Goal: Answer question/provide support: Share knowledge or assist other users

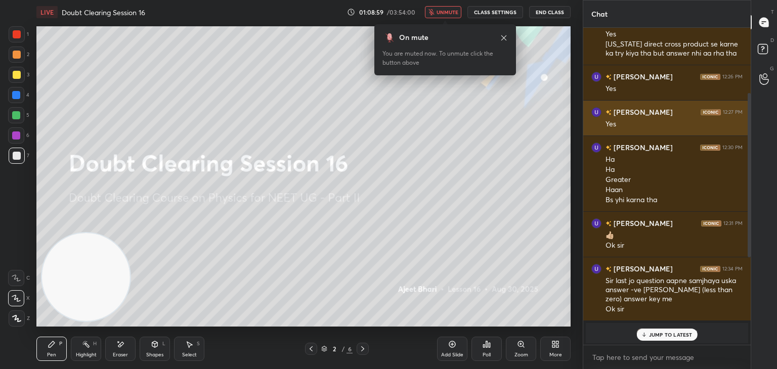
scroll to position [338, 164]
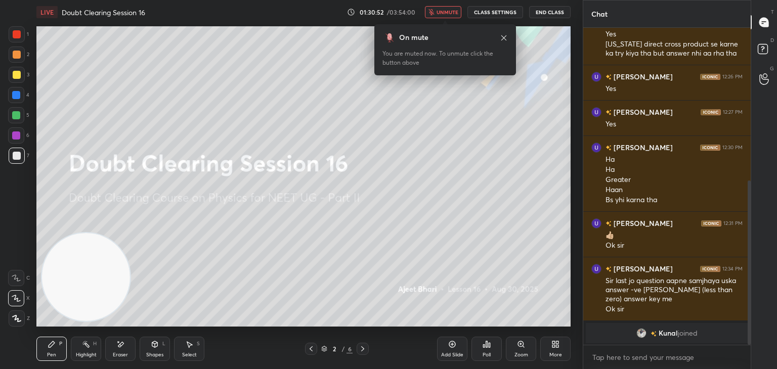
click at [118, 349] on icon at bounding box center [120, 344] width 8 height 9
click at [504, 34] on icon at bounding box center [504, 38] width 8 height 8
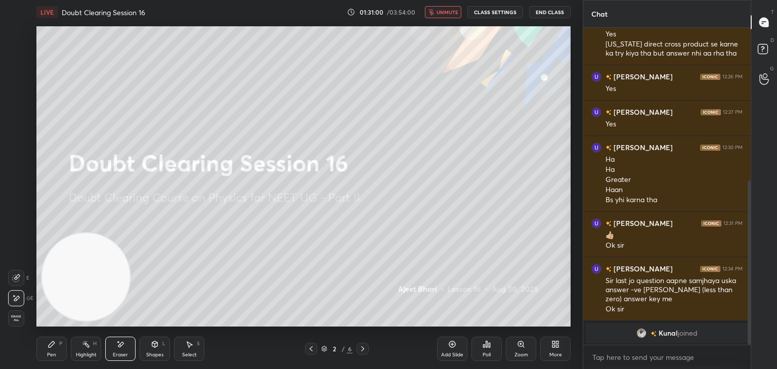
click at [56, 348] on div "Pen P" at bounding box center [51, 349] width 30 height 24
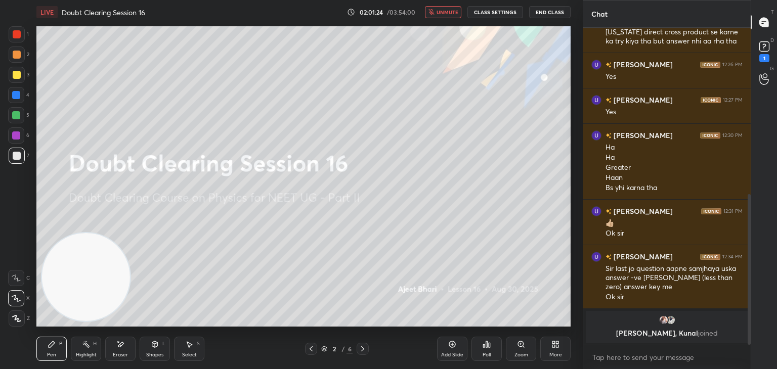
scroll to position [350, 0]
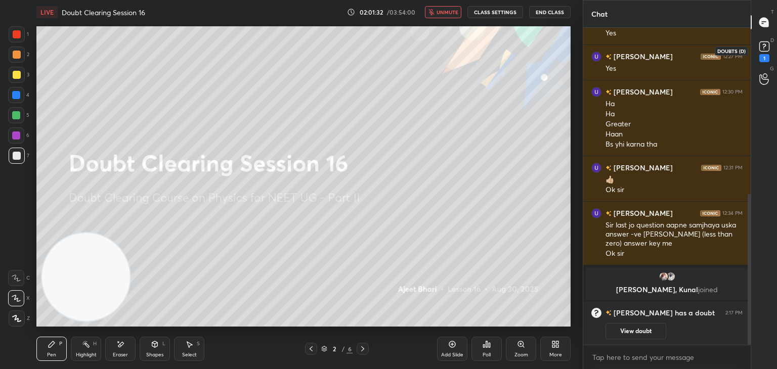
click at [768, 48] on rect at bounding box center [764, 47] width 10 height 10
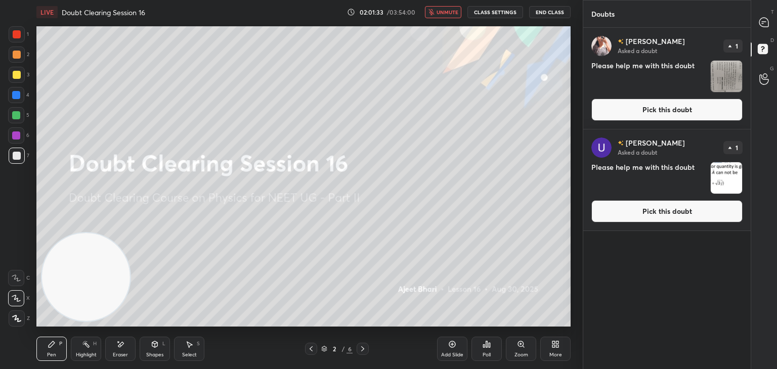
click at [726, 79] on img "grid" at bounding box center [726, 76] width 31 height 31
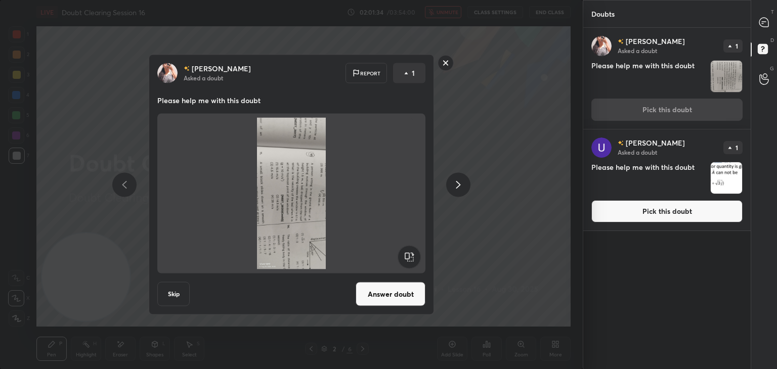
click at [412, 253] on rect at bounding box center [409, 257] width 23 height 23
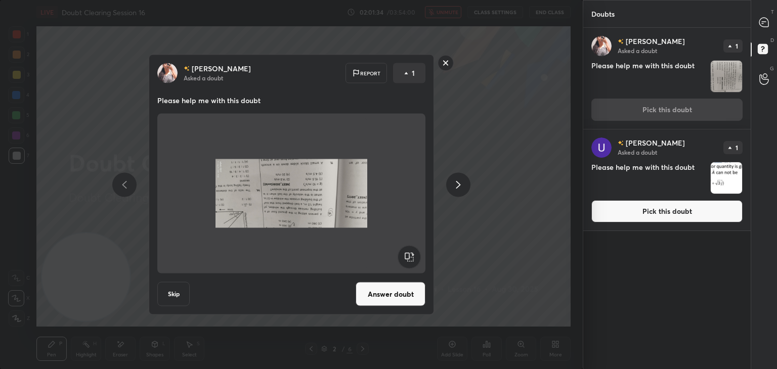
click at [413, 256] on rect at bounding box center [409, 257] width 23 height 23
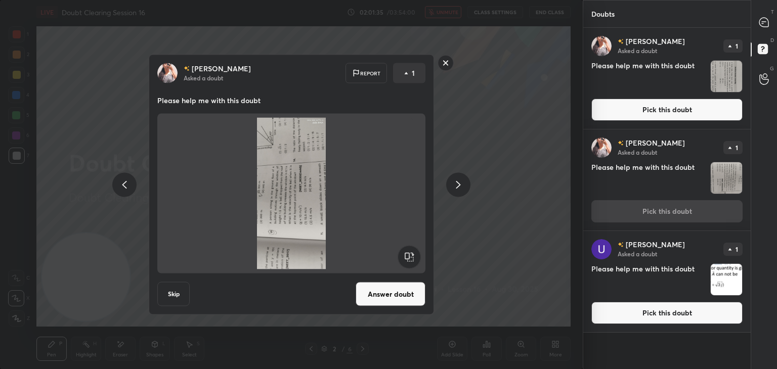
click at [411, 259] on rect at bounding box center [409, 257] width 23 height 23
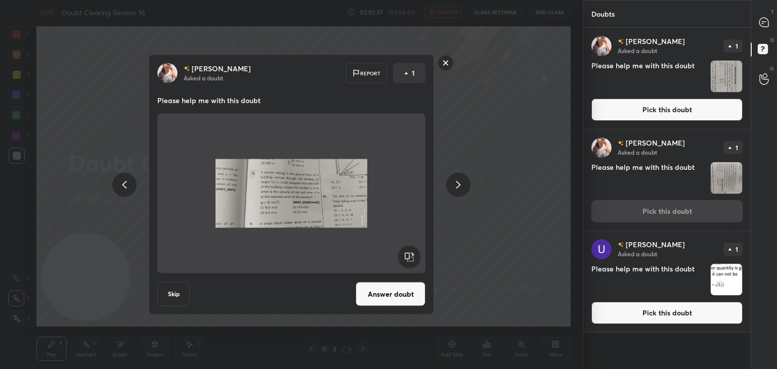
click at [734, 75] on img "grid" at bounding box center [726, 76] width 31 height 31
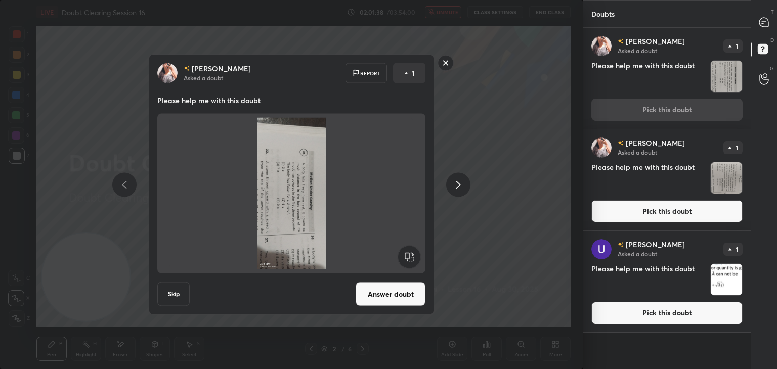
click at [415, 251] on rect at bounding box center [409, 257] width 23 height 23
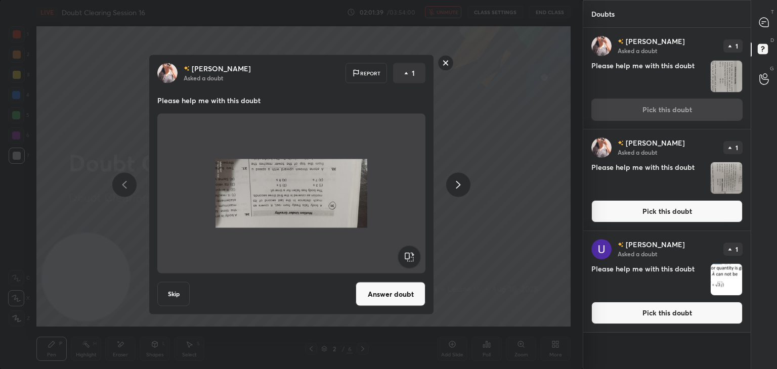
click at [415, 253] on rect at bounding box center [409, 257] width 23 height 23
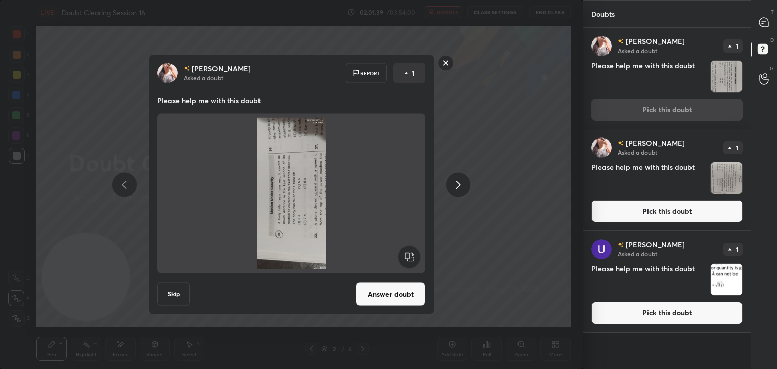
click at [413, 255] on rect at bounding box center [409, 257] width 23 height 23
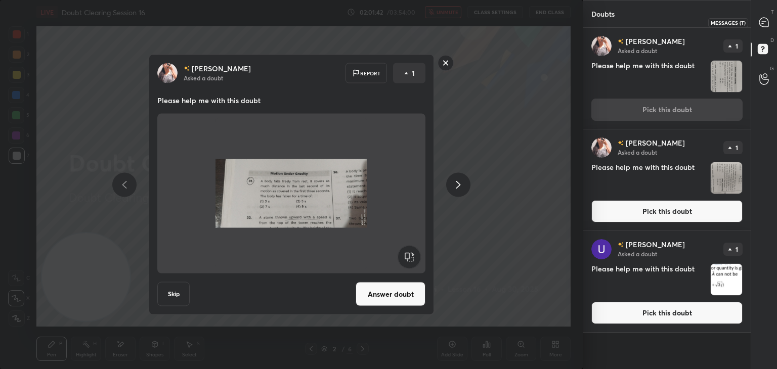
click at [763, 28] on div at bounding box center [764, 22] width 20 height 18
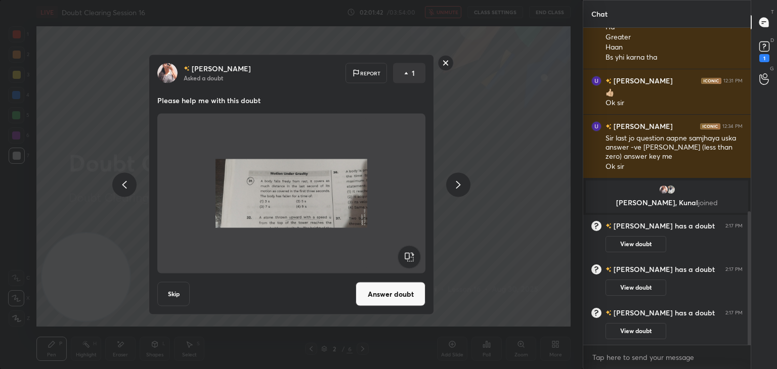
scroll to position [314, 164]
click at [763, 54] on div "1" at bounding box center [764, 58] width 10 height 8
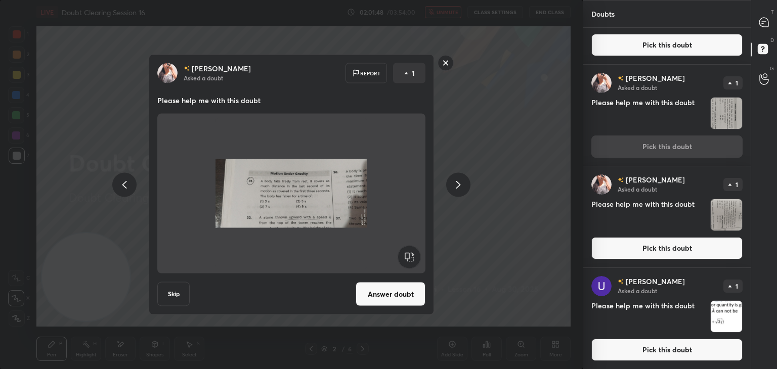
scroll to position [0, 0]
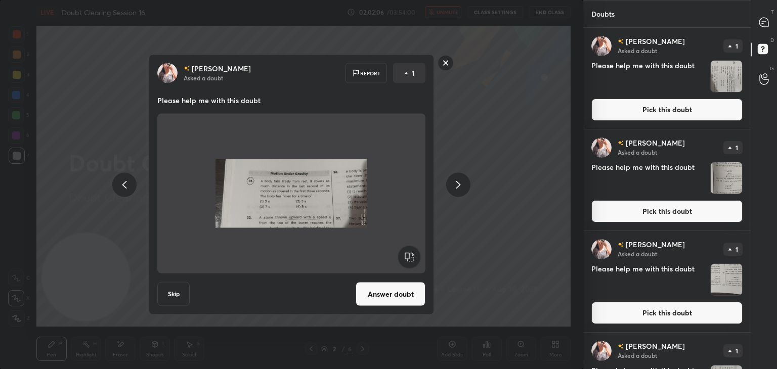
click at [756, 31] on div at bounding box center [764, 22] width 20 height 18
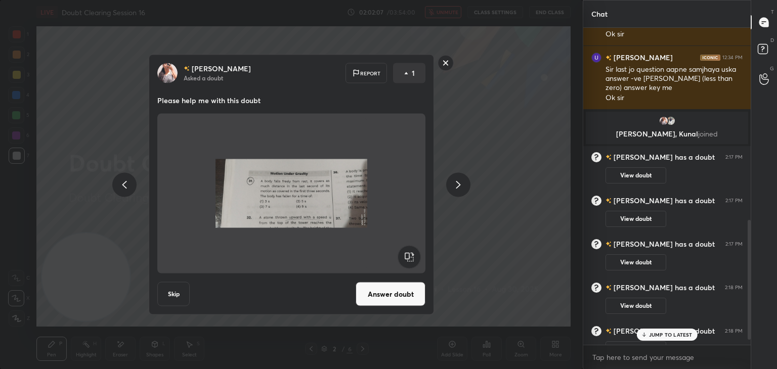
scroll to position [524, 0]
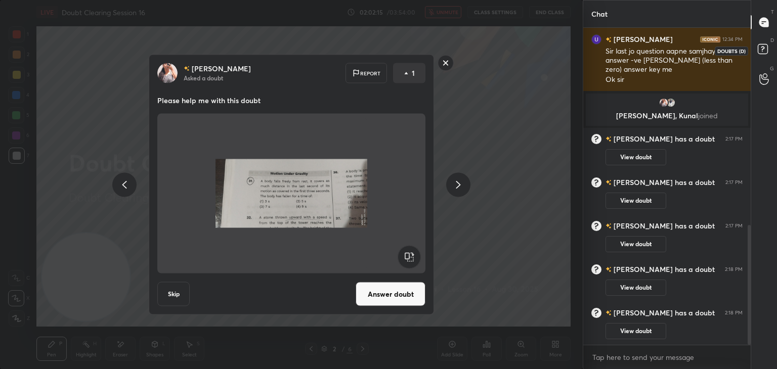
click at [764, 54] on rect at bounding box center [763, 50] width 10 height 10
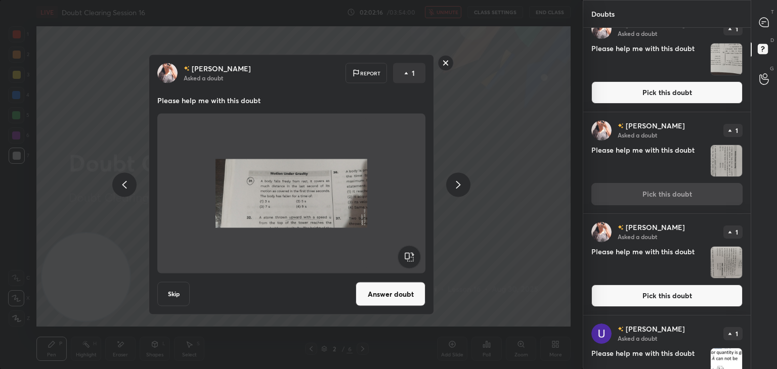
scroll to position [268, 0]
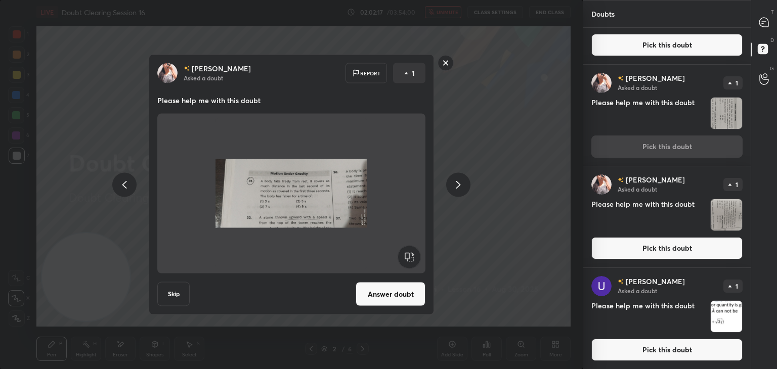
click at [716, 211] on img "grid" at bounding box center [726, 214] width 31 height 31
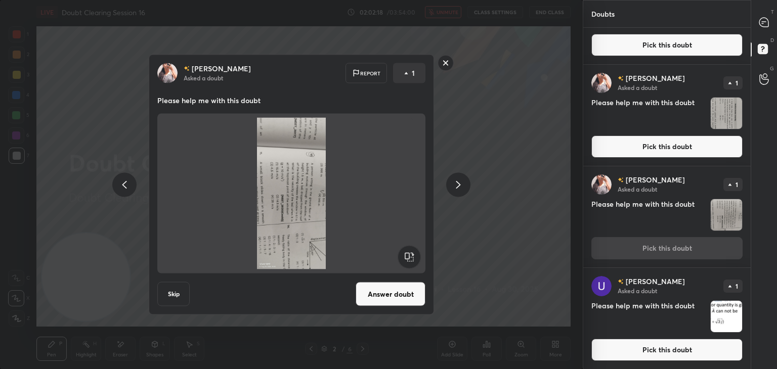
click at [409, 255] on rect at bounding box center [409, 257] width 23 height 23
click at [410, 255] on rect at bounding box center [409, 257] width 23 height 23
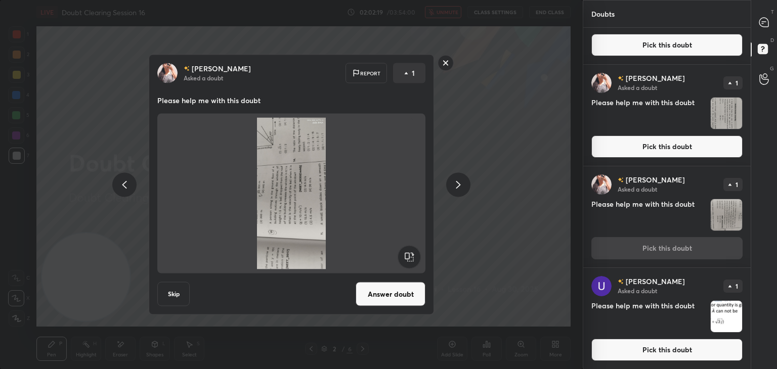
click at [411, 255] on rect at bounding box center [409, 257] width 23 height 23
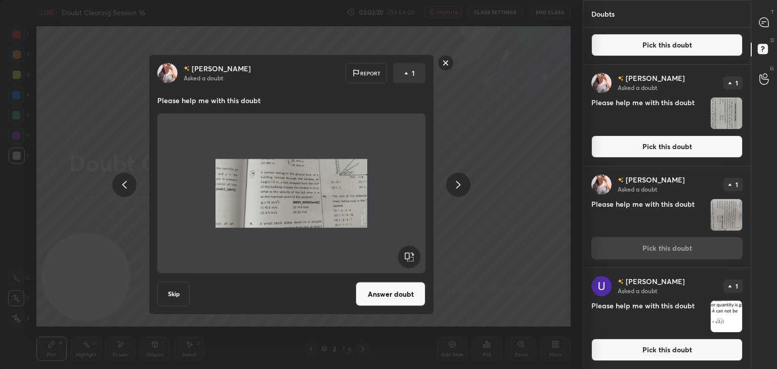
click at [716, 117] on img "grid" at bounding box center [726, 113] width 31 height 31
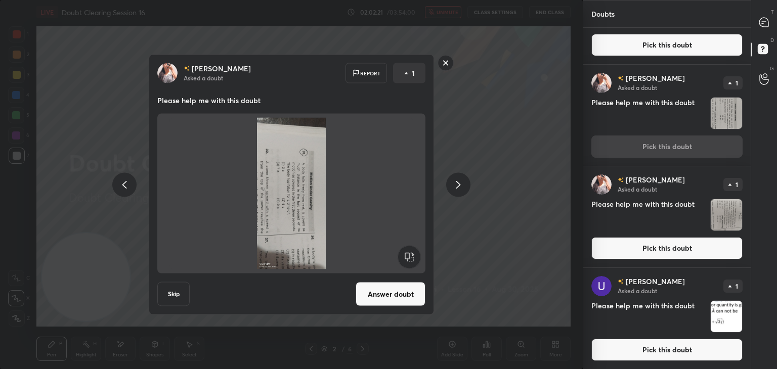
click at [409, 254] on rect at bounding box center [409, 257] width 23 height 23
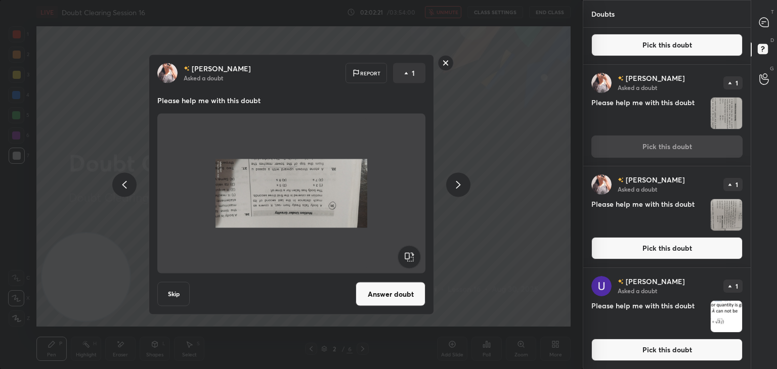
click at [410, 255] on rect at bounding box center [409, 257] width 23 height 23
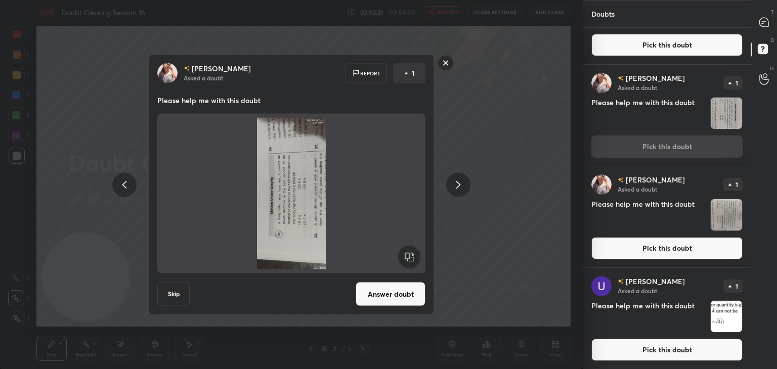
click at [410, 255] on rect at bounding box center [409, 257] width 23 height 23
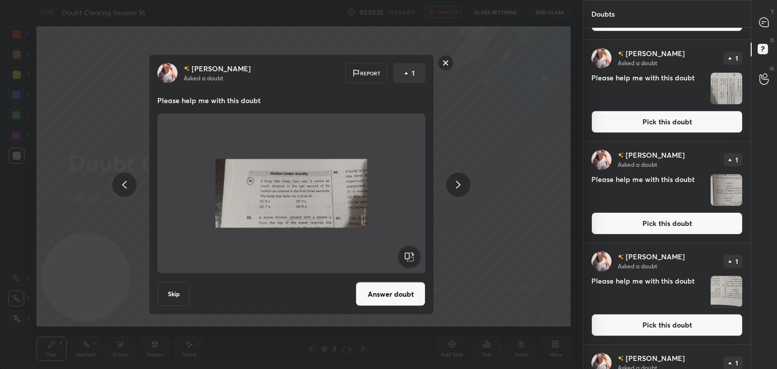
scroll to position [0, 0]
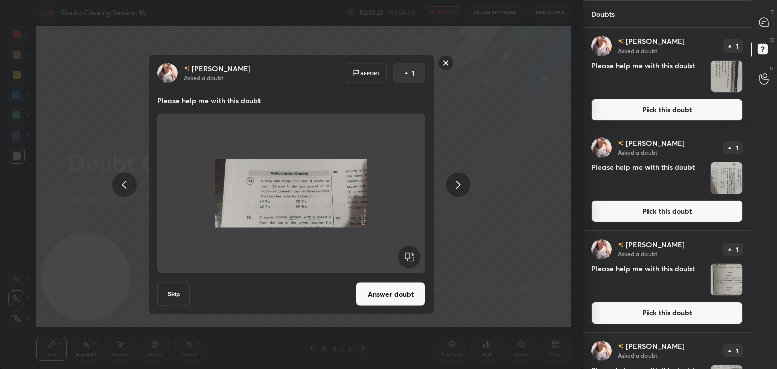
click at [728, 82] on img "grid" at bounding box center [726, 76] width 31 height 31
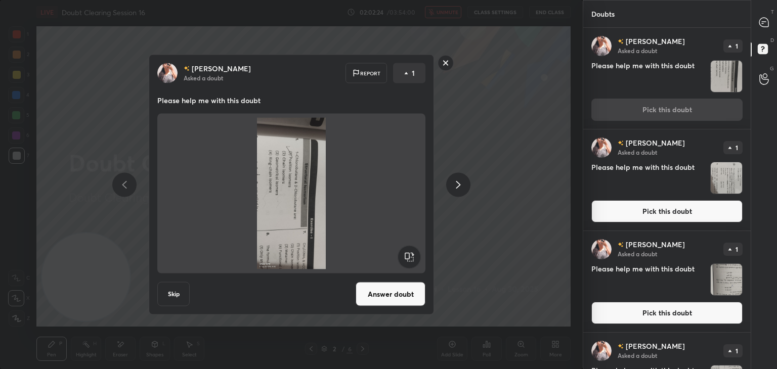
click at [413, 257] on rect at bounding box center [409, 257] width 23 height 23
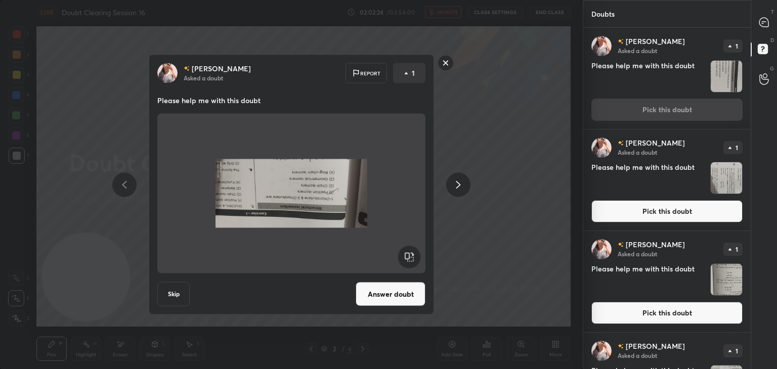
click at [413, 257] on rect at bounding box center [409, 257] width 23 height 23
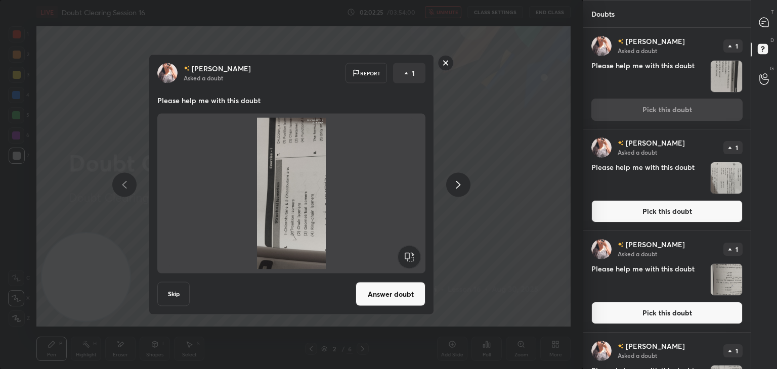
click at [414, 258] on rect at bounding box center [409, 257] width 23 height 23
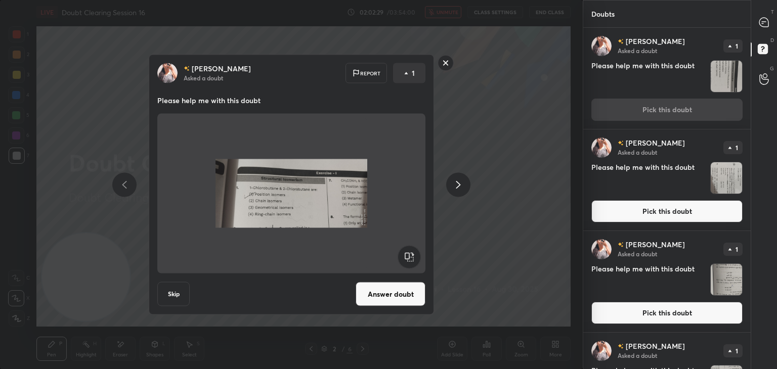
click at [726, 184] on img "grid" at bounding box center [726, 177] width 31 height 31
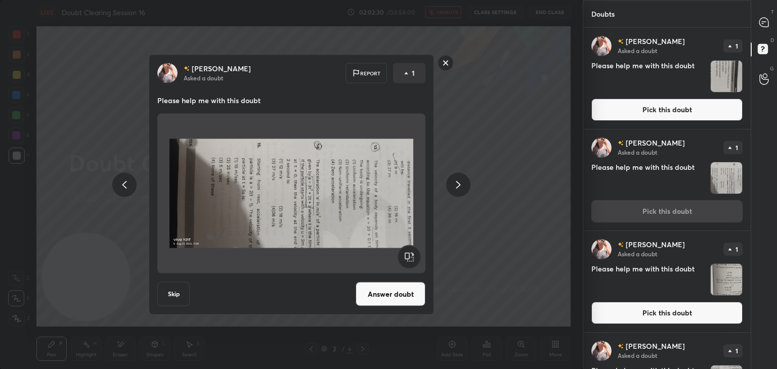
click at [411, 257] on rect at bounding box center [409, 257] width 23 height 23
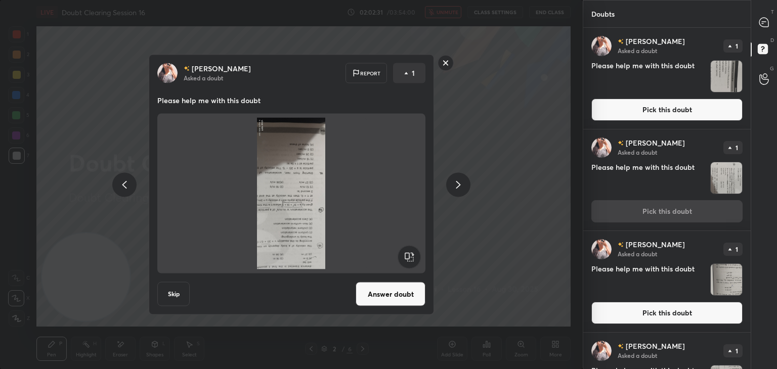
click at [411, 257] on rect at bounding box center [409, 257] width 23 height 23
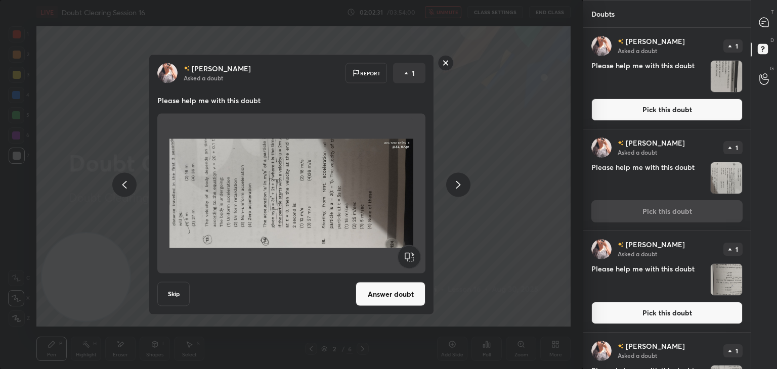
click at [412, 259] on rect at bounding box center [409, 257] width 23 height 23
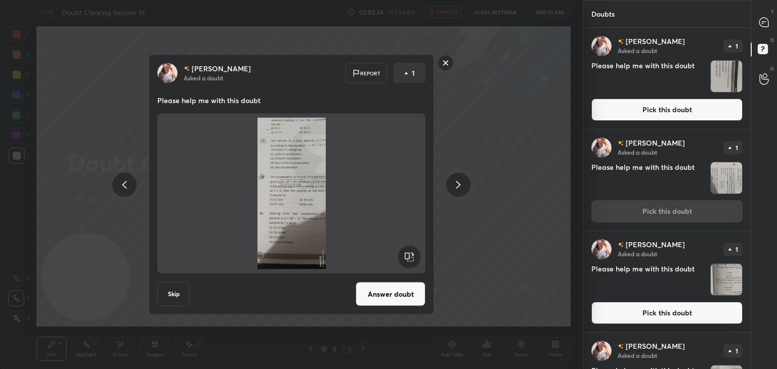
click at [449, 63] on rect at bounding box center [446, 63] width 16 height 16
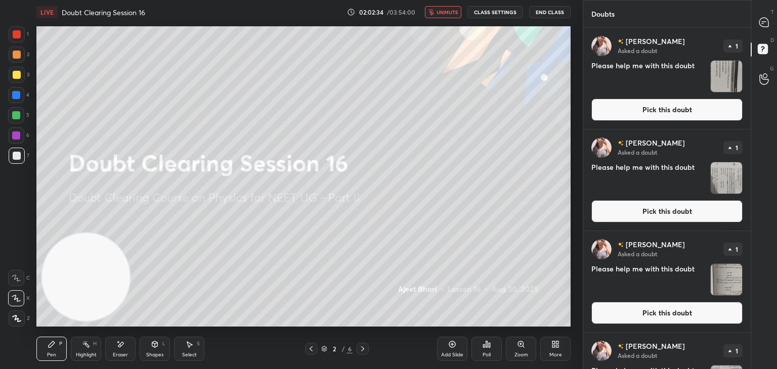
click at [459, 9] on button "unmute" at bounding box center [443, 12] width 36 height 12
click at [714, 77] on img "grid" at bounding box center [726, 76] width 31 height 31
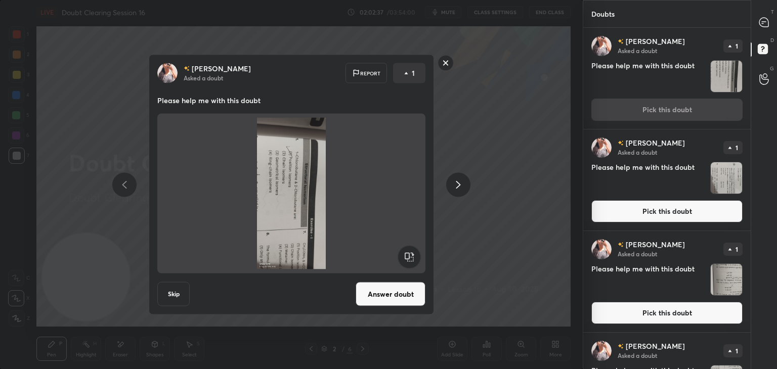
click at [409, 259] on rect at bounding box center [409, 257] width 23 height 23
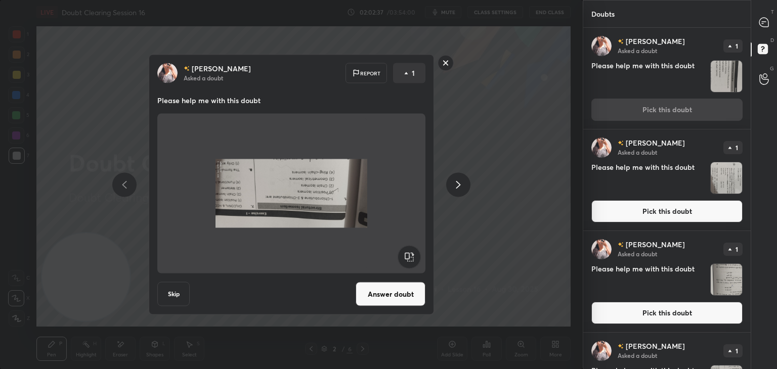
click at [407, 257] on rect at bounding box center [409, 257] width 23 height 23
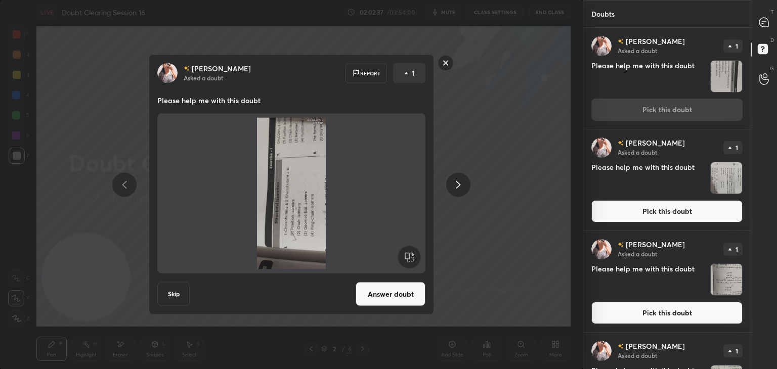
click at [402, 257] on rect at bounding box center [409, 257] width 23 height 23
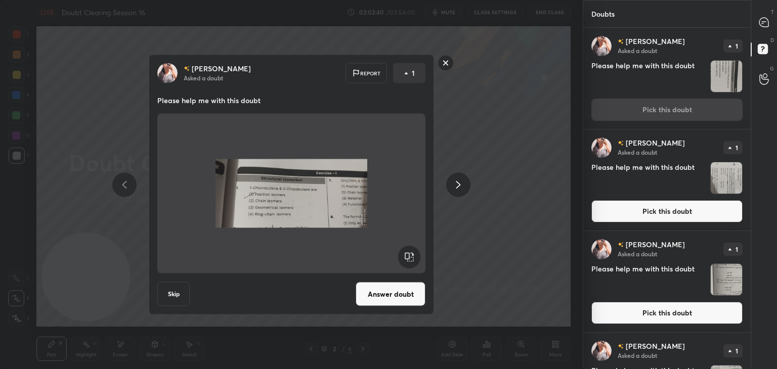
click at [386, 288] on button "Answer doubt" at bounding box center [391, 294] width 70 height 24
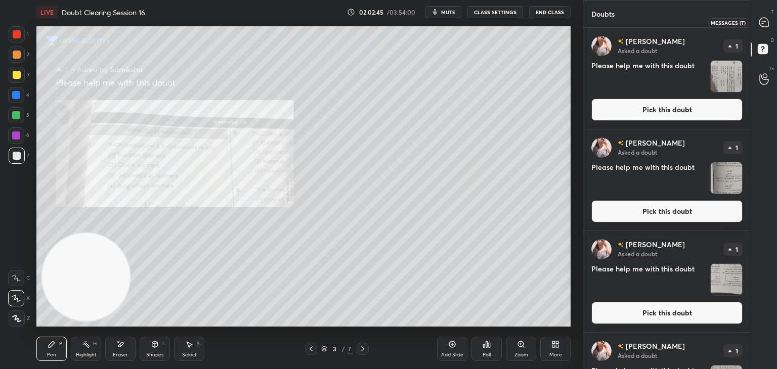
click at [768, 21] on icon at bounding box center [763, 22] width 9 height 9
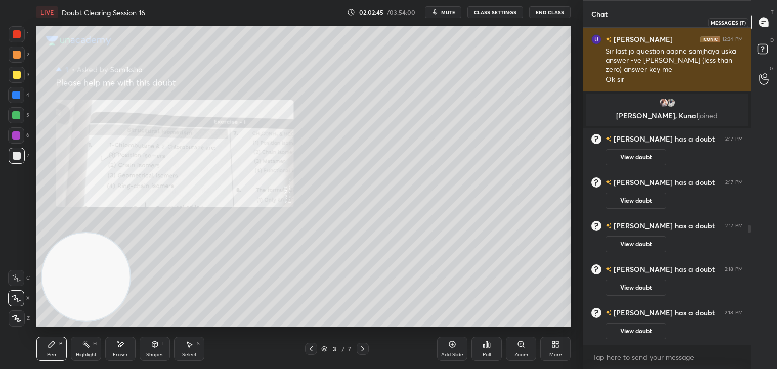
scroll to position [314, 164]
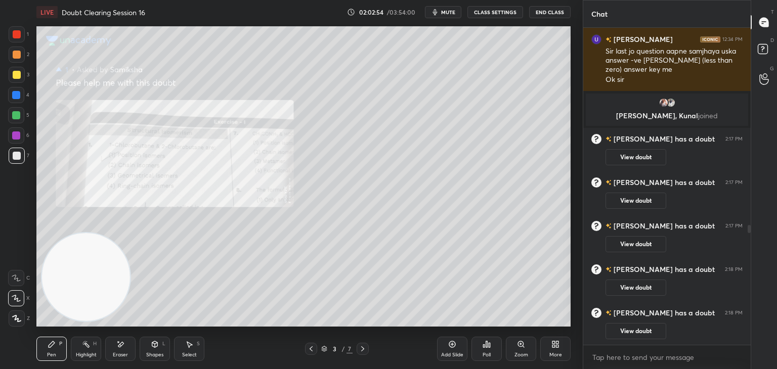
click at [753, 48] on div "D Doubts (D)" at bounding box center [764, 50] width 26 height 28
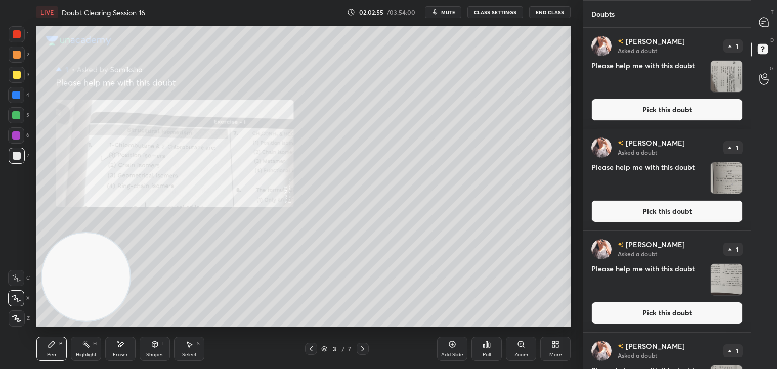
click at [736, 79] on img "grid" at bounding box center [726, 76] width 31 height 31
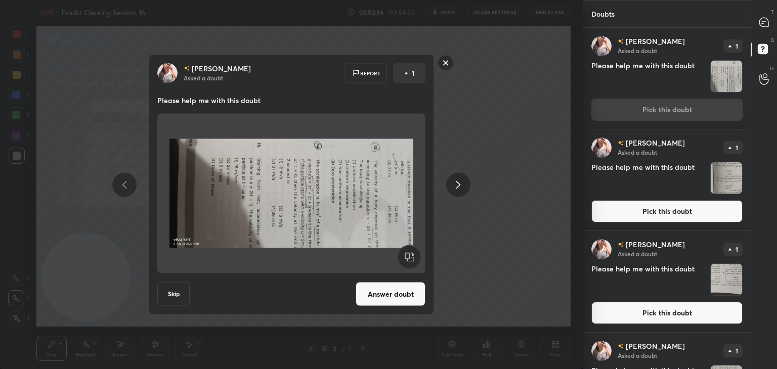
click at [414, 254] on rect at bounding box center [409, 257] width 23 height 23
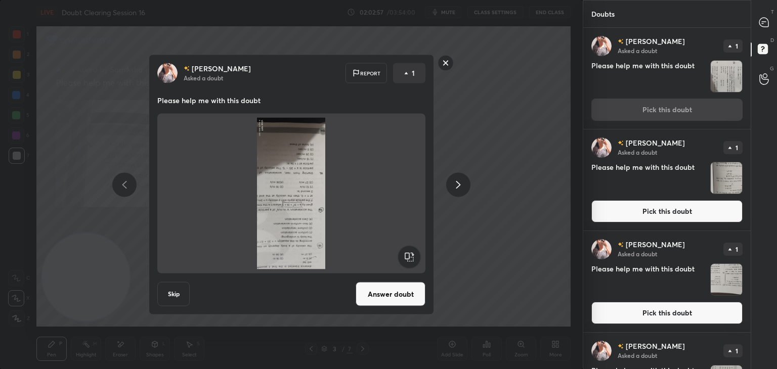
click at [415, 254] on rect at bounding box center [409, 257] width 23 height 23
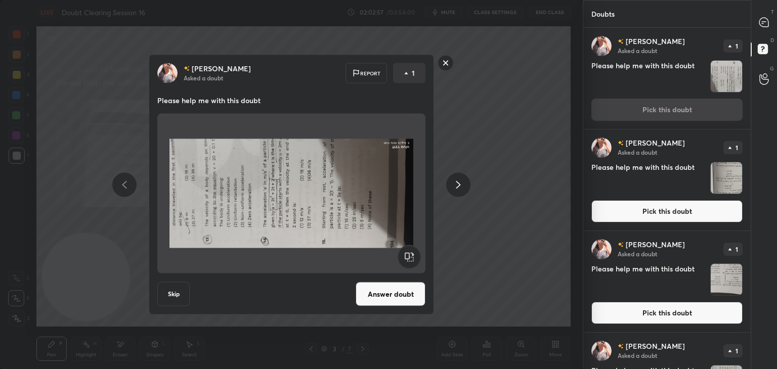
click at [410, 256] on rect at bounding box center [409, 257] width 23 height 23
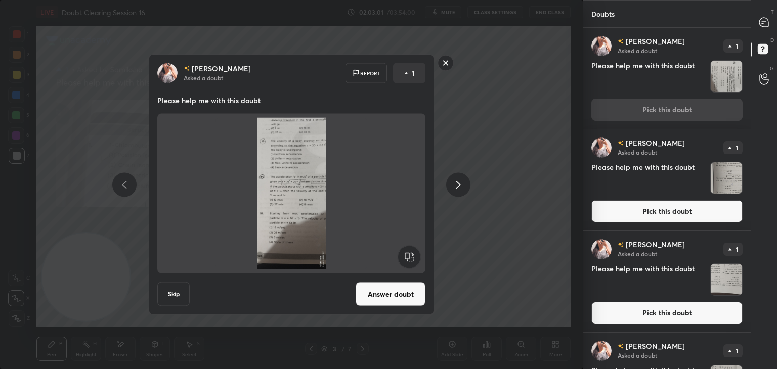
click at [737, 177] on img "grid" at bounding box center [726, 177] width 31 height 31
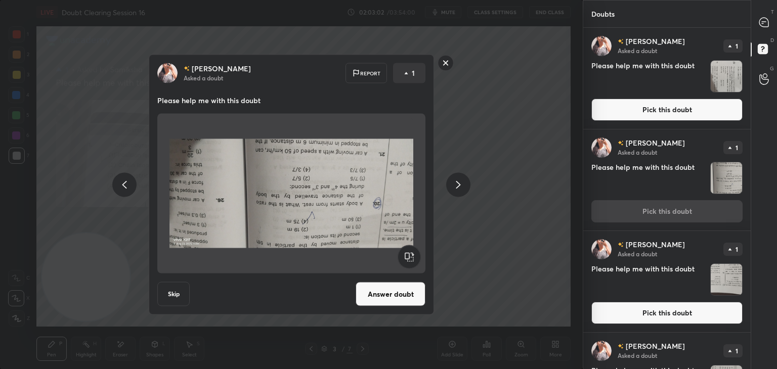
click at [411, 249] on rect at bounding box center [409, 257] width 23 height 23
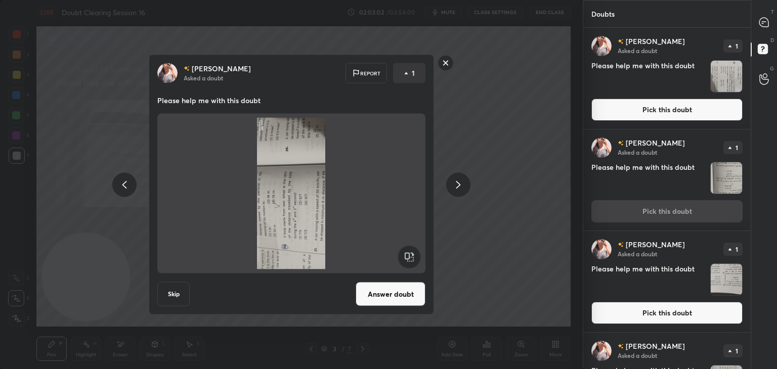
click at [413, 250] on rect at bounding box center [409, 257] width 23 height 23
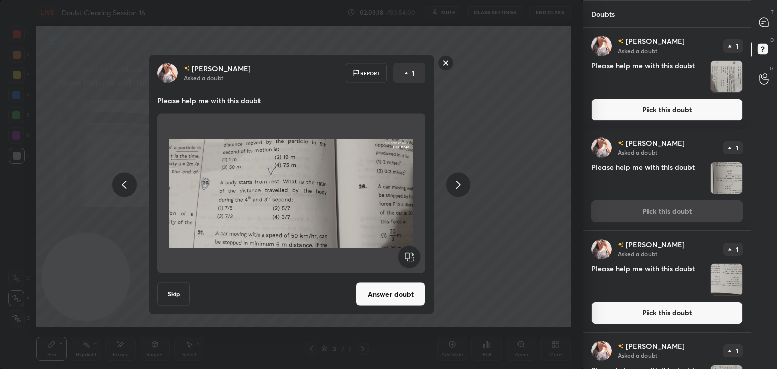
click at [312, 217] on img at bounding box center [291, 194] width 244 height 152
click at [384, 296] on button "Answer doubt" at bounding box center [391, 294] width 70 height 24
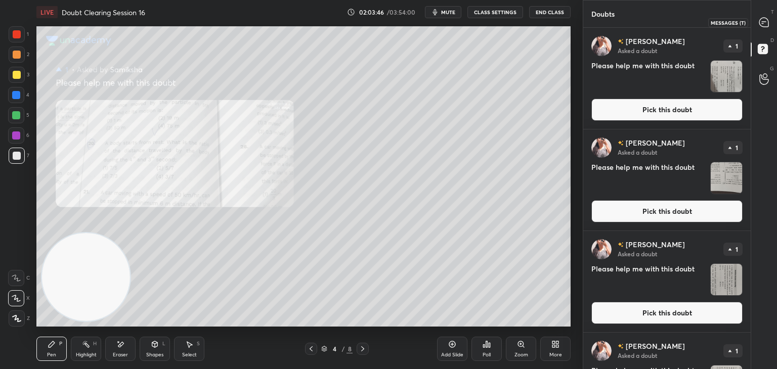
click at [764, 31] on div at bounding box center [764, 22] width 20 height 18
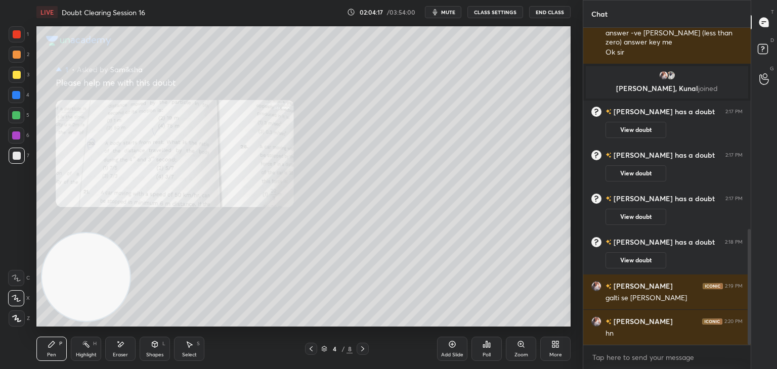
scroll to position [562, 0]
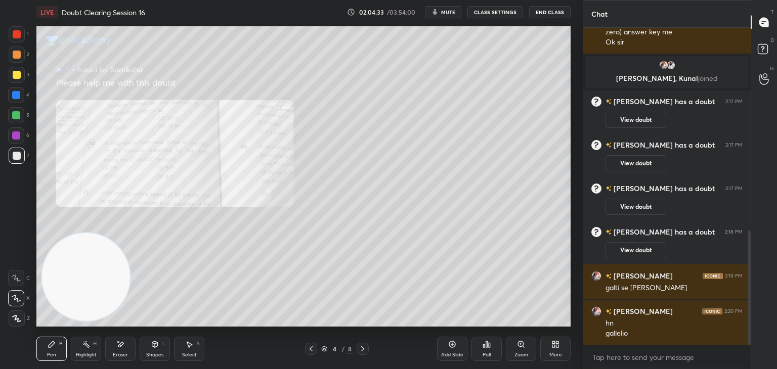
click at [443, 13] on span "mute" at bounding box center [448, 12] width 14 height 7
click at [766, 54] on icon at bounding box center [764, 50] width 18 height 18
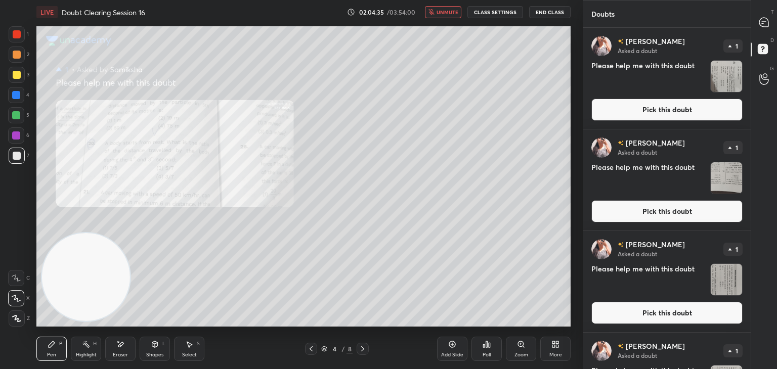
click at [727, 74] on img "grid" at bounding box center [726, 76] width 31 height 31
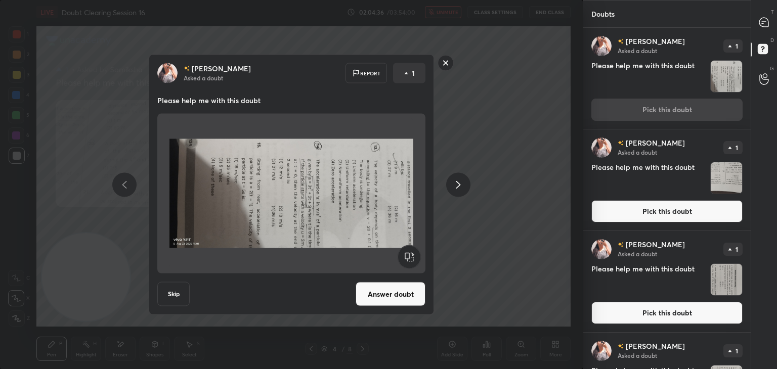
click at [407, 256] on rect at bounding box center [409, 257] width 23 height 23
click at [408, 256] on rect at bounding box center [409, 257] width 23 height 23
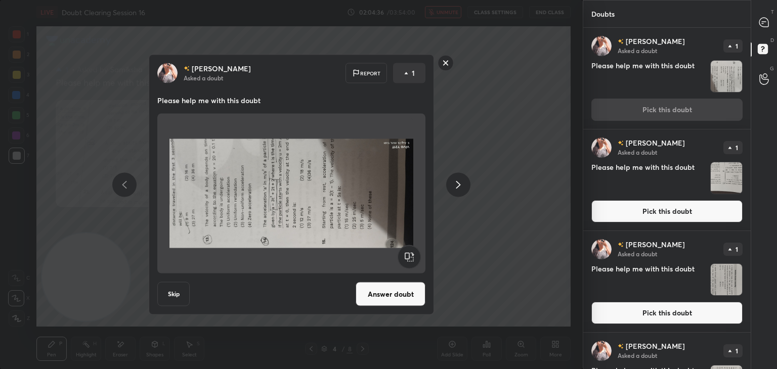
click at [406, 257] on rect at bounding box center [409, 257] width 23 height 23
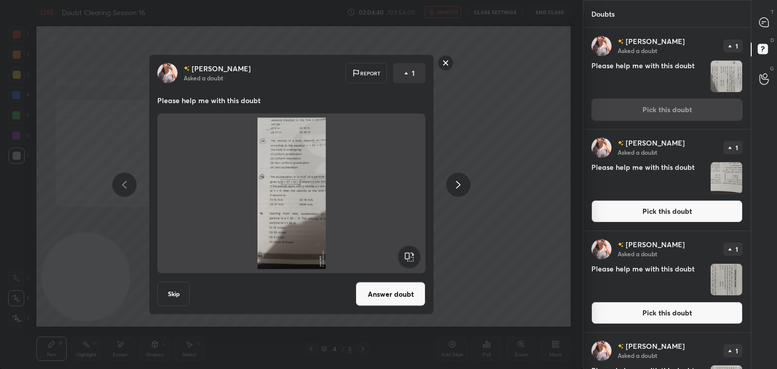
click at [392, 294] on button "Answer doubt" at bounding box center [391, 294] width 70 height 24
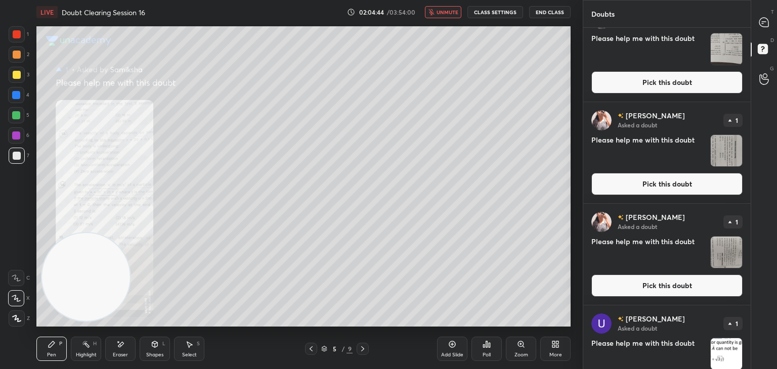
scroll to position [0, 0]
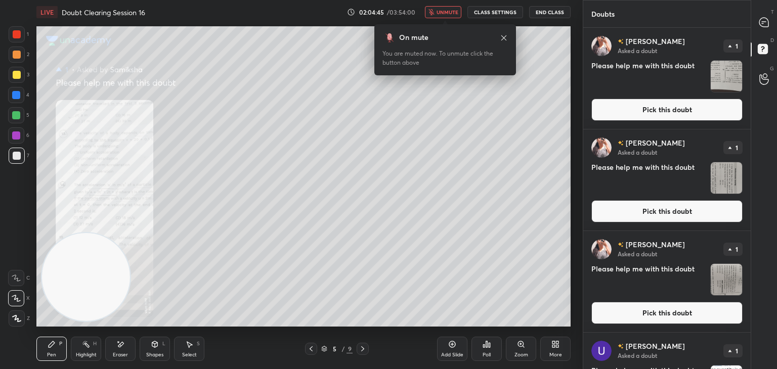
click at [765, 25] on icon at bounding box center [763, 22] width 9 height 9
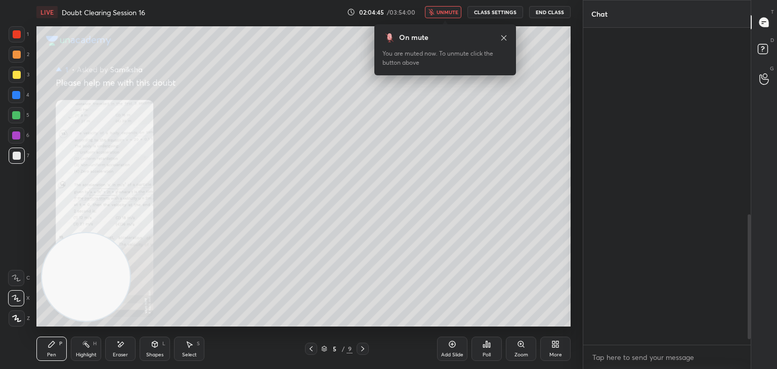
scroll to position [314, 164]
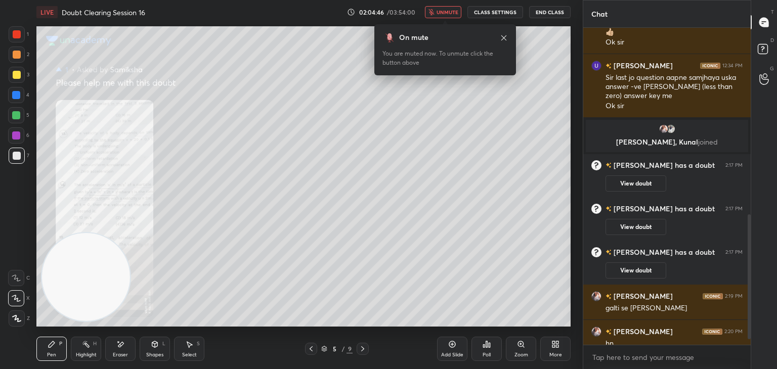
click at [452, 13] on span "unmute" at bounding box center [448, 12] width 22 height 7
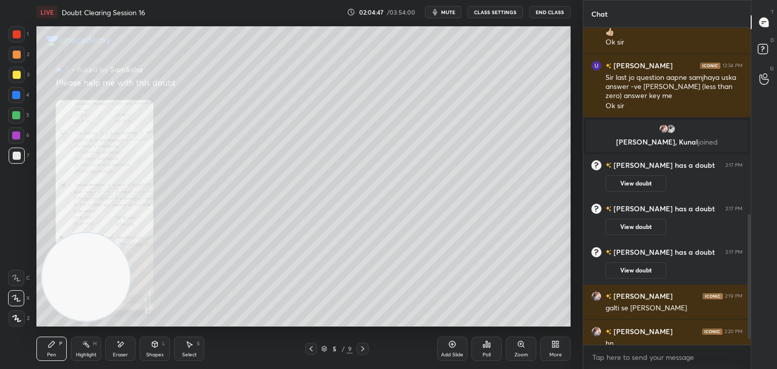
scroll to position [528, 0]
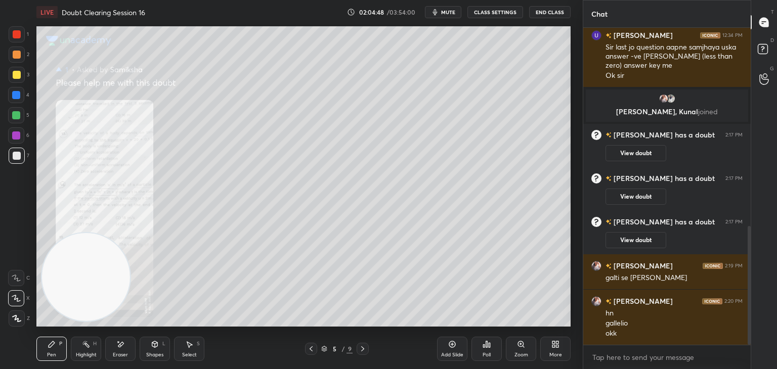
click at [509, 347] on div "Zoom" at bounding box center [521, 349] width 30 height 24
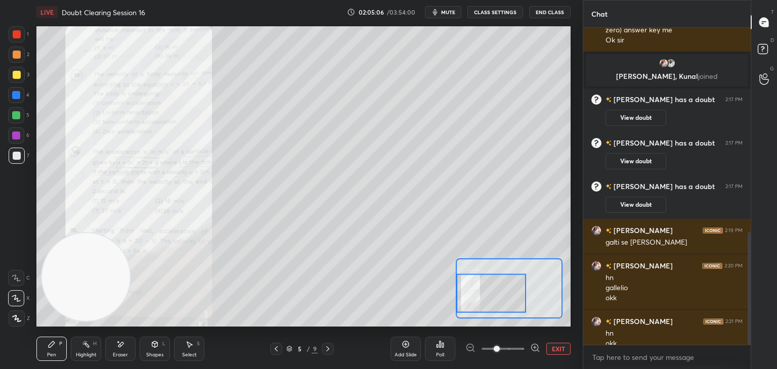
scroll to position [574, 0]
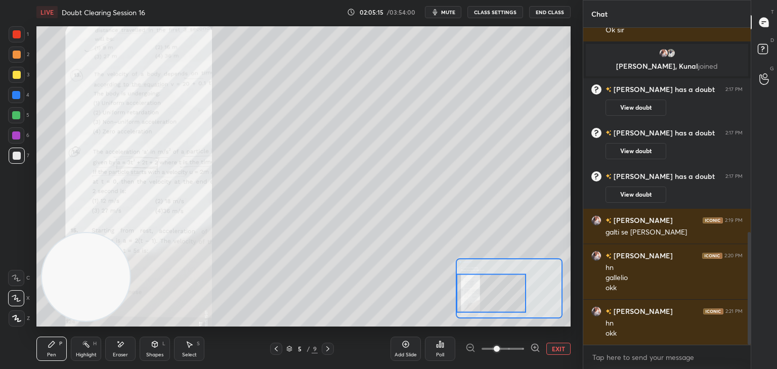
click at [455, 11] on span "mute" at bounding box center [448, 12] width 14 height 7
click at [776, 54] on div "D Doubts (D)" at bounding box center [764, 50] width 26 height 28
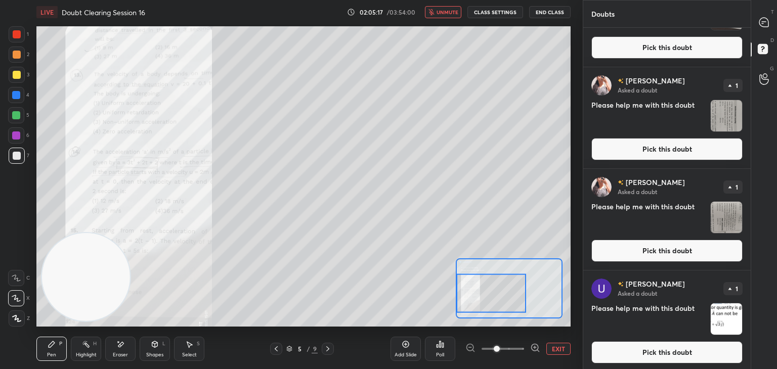
scroll to position [65, 0]
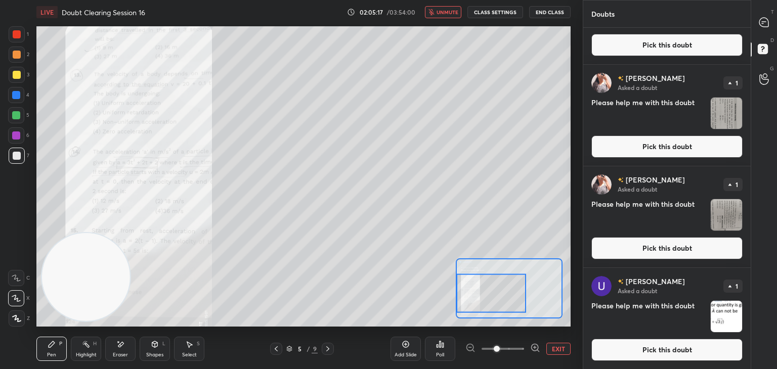
click at [720, 205] on img "grid" at bounding box center [726, 214] width 31 height 31
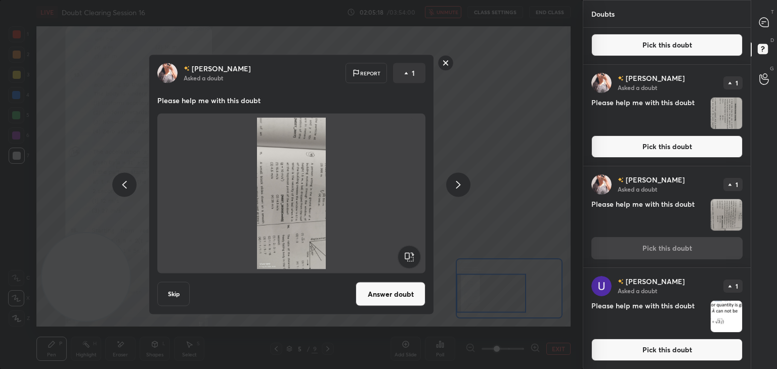
click at [411, 256] on rect at bounding box center [409, 257] width 23 height 23
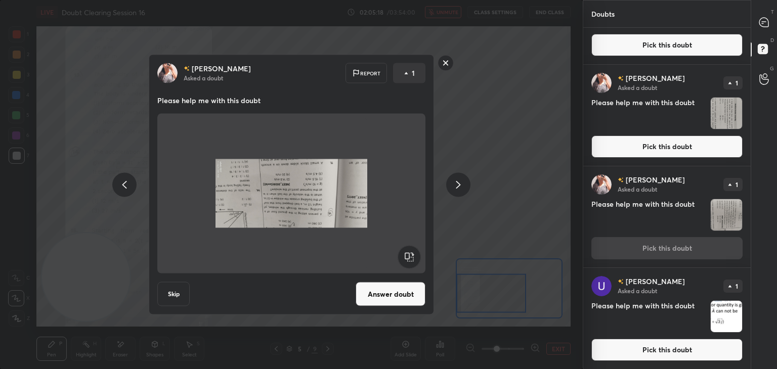
click at [413, 255] on rect at bounding box center [409, 257] width 23 height 23
click at [412, 255] on rect at bounding box center [409, 257] width 23 height 23
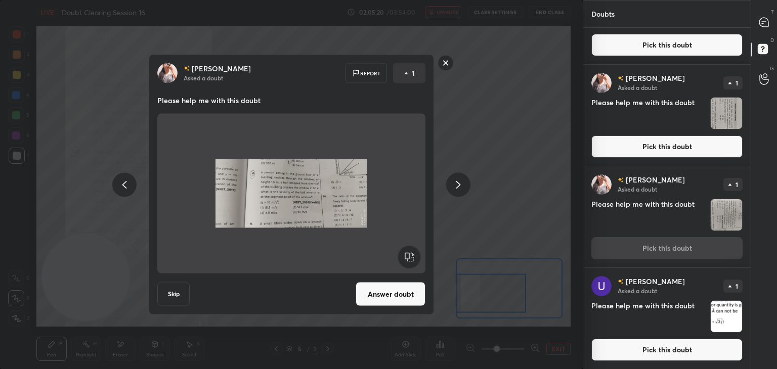
click at [722, 117] on img "grid" at bounding box center [726, 113] width 31 height 31
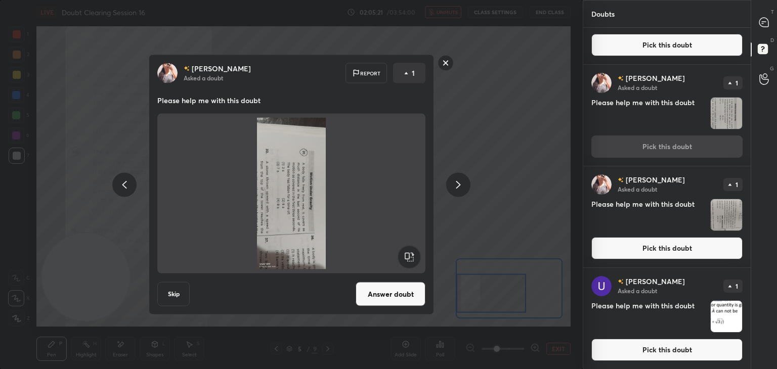
click at [409, 248] on rect at bounding box center [409, 257] width 23 height 23
click at [411, 252] on rect at bounding box center [409, 257] width 23 height 23
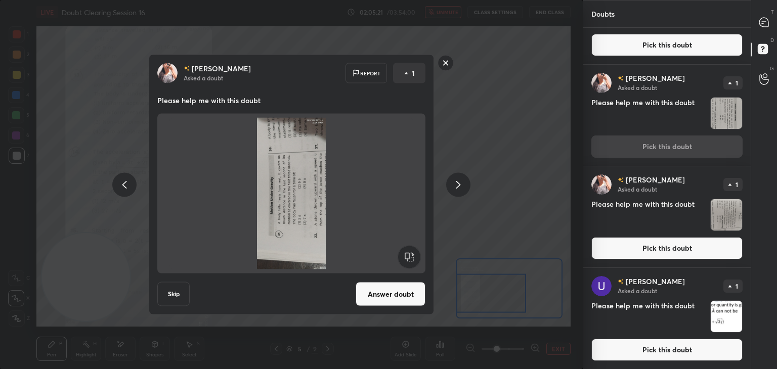
click at [413, 254] on rect at bounding box center [409, 257] width 23 height 23
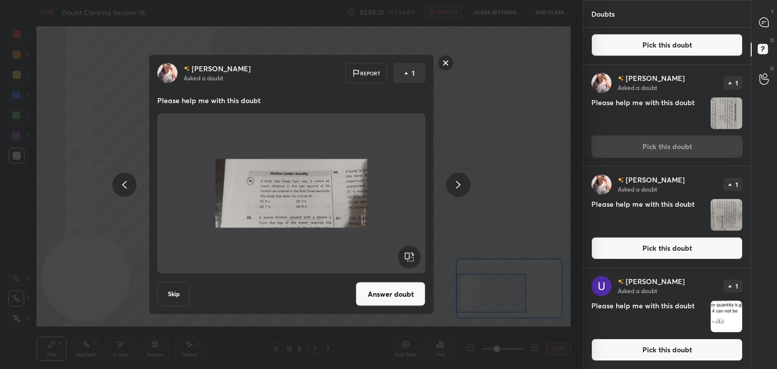
click at [451, 63] on rect at bounding box center [446, 63] width 16 height 16
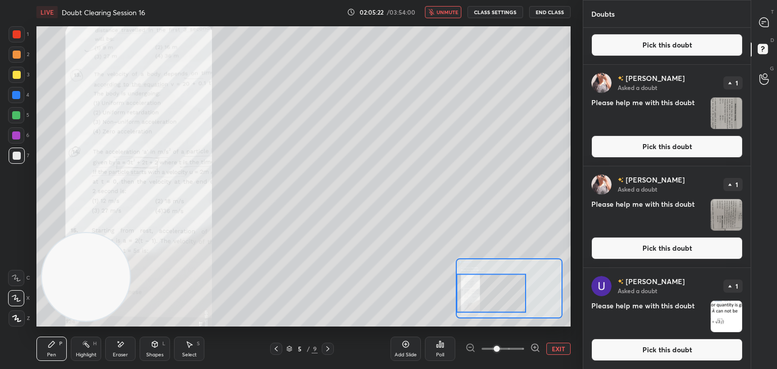
scroll to position [0, 0]
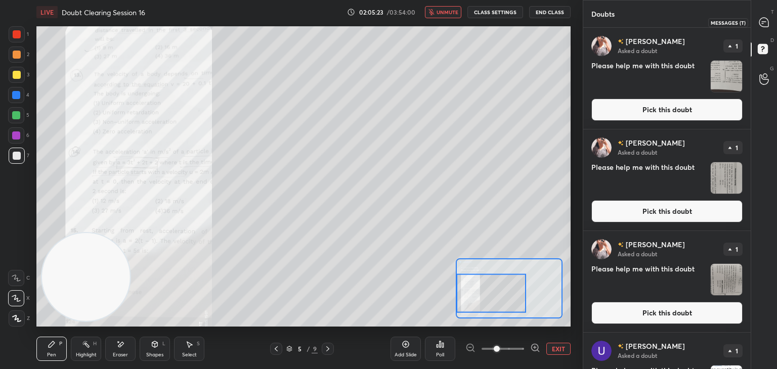
click at [759, 31] on div at bounding box center [764, 22] width 20 height 18
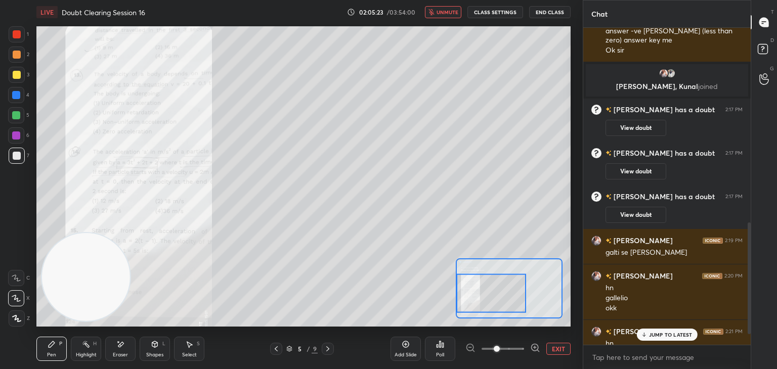
scroll to position [584, 0]
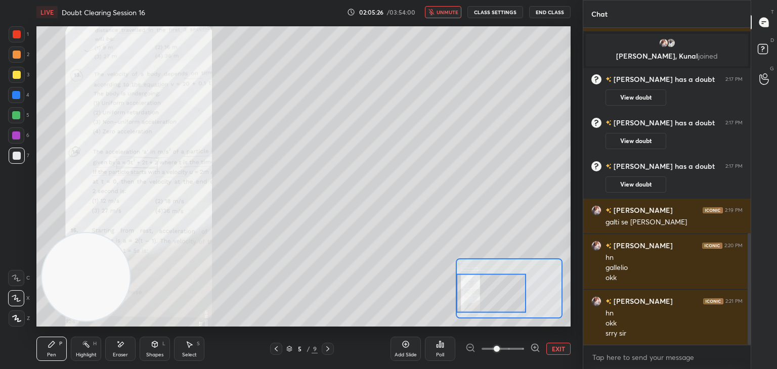
click at [451, 11] on span "unmute" at bounding box center [448, 12] width 22 height 7
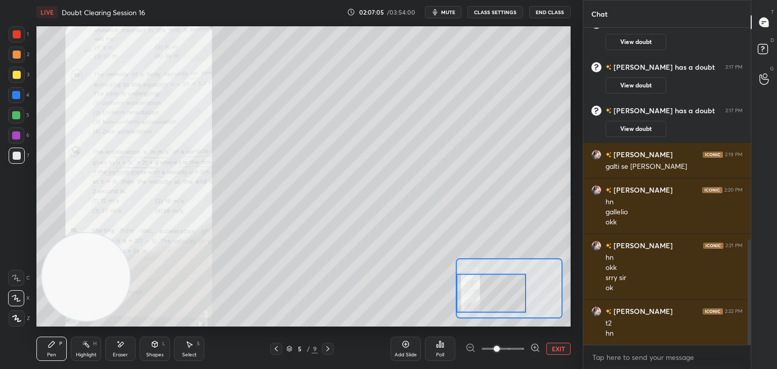
scroll to position [675, 0]
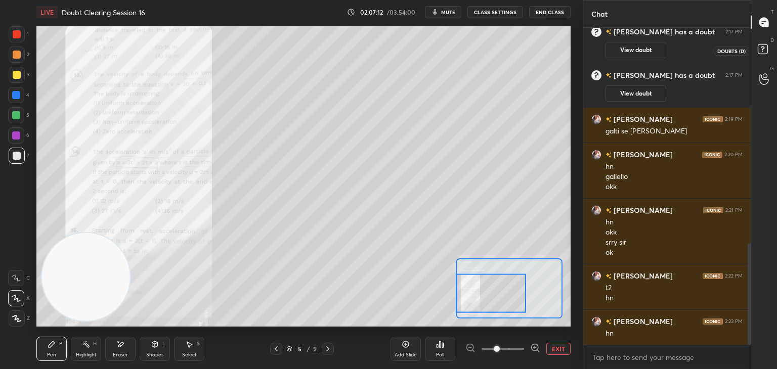
click at [763, 57] on icon at bounding box center [764, 50] width 18 height 18
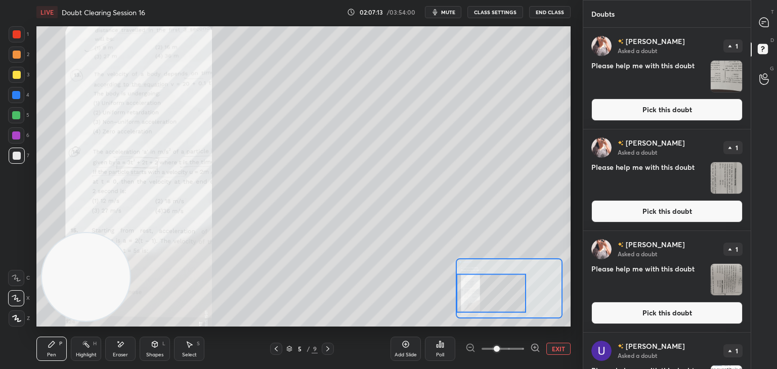
click at [724, 75] on img "grid" at bounding box center [726, 76] width 31 height 31
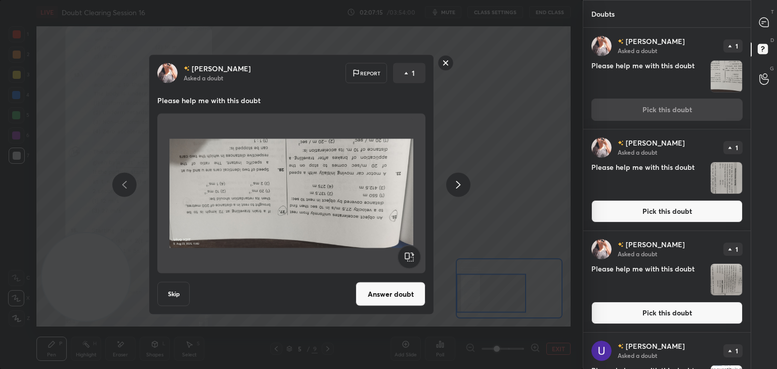
click at [408, 260] on rect at bounding box center [409, 257] width 23 height 23
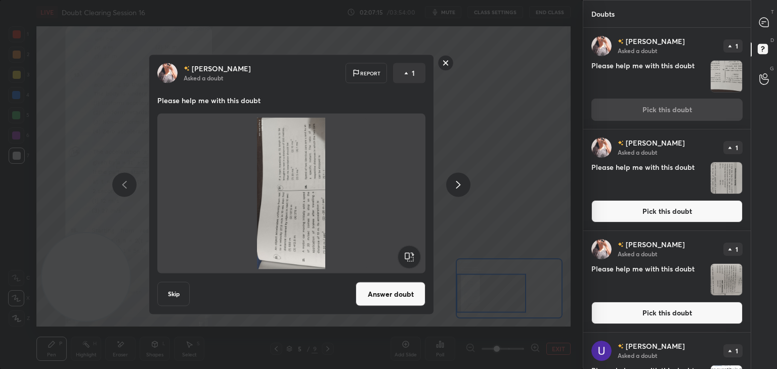
click at [410, 257] on rect at bounding box center [409, 257] width 23 height 23
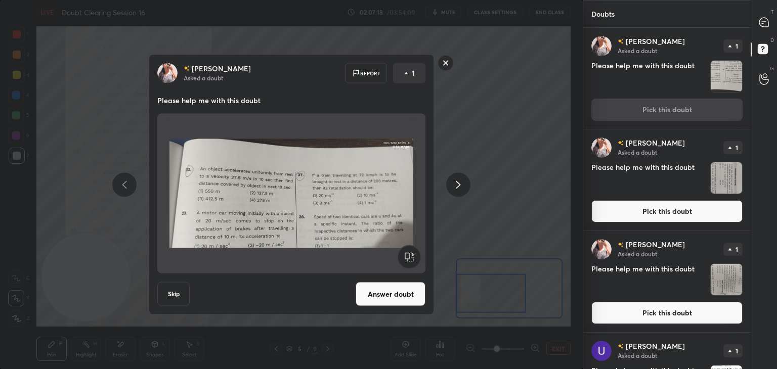
click at [452, 63] on rect at bounding box center [446, 63] width 16 height 16
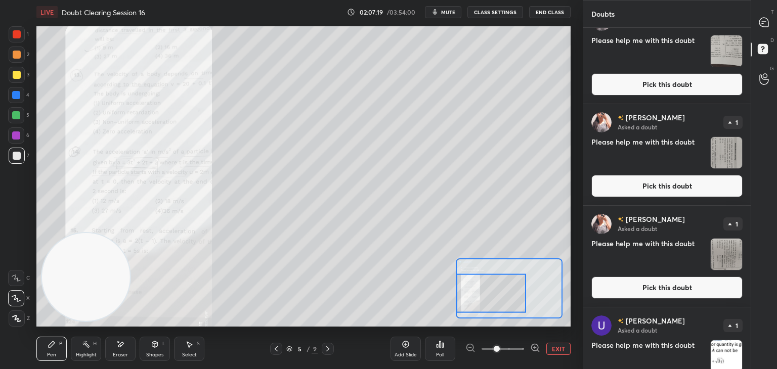
scroll to position [0, 0]
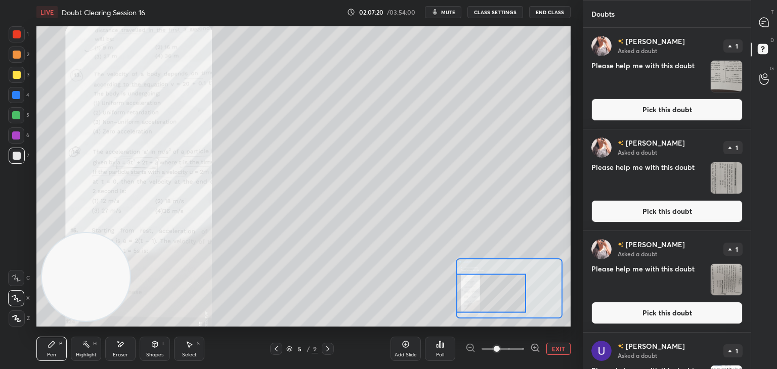
click at [448, 11] on span "mute" at bounding box center [448, 12] width 14 height 7
click at [772, 20] on div at bounding box center [764, 22] width 20 height 18
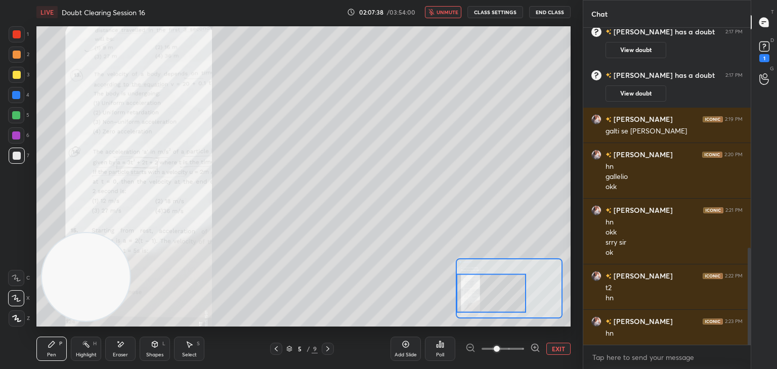
scroll to position [718, 0]
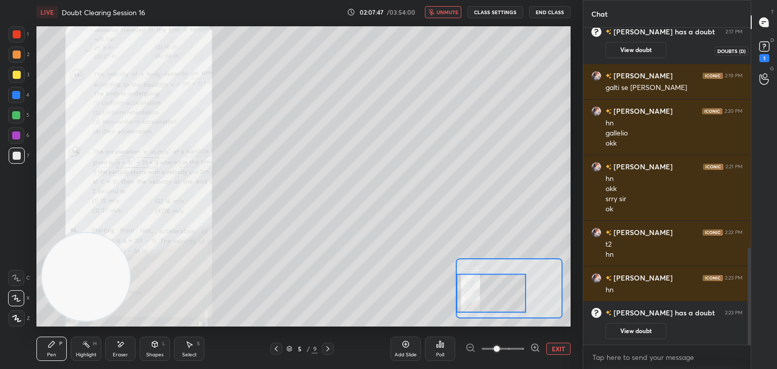
click at [769, 56] on div "1" at bounding box center [764, 50] width 15 height 23
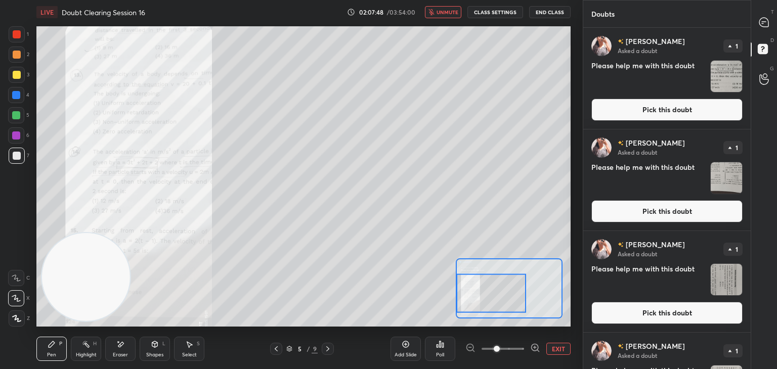
click at [722, 81] on img "grid" at bounding box center [726, 76] width 31 height 31
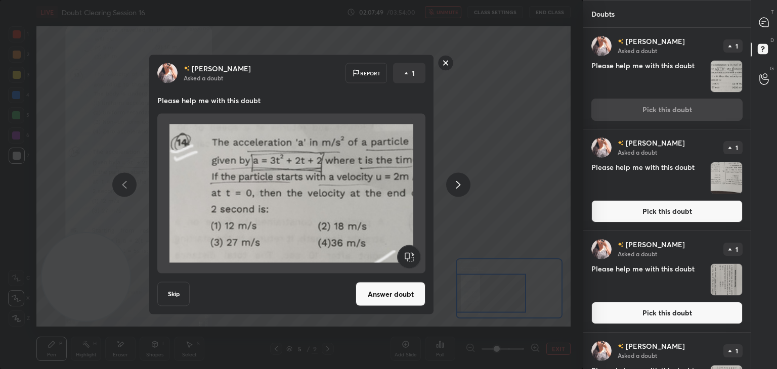
click at [390, 289] on button "Answer doubt" at bounding box center [391, 294] width 70 height 24
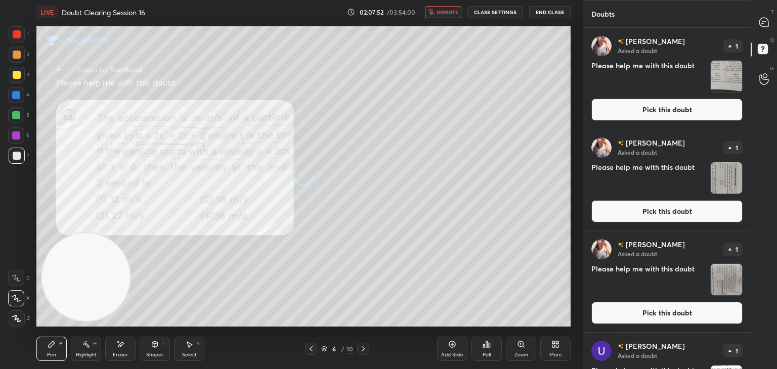
click at [443, 14] on span "unmute" at bounding box center [448, 12] width 22 height 7
click at [761, 28] on div at bounding box center [764, 22] width 20 height 18
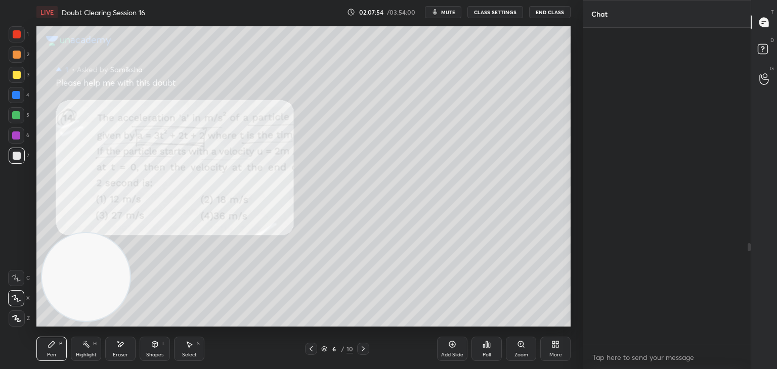
scroll to position [314, 164]
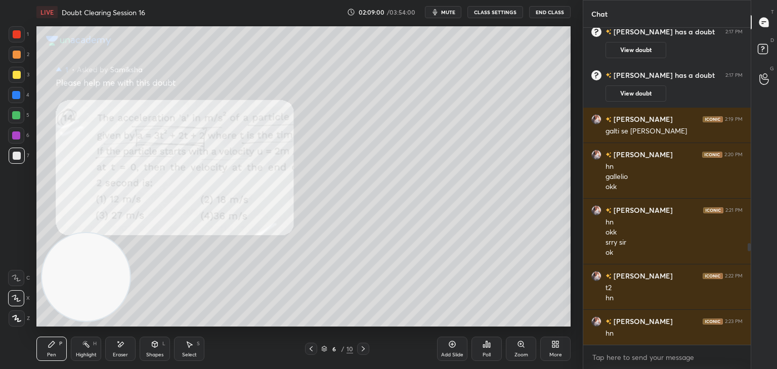
click at [454, 347] on icon at bounding box center [452, 344] width 8 height 8
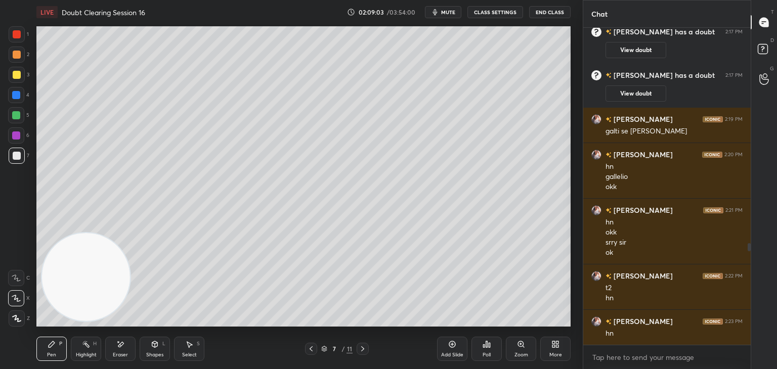
click at [310, 345] on div at bounding box center [311, 349] width 12 height 12
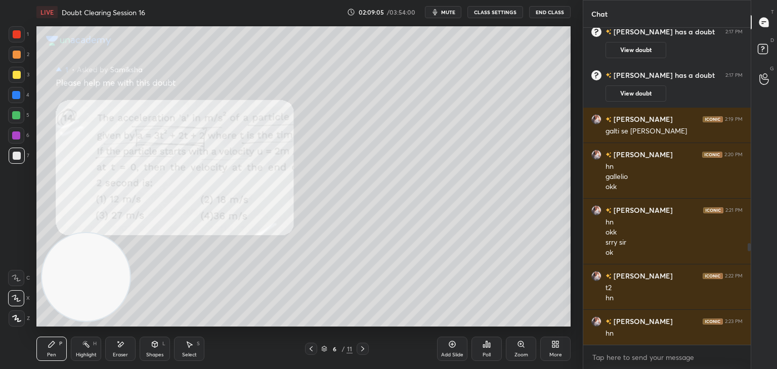
click at [362, 349] on icon at bounding box center [363, 349] width 8 height 8
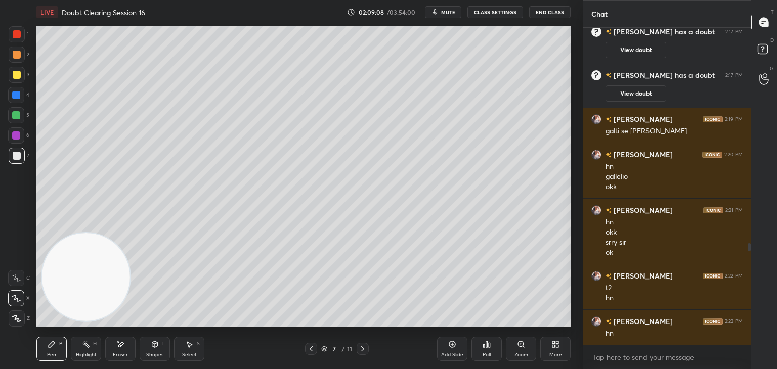
click at [311, 348] on icon at bounding box center [311, 349] width 8 height 8
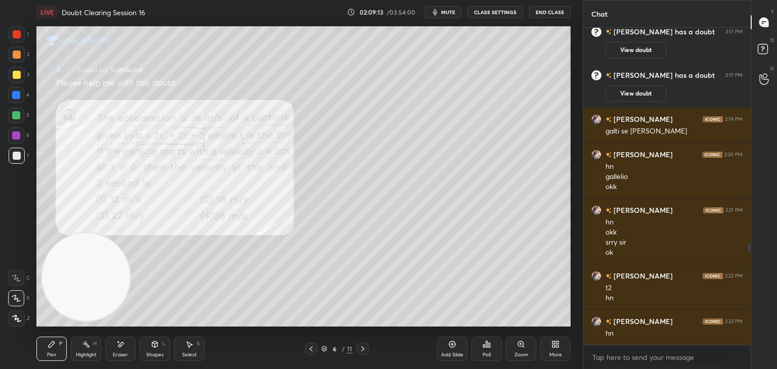
scroll to position [710, 0]
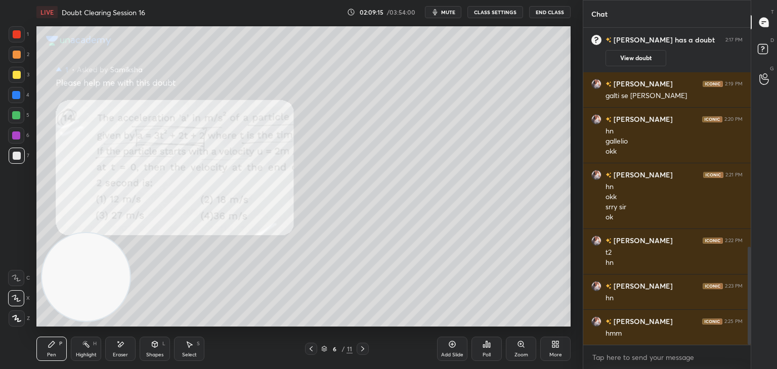
click at [123, 347] on icon at bounding box center [120, 344] width 8 height 9
click at [69, 341] on div "Pen P Highlight H Eraser Shapes L Select S" at bounding box center [136, 349] width 200 height 24
click at [52, 347] on icon at bounding box center [52, 344] width 8 height 8
click at [367, 348] on div at bounding box center [363, 349] width 12 height 12
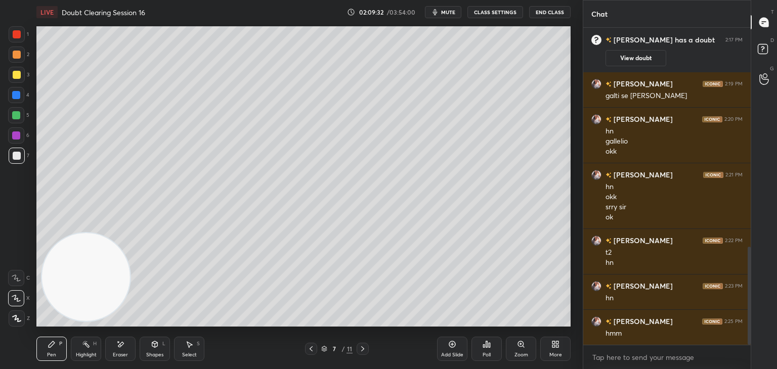
click at [312, 347] on icon at bounding box center [311, 349] width 3 height 5
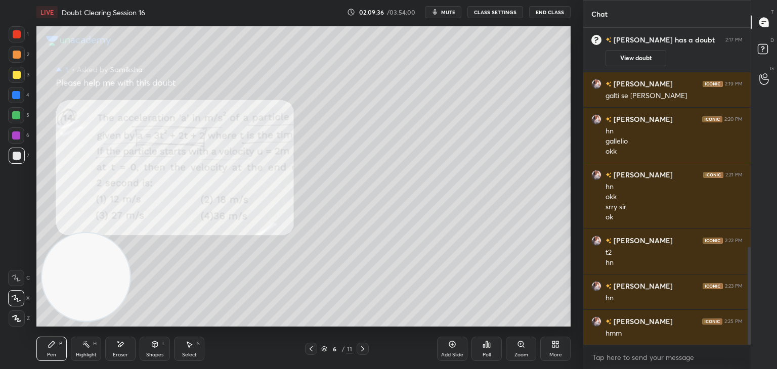
click at [364, 351] on icon at bounding box center [363, 349] width 8 height 8
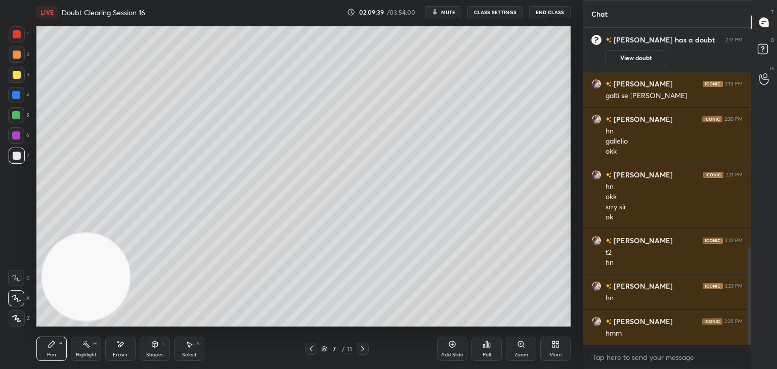
click at [310, 349] on icon at bounding box center [311, 349] width 3 height 5
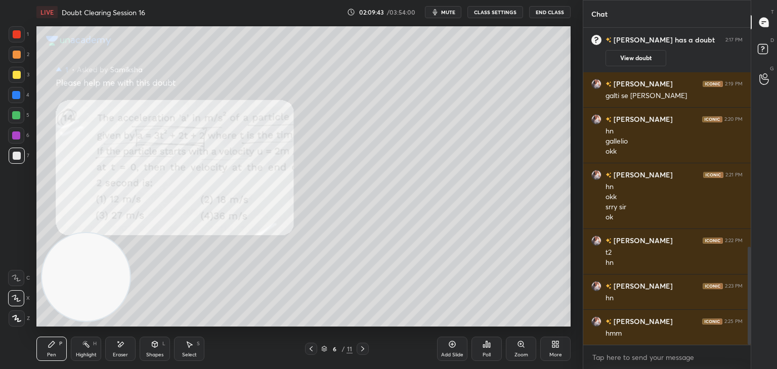
click at [370, 348] on div "6 / 11" at bounding box center [337, 349] width 200 height 12
click at [362, 344] on div at bounding box center [363, 349] width 12 height 12
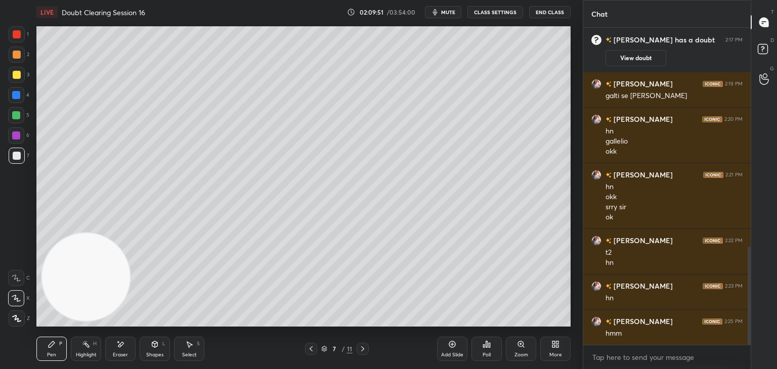
click at [311, 348] on icon at bounding box center [311, 349] width 8 height 8
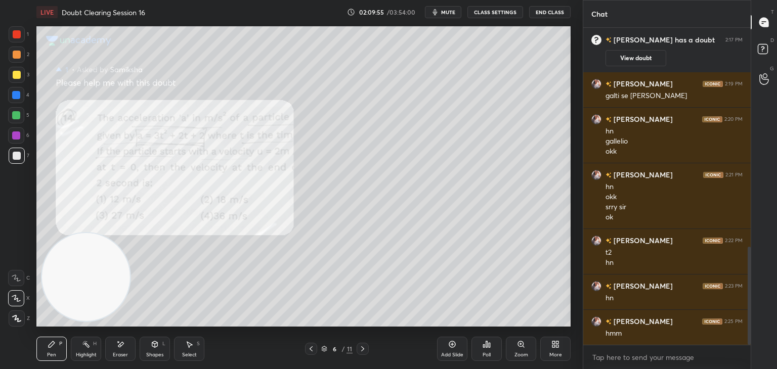
click at [439, 17] on button "mute" at bounding box center [443, 12] width 36 height 12
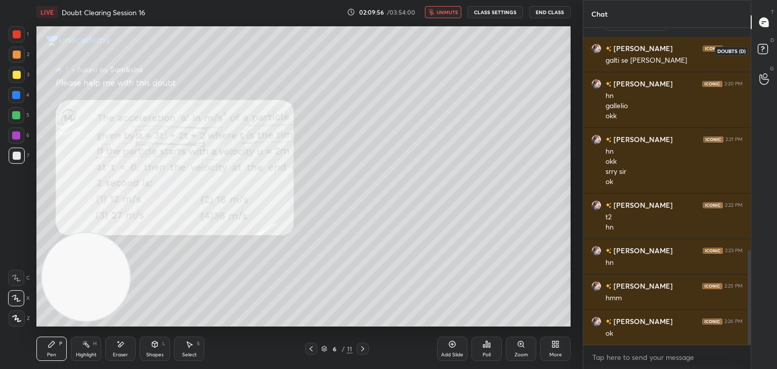
click at [758, 57] on icon at bounding box center [764, 50] width 18 height 18
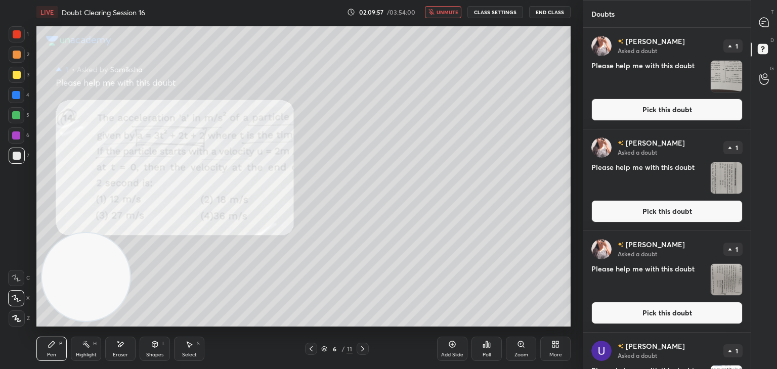
click at [726, 71] on img "grid" at bounding box center [726, 76] width 31 height 31
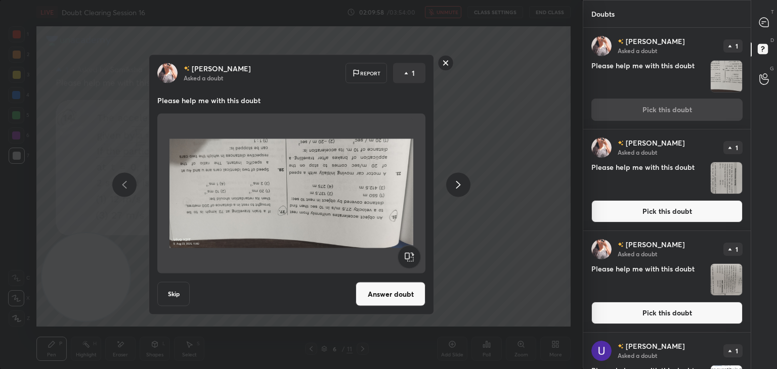
click at [716, 181] on img "grid" at bounding box center [726, 177] width 31 height 31
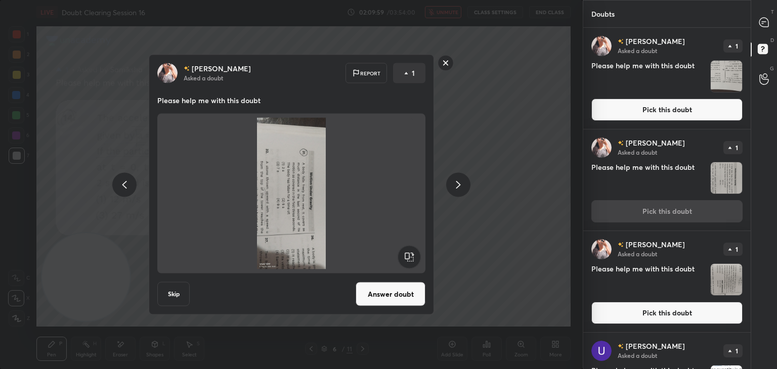
click at [411, 260] on rect at bounding box center [409, 257] width 23 height 23
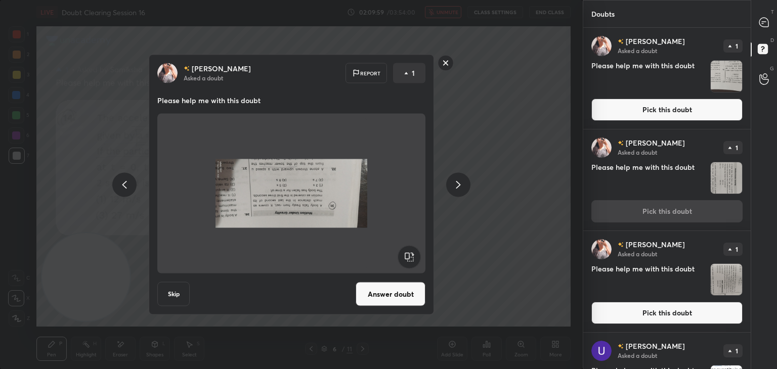
click at [413, 260] on rect at bounding box center [409, 257] width 23 height 23
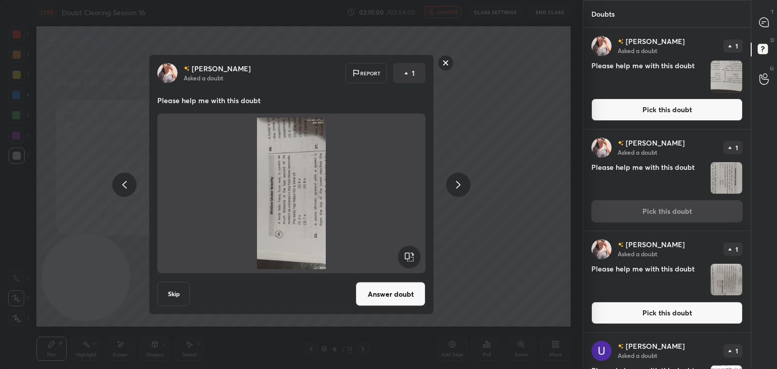
click at [410, 261] on rect at bounding box center [409, 257] width 23 height 23
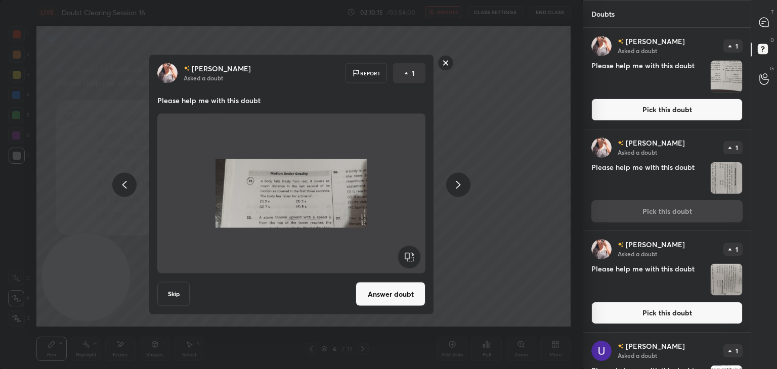
click at [395, 295] on button "Answer doubt" at bounding box center [391, 294] width 70 height 24
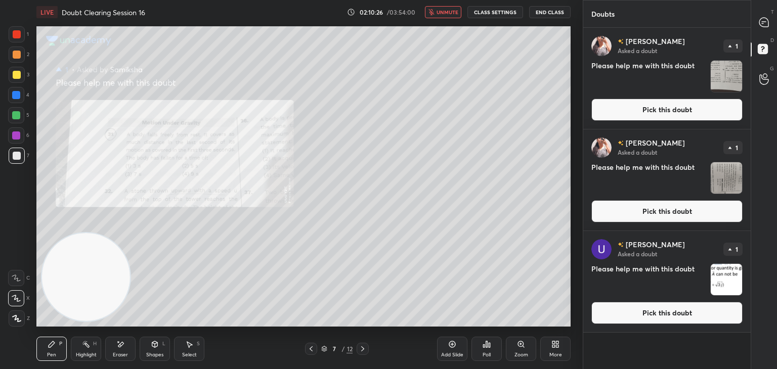
click at [453, 15] on span "unmute" at bounding box center [448, 12] width 22 height 7
click at [758, 28] on div at bounding box center [764, 22] width 20 height 18
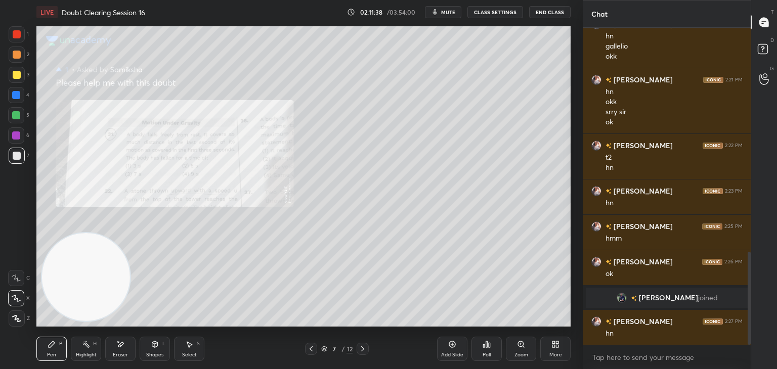
scroll to position [772, 0]
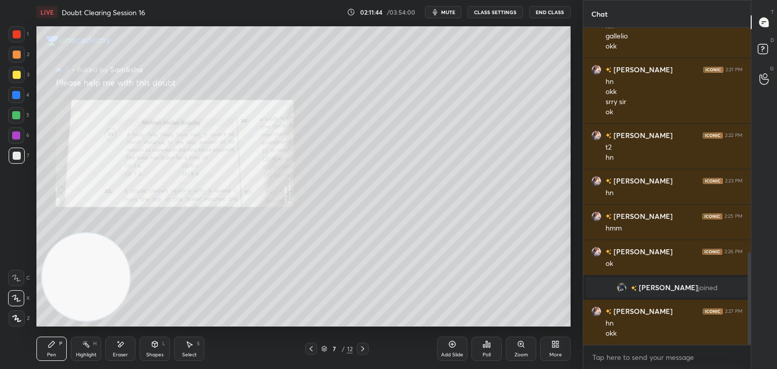
click at [438, 11] on icon "button" at bounding box center [435, 12] width 5 height 6
click at [770, 49] on icon at bounding box center [764, 50] width 18 height 18
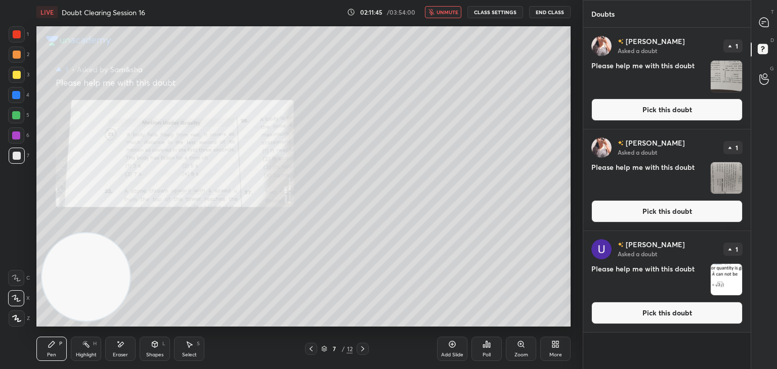
click at [725, 171] on img "grid" at bounding box center [726, 177] width 31 height 31
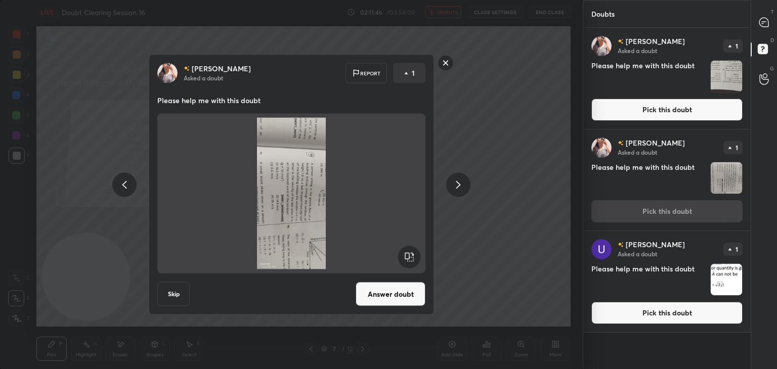
click at [413, 253] on rect at bounding box center [409, 257] width 23 height 23
click at [414, 255] on rect at bounding box center [409, 257] width 23 height 23
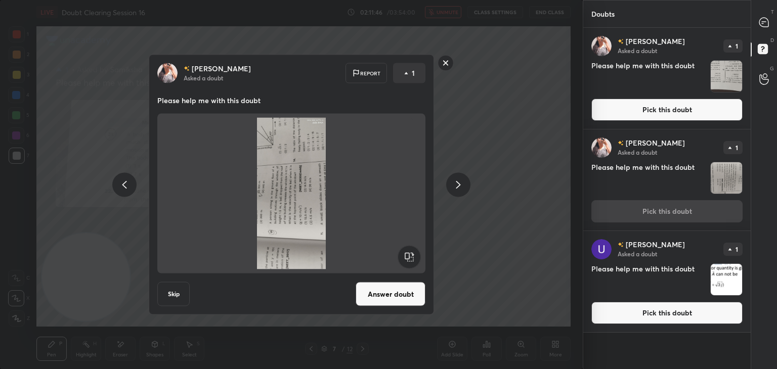
click at [414, 255] on rect at bounding box center [409, 257] width 23 height 23
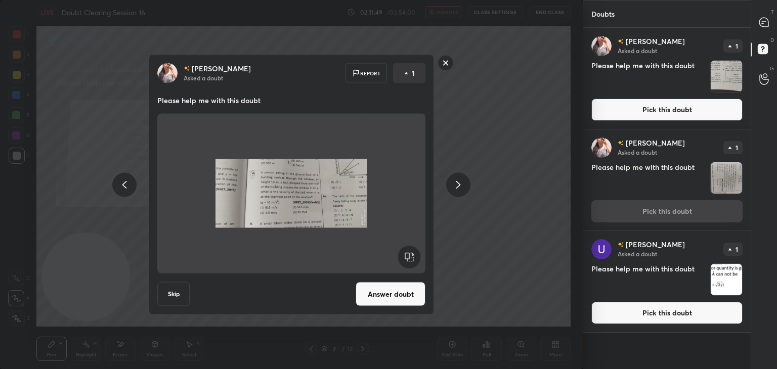
click at [356, 186] on img at bounding box center [292, 194] width 152 height 152
click at [392, 297] on button "Answer doubt" at bounding box center [391, 294] width 70 height 24
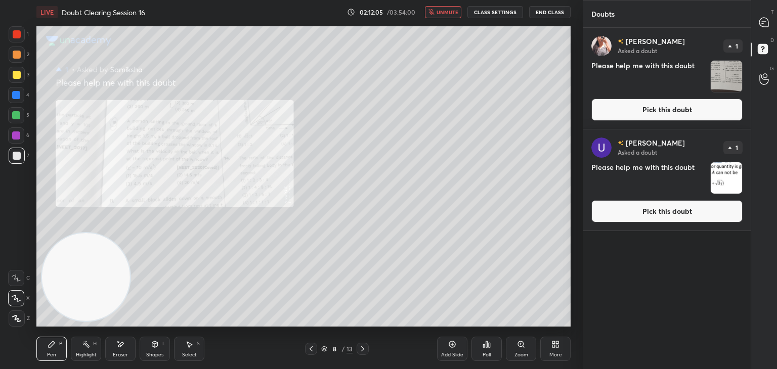
click at [442, 18] on button "unmute" at bounding box center [443, 12] width 36 height 12
click at [764, 23] on icon at bounding box center [763, 22] width 9 height 9
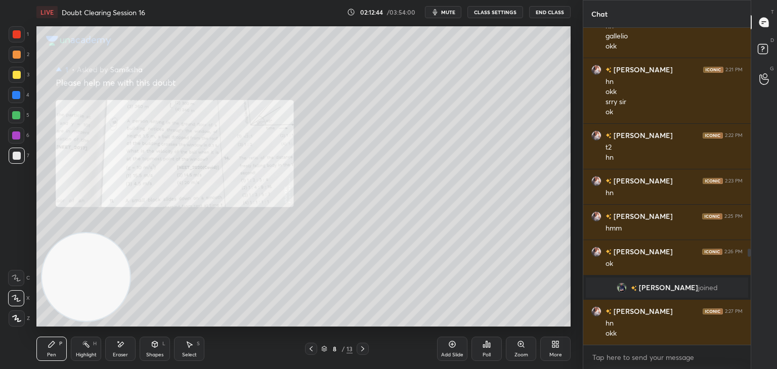
scroll to position [764, 0]
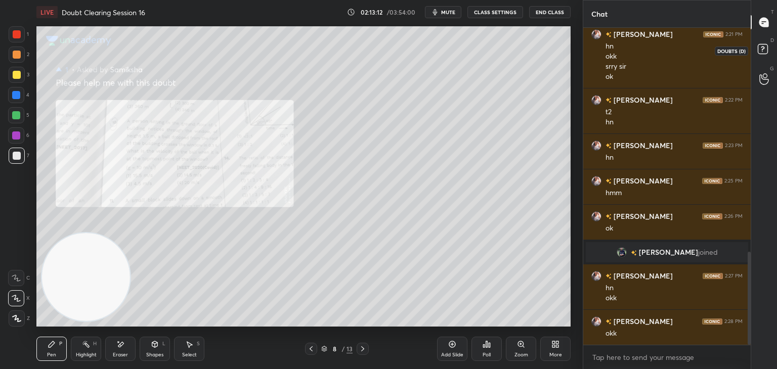
click at [762, 46] on rect at bounding box center [763, 50] width 10 height 10
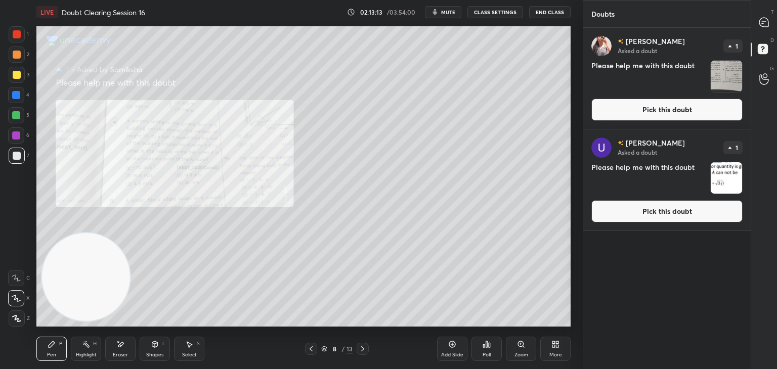
click at [453, 10] on span "mute" at bounding box center [448, 12] width 14 height 7
click at [727, 70] on img "grid" at bounding box center [726, 76] width 31 height 31
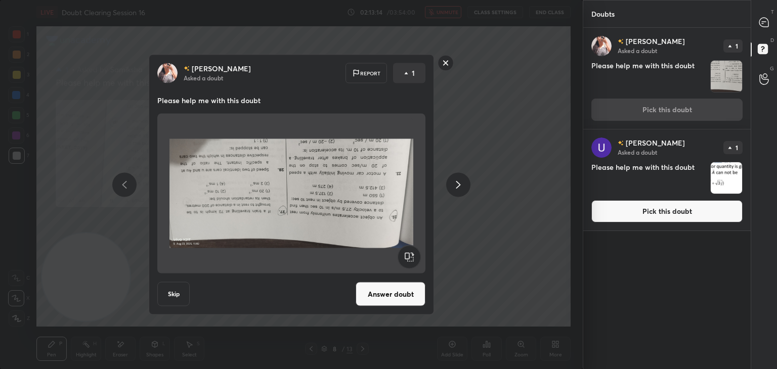
click at [414, 251] on rect at bounding box center [409, 257] width 23 height 23
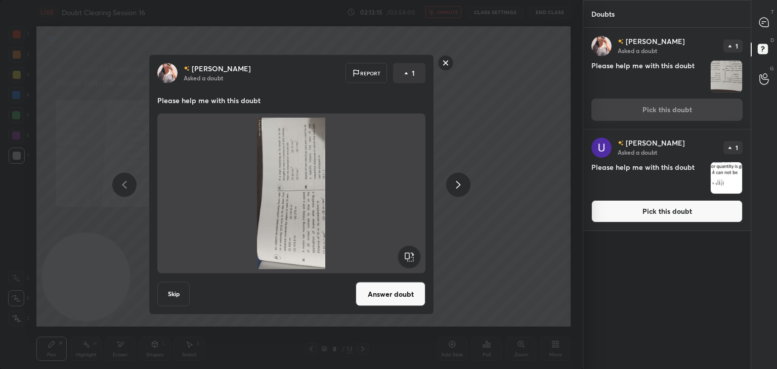
click at [408, 252] on rect at bounding box center [409, 257] width 23 height 23
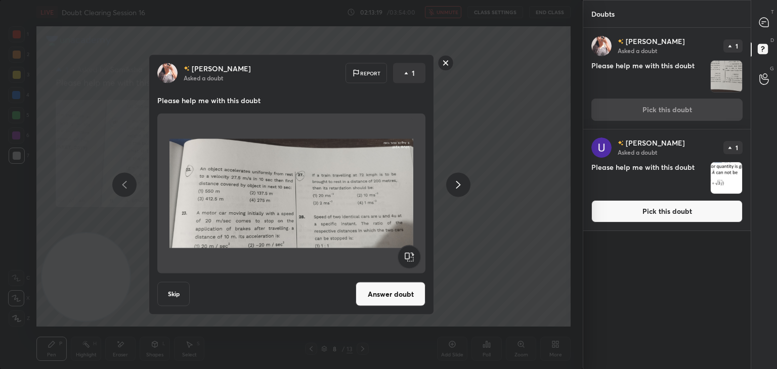
click at [348, 191] on img at bounding box center [291, 194] width 244 height 152
click at [395, 292] on button "Answer doubt" at bounding box center [391, 294] width 70 height 24
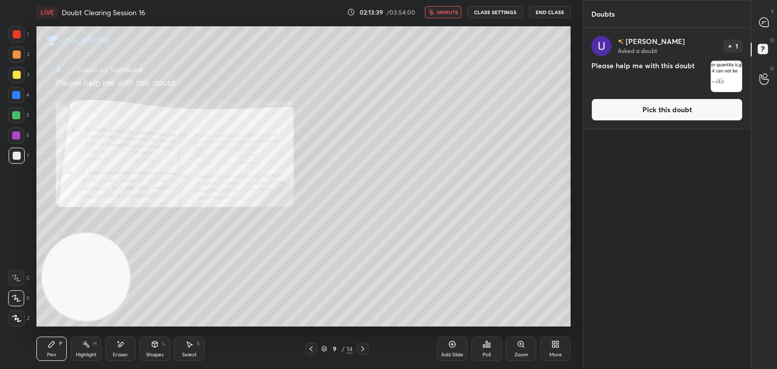
click at [455, 12] on span "unmute" at bounding box center [448, 12] width 22 height 7
click at [759, 23] on icon at bounding box center [764, 22] width 11 height 11
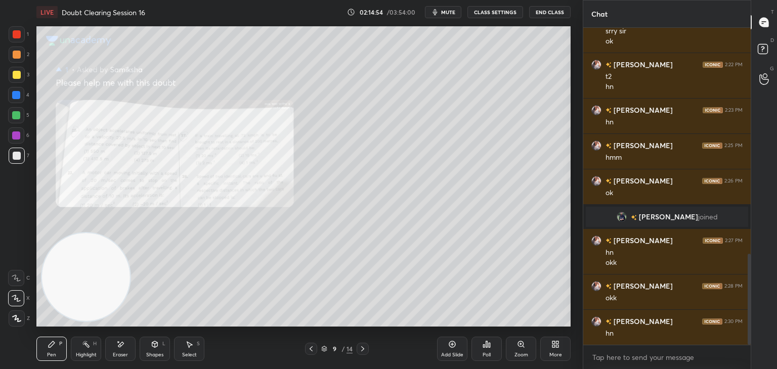
scroll to position [791, 0]
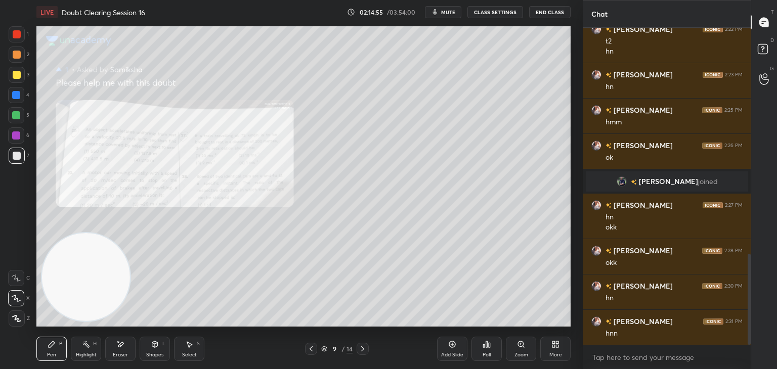
click at [452, 352] on div "Add Slide" at bounding box center [452, 349] width 30 height 24
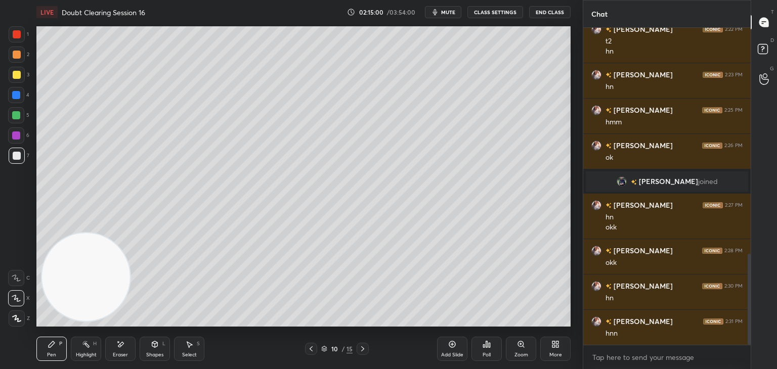
click at [125, 347] on div "Eraser" at bounding box center [120, 349] width 30 height 24
click at [43, 350] on div "Pen P" at bounding box center [51, 349] width 30 height 24
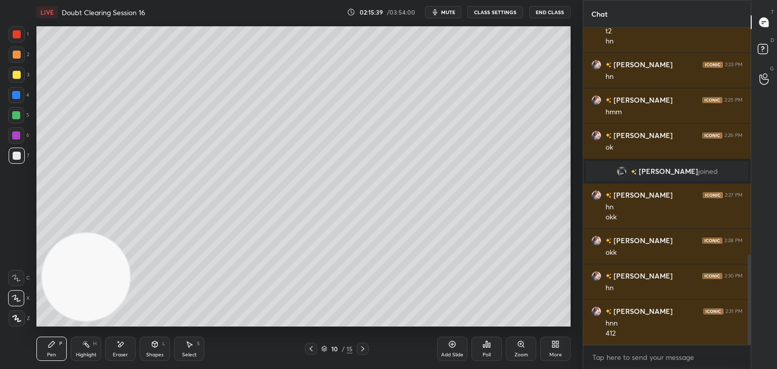
click at [311, 353] on div at bounding box center [311, 349] width 12 height 12
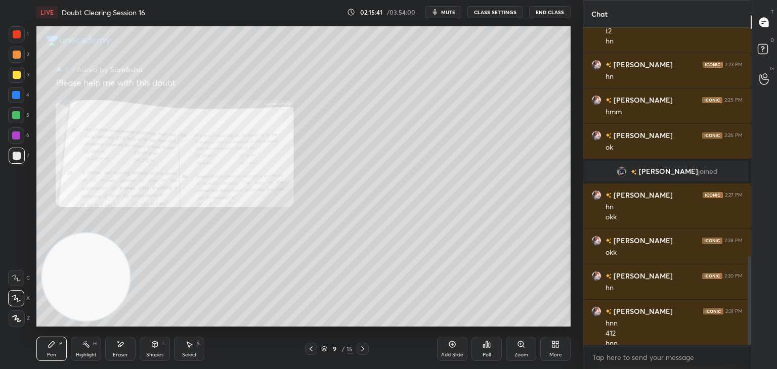
scroll to position [811, 0]
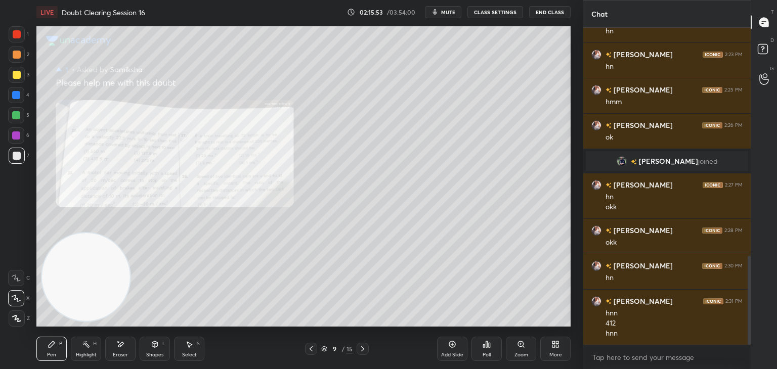
click at [457, 7] on button "mute" at bounding box center [443, 12] width 36 height 12
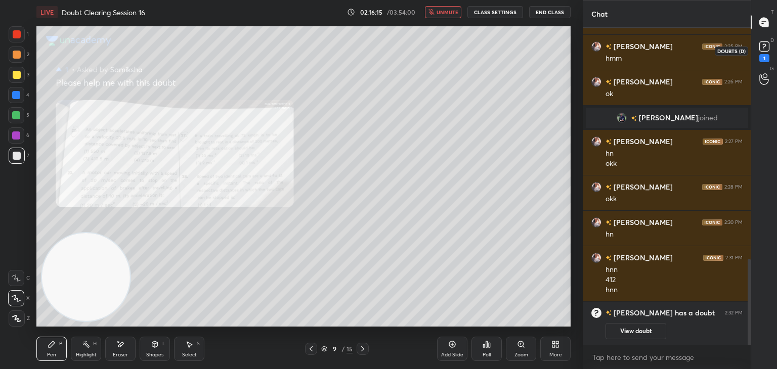
click at [768, 43] on rect at bounding box center [764, 47] width 10 height 10
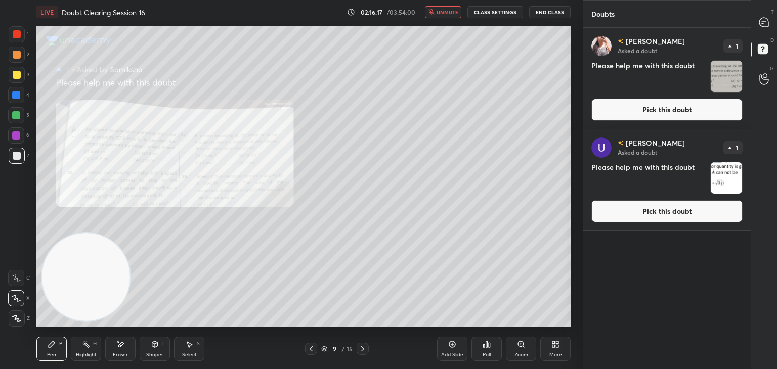
click at [720, 73] on img "grid" at bounding box center [726, 76] width 31 height 31
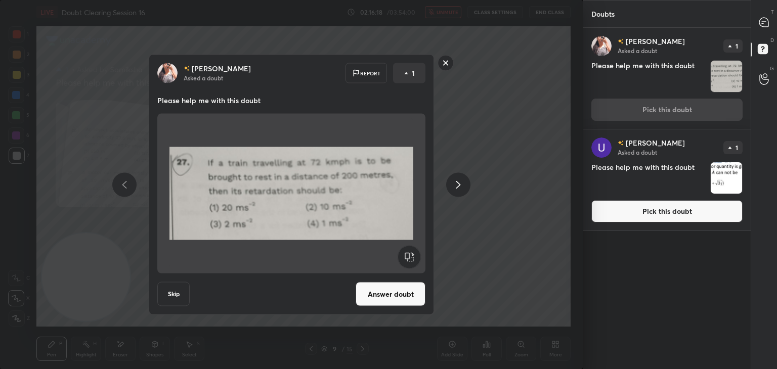
click at [398, 289] on button "Answer doubt" at bounding box center [391, 294] width 70 height 24
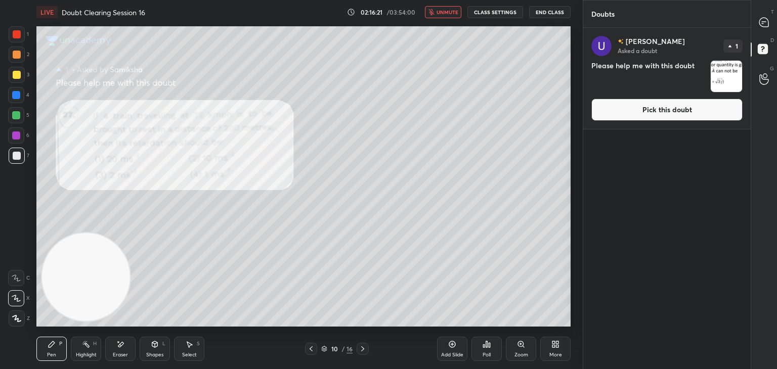
click at [450, 15] on span "unmute" at bounding box center [448, 12] width 22 height 7
click at [765, 23] on icon at bounding box center [763, 22] width 9 height 9
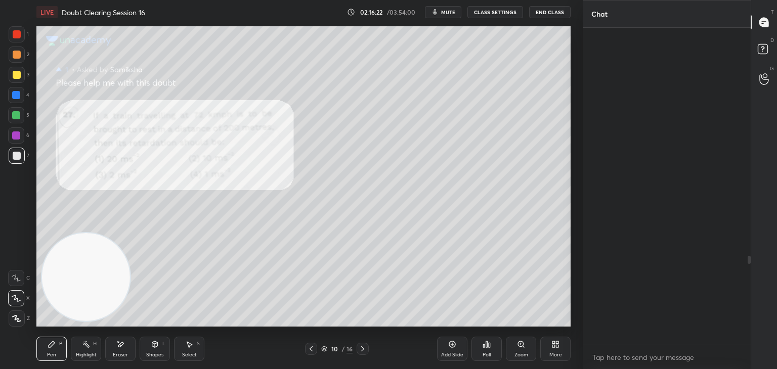
scroll to position [314, 164]
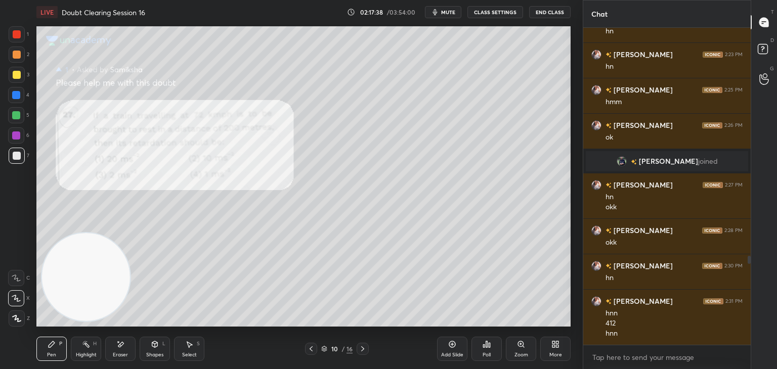
click at [449, 13] on span "mute" at bounding box center [448, 12] width 14 height 7
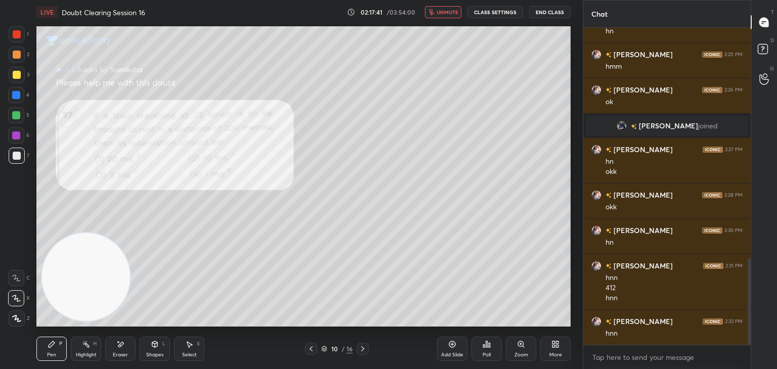
click at [311, 349] on icon at bounding box center [311, 349] width 3 height 5
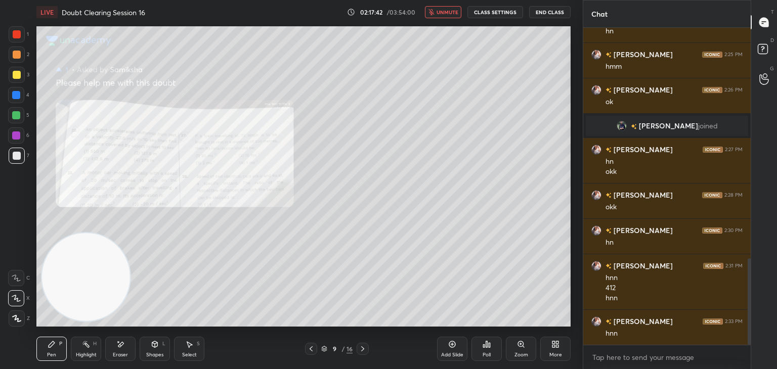
click at [311, 346] on icon at bounding box center [311, 349] width 8 height 8
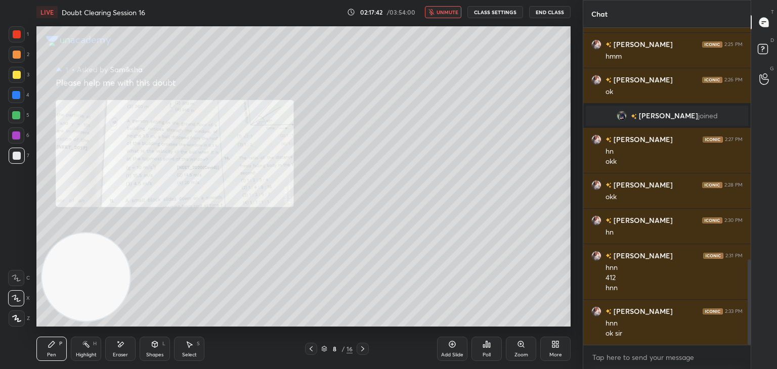
click at [312, 348] on icon at bounding box center [311, 349] width 3 height 5
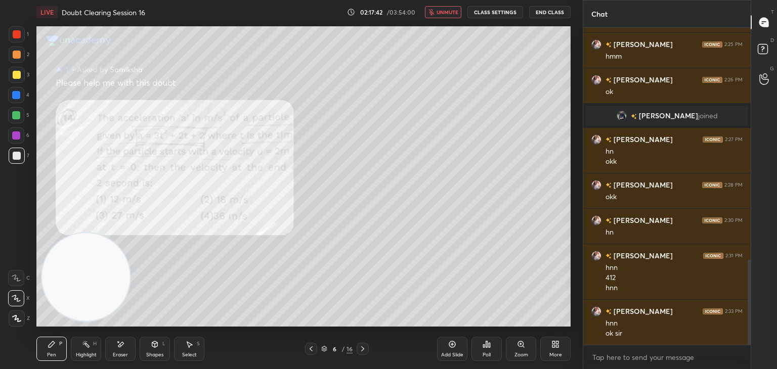
click at [314, 347] on icon at bounding box center [311, 349] width 8 height 8
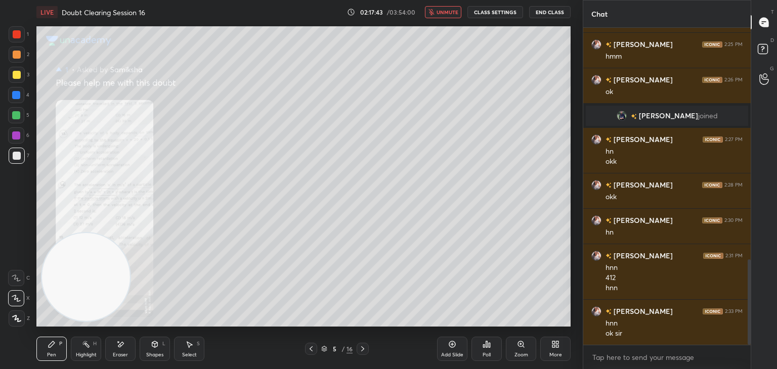
click at [314, 349] on icon at bounding box center [311, 349] width 8 height 8
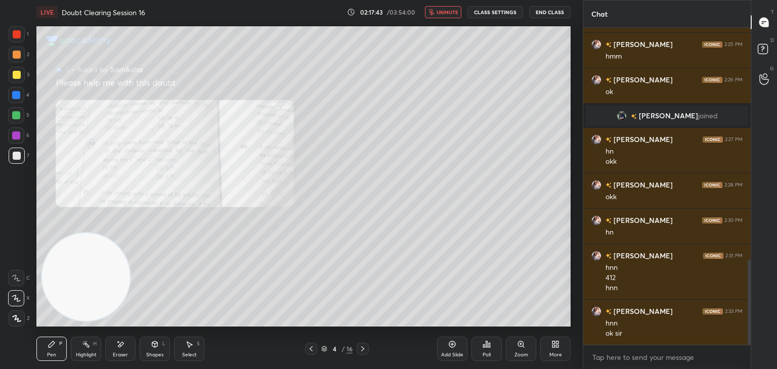
click at [314, 349] on icon at bounding box center [311, 349] width 8 height 8
click at [311, 349] on icon at bounding box center [311, 349] width 8 height 8
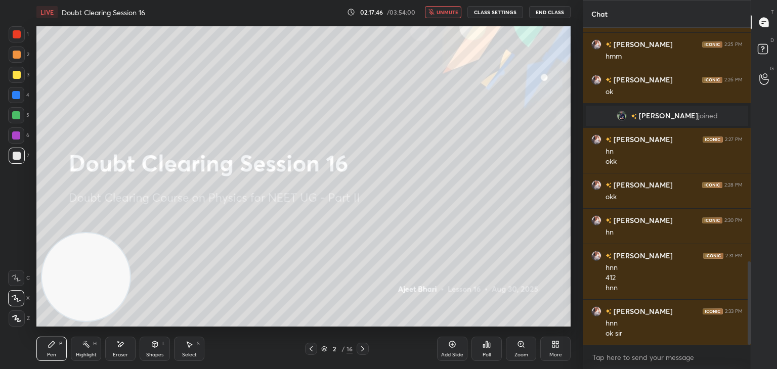
scroll to position [892, 0]
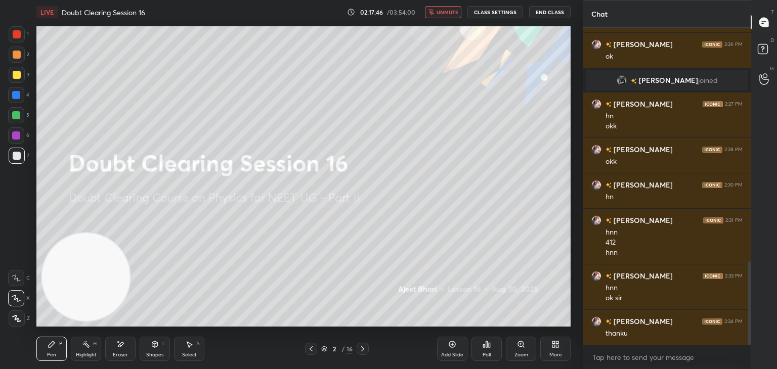
click at [449, 12] on span "unmute" at bounding box center [448, 12] width 22 height 7
click at [755, 59] on icon at bounding box center [764, 50] width 18 height 18
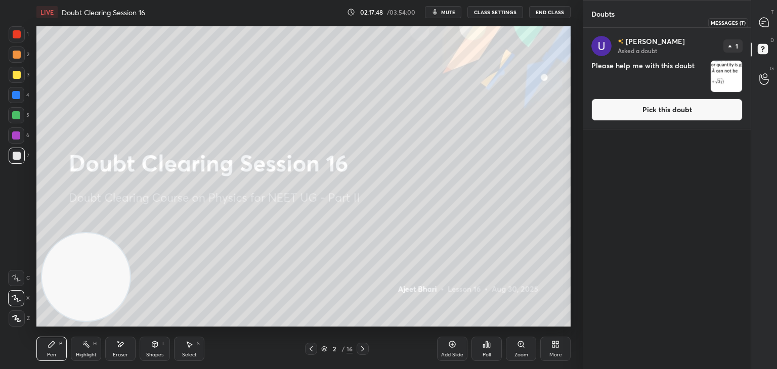
click at [761, 26] on icon at bounding box center [764, 22] width 11 height 11
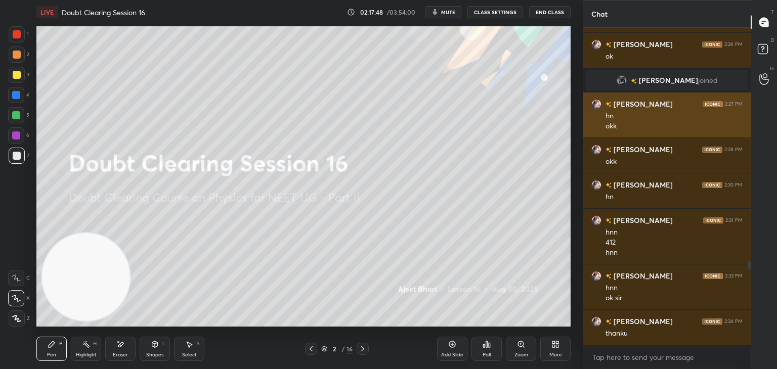
scroll to position [314, 164]
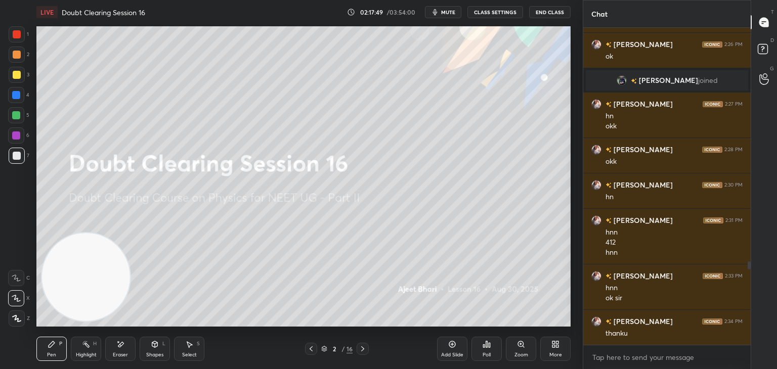
click at [455, 10] on span "mute" at bounding box center [448, 12] width 14 height 7
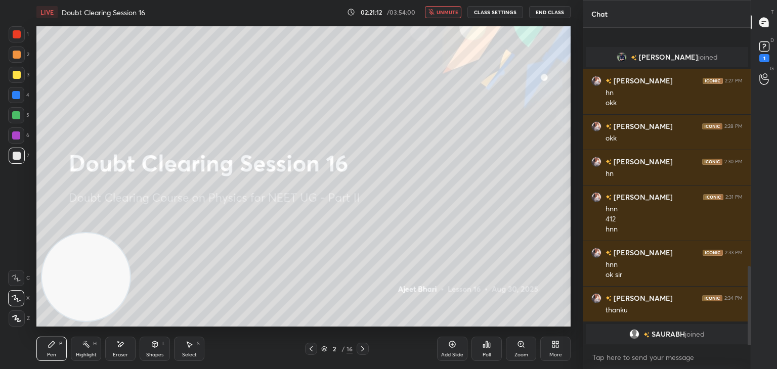
scroll to position [961, 0]
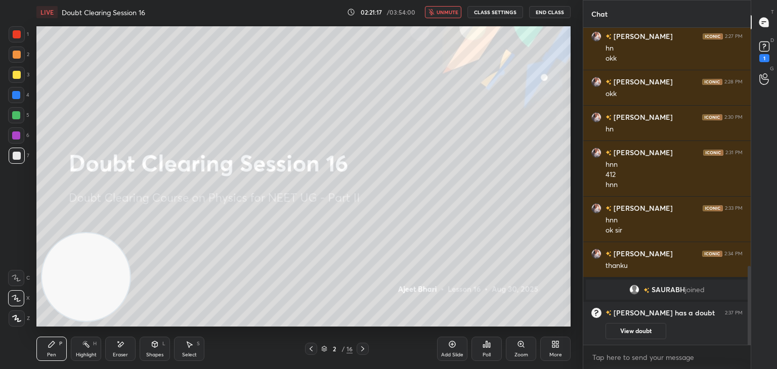
click at [775, 55] on div "D Doubts (D) 1" at bounding box center [764, 50] width 26 height 28
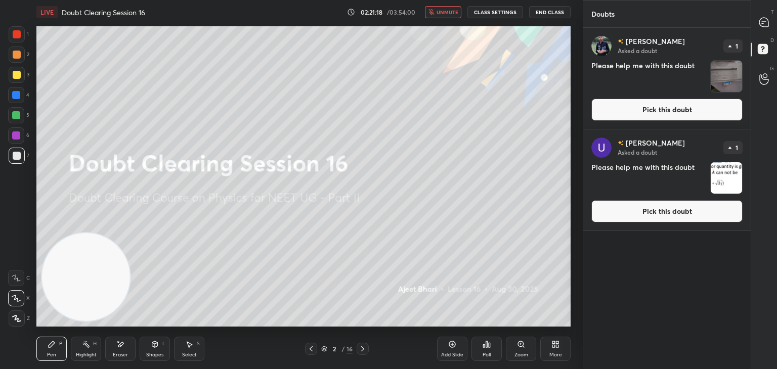
click at [735, 72] on img "grid" at bounding box center [726, 76] width 31 height 31
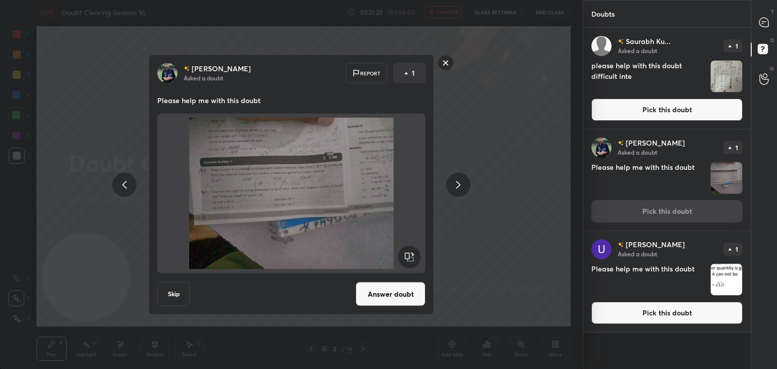
click at [730, 78] on img "grid" at bounding box center [726, 76] width 31 height 31
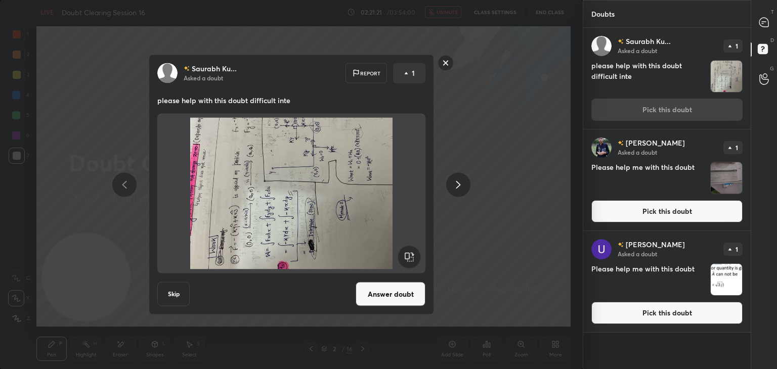
click at [409, 254] on rect at bounding box center [409, 257] width 23 height 23
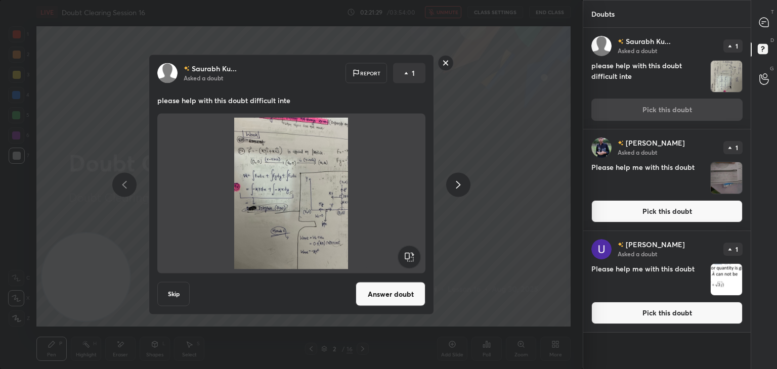
click at [386, 292] on button "Answer doubt" at bounding box center [391, 294] width 70 height 24
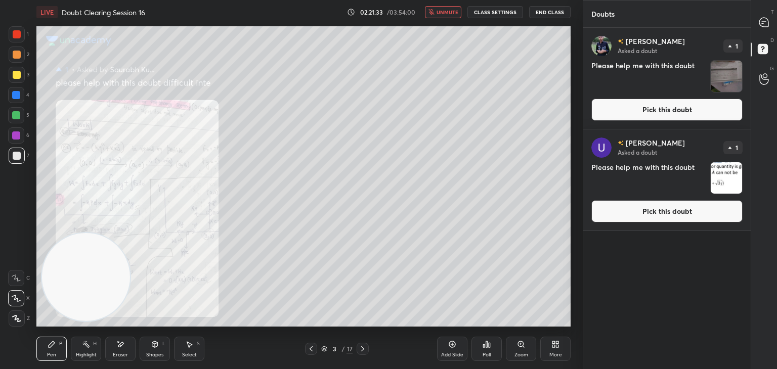
click at [452, 15] on span "unmute" at bounding box center [448, 12] width 22 height 7
click at [755, 29] on div at bounding box center [764, 22] width 20 height 18
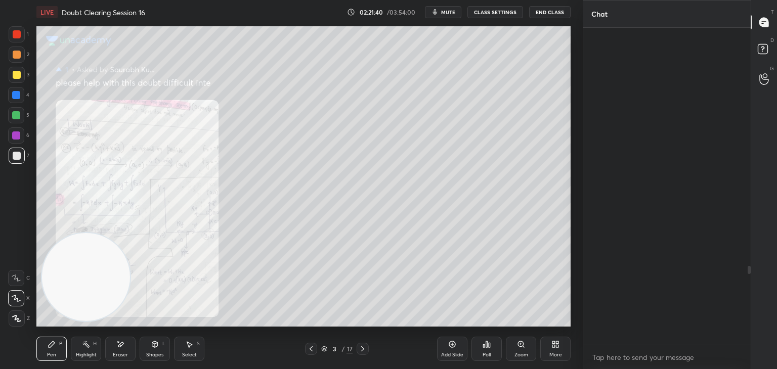
scroll to position [314, 164]
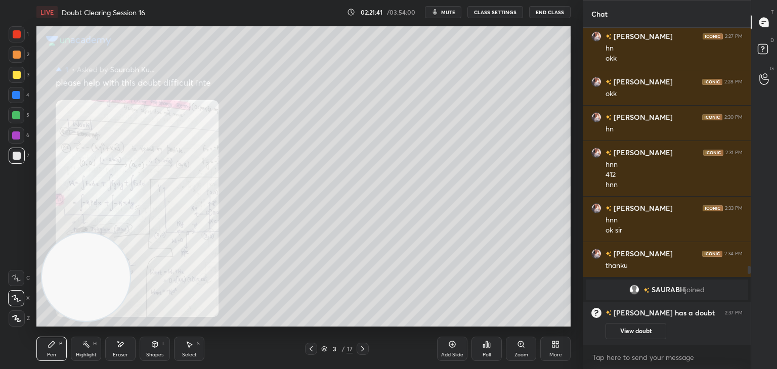
click at [518, 339] on div "Zoom" at bounding box center [521, 349] width 30 height 24
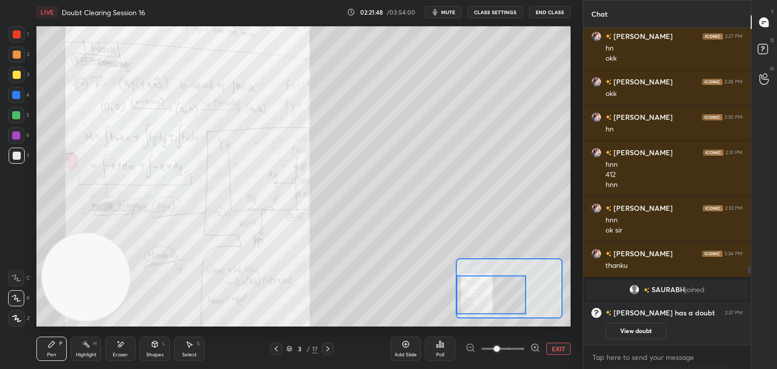
scroll to position [996, 0]
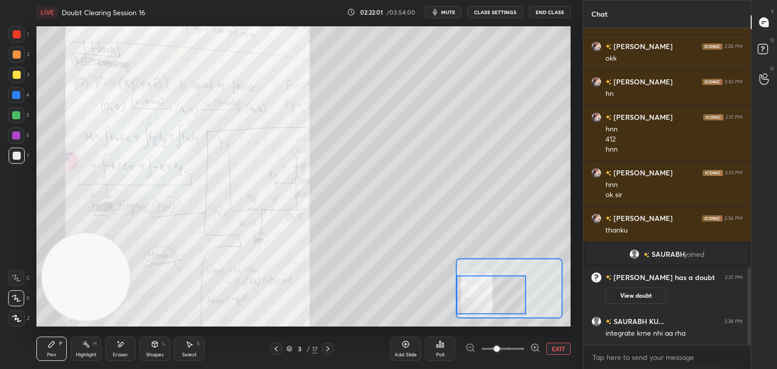
click at [19, 275] on icon at bounding box center [16, 278] width 9 height 7
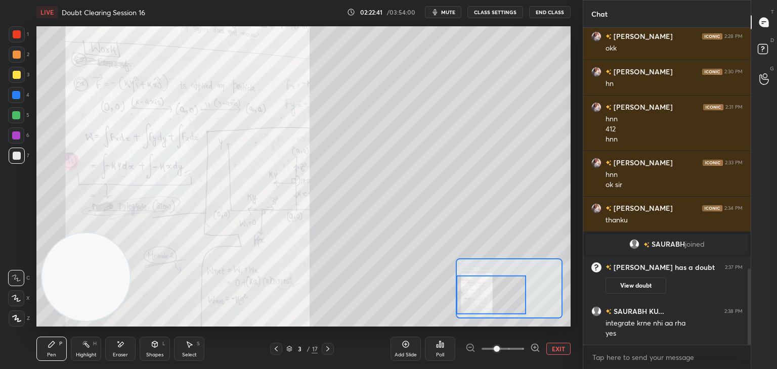
click at [20, 31] on div at bounding box center [17, 34] width 16 height 16
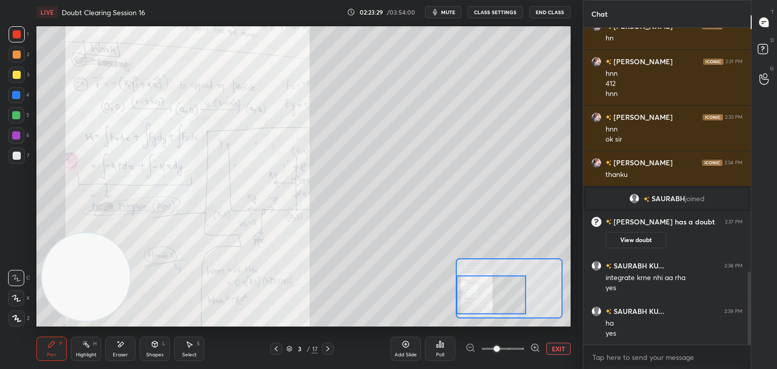
scroll to position [1061, 0]
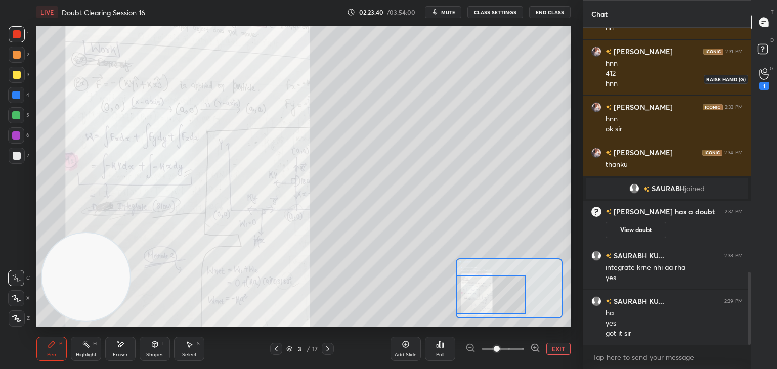
click at [759, 82] on div "1" at bounding box center [764, 86] width 10 height 8
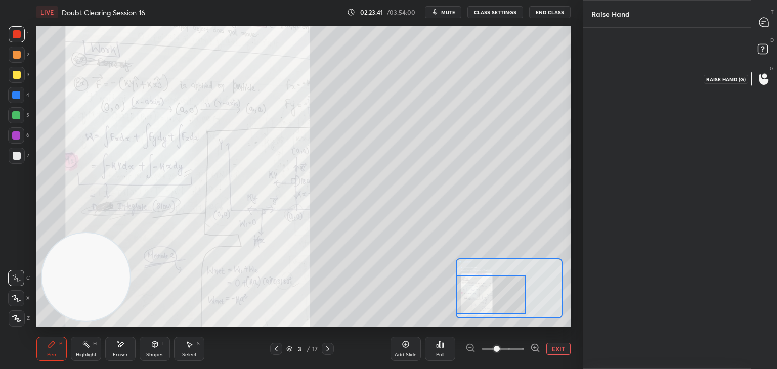
scroll to position [3, 3]
click at [763, 57] on icon at bounding box center [764, 50] width 18 height 18
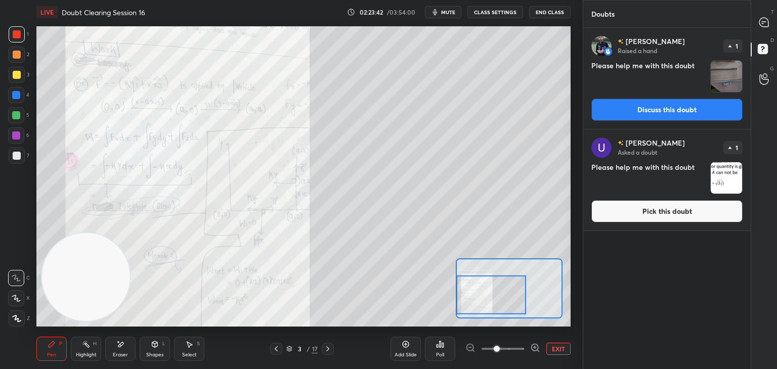
click at [773, 38] on p "D" at bounding box center [772, 40] width 4 height 8
click at [761, 35] on div "T Messages (T)" at bounding box center [764, 22] width 26 height 28
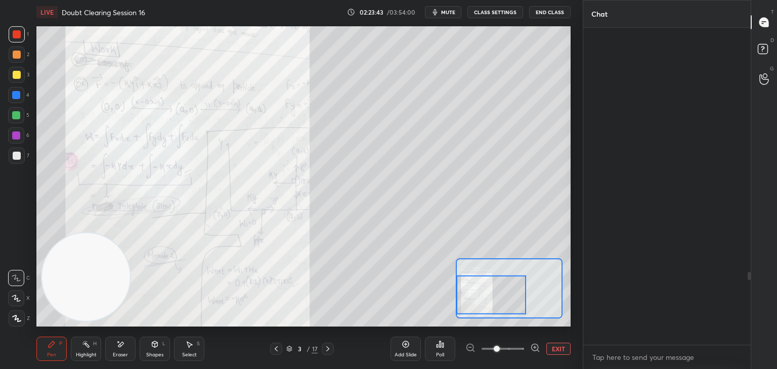
scroll to position [314, 164]
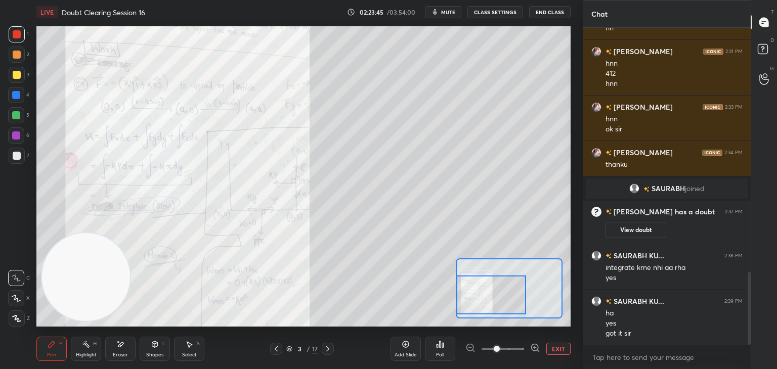
click at [444, 13] on span "mute" at bounding box center [448, 12] width 14 height 7
click at [755, 55] on icon at bounding box center [764, 50] width 18 height 18
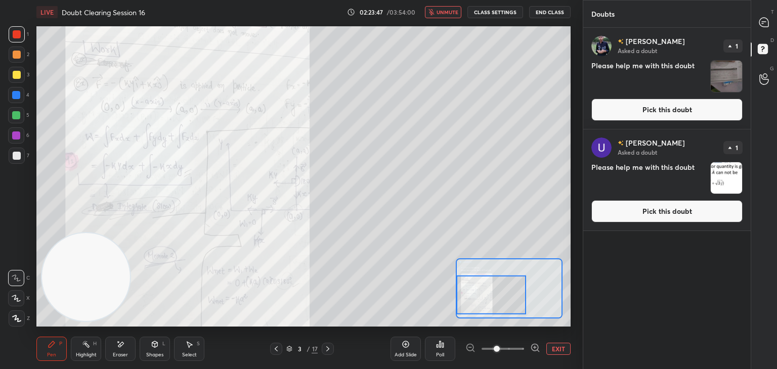
click at [724, 82] on img "grid" at bounding box center [726, 76] width 31 height 31
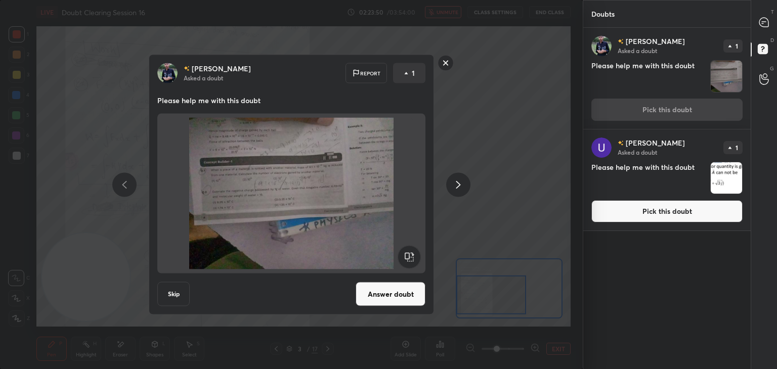
click at [382, 292] on button "Answer doubt" at bounding box center [391, 294] width 70 height 24
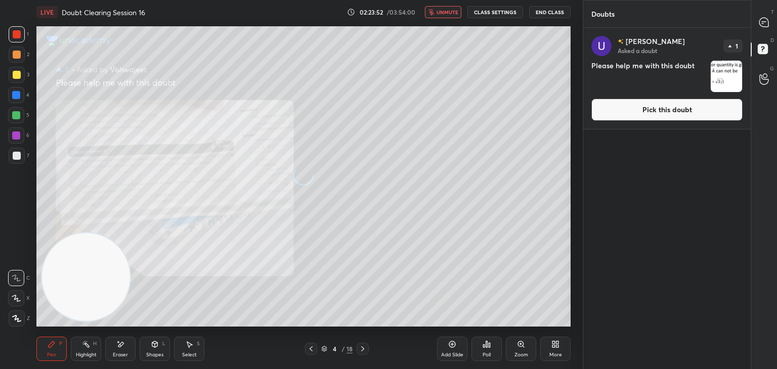
click at [454, 9] on span "unmute" at bounding box center [448, 12] width 22 height 7
click at [764, 27] on icon at bounding box center [764, 22] width 11 height 11
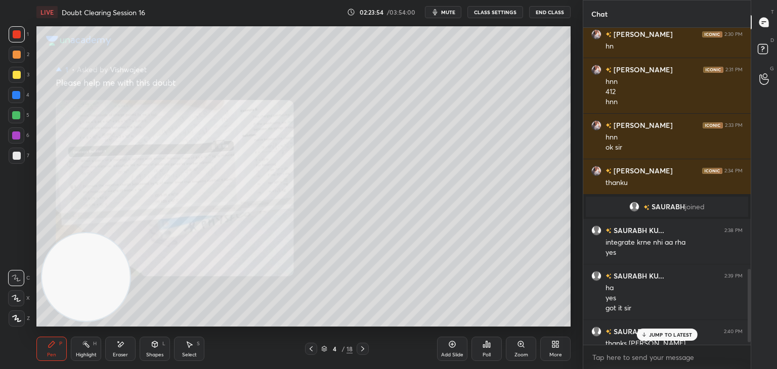
click at [643, 329] on div "JUMP TO LATEST" at bounding box center [666, 335] width 61 height 12
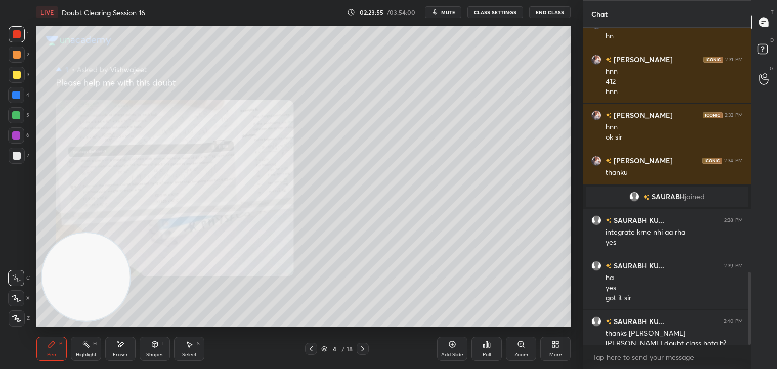
scroll to position [1063, 0]
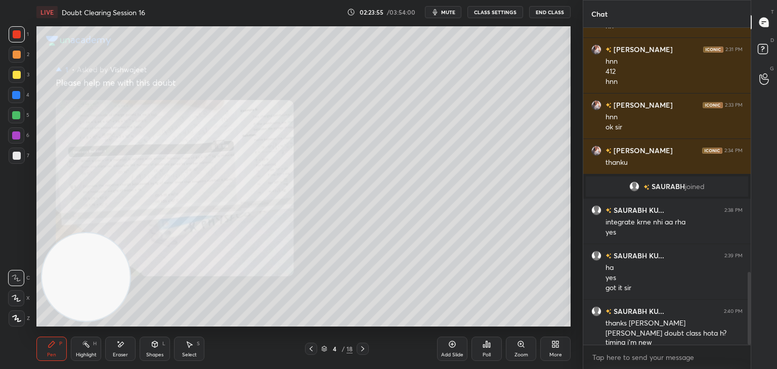
click at [523, 347] on icon at bounding box center [524, 347] width 2 height 2
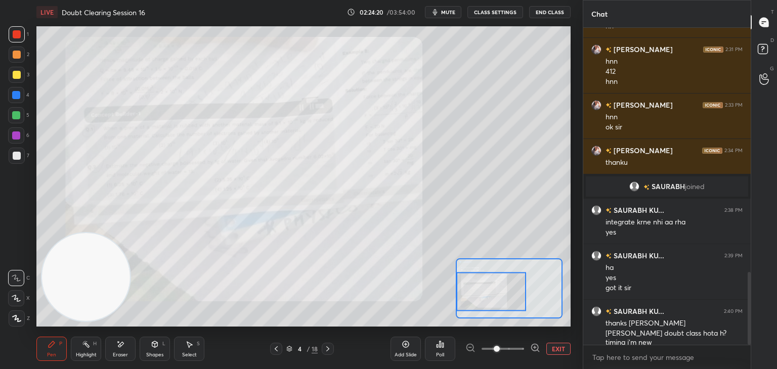
scroll to position [1073, 0]
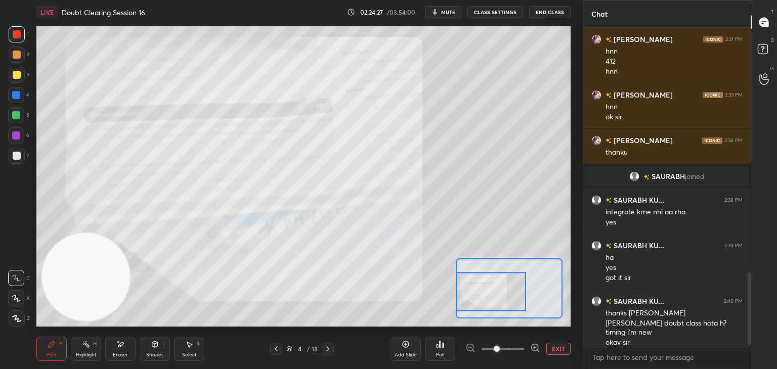
click at [127, 350] on div "Eraser" at bounding box center [120, 349] width 30 height 24
click at [19, 320] on span "Erase all" at bounding box center [16, 318] width 15 height 7
click at [556, 348] on button "EXIT" at bounding box center [558, 349] width 24 height 12
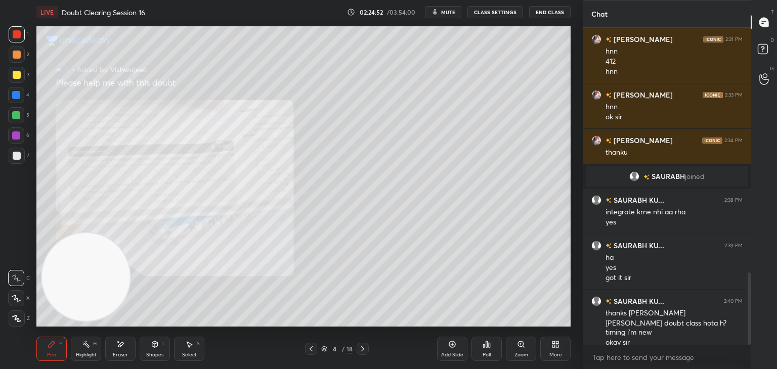
click at [117, 345] on icon at bounding box center [120, 344] width 8 height 9
click at [13, 320] on span "Erase all" at bounding box center [16, 318] width 15 height 7
click at [450, 12] on span "mute" at bounding box center [448, 12] width 14 height 7
click at [312, 351] on icon at bounding box center [311, 349] width 8 height 8
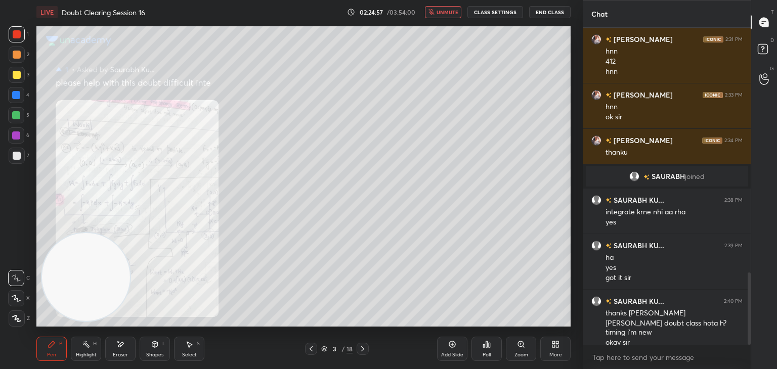
click at [305, 359] on div "Pen P Highlight H Eraser Shapes L Select S 3 / 18 Add Slide Poll Zoom More" at bounding box center [303, 349] width 534 height 40
click at [310, 354] on div at bounding box center [311, 349] width 12 height 12
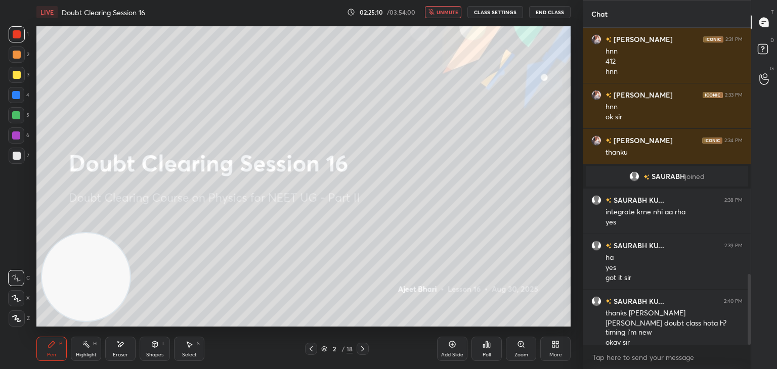
scroll to position [1109, 0]
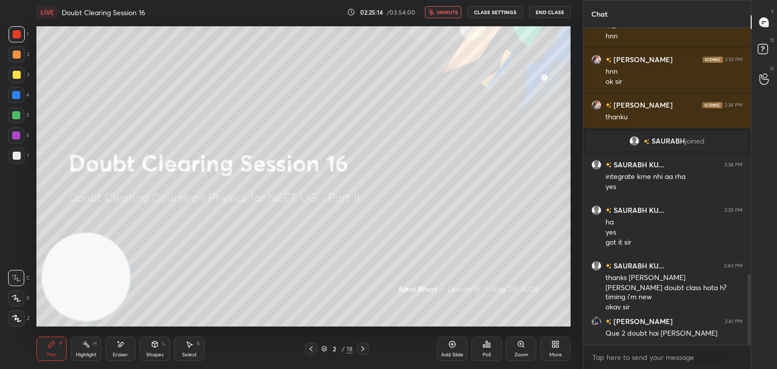
click at [364, 349] on icon at bounding box center [362, 349] width 3 height 5
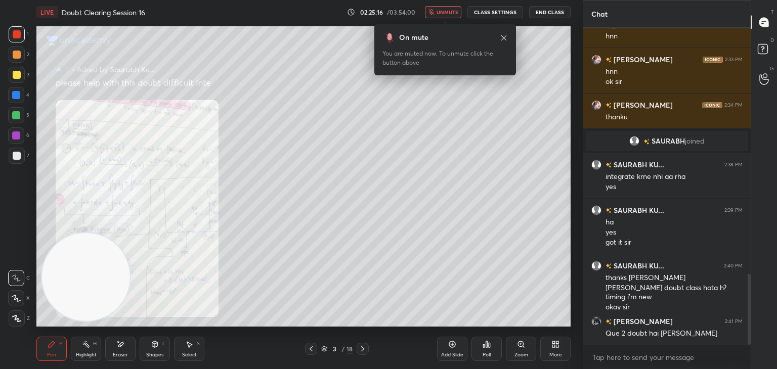
click at [362, 351] on icon at bounding box center [363, 349] width 8 height 8
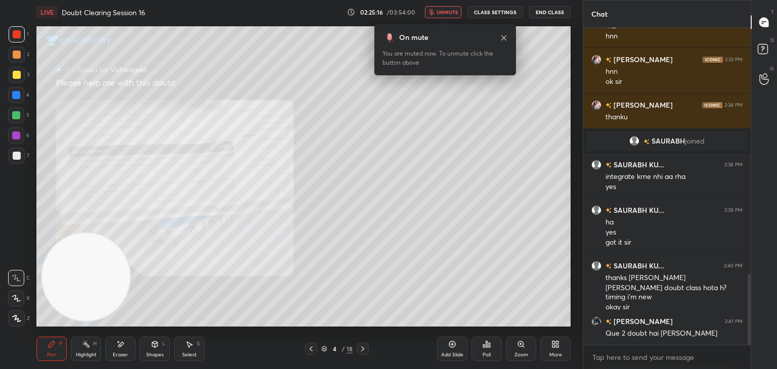
click at [451, 16] on button "unmute" at bounding box center [443, 12] width 36 height 12
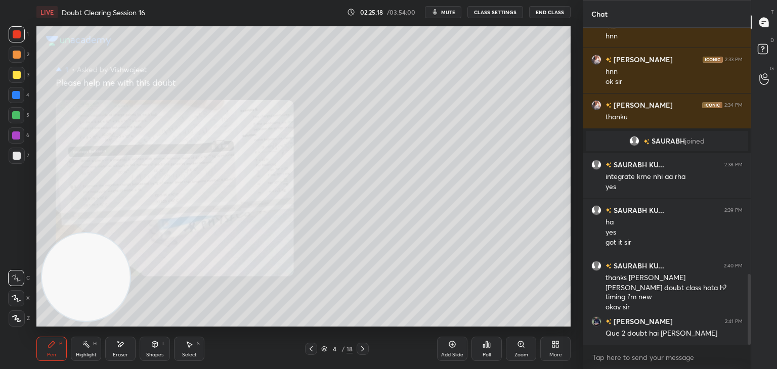
click at [518, 346] on icon at bounding box center [521, 344] width 8 height 8
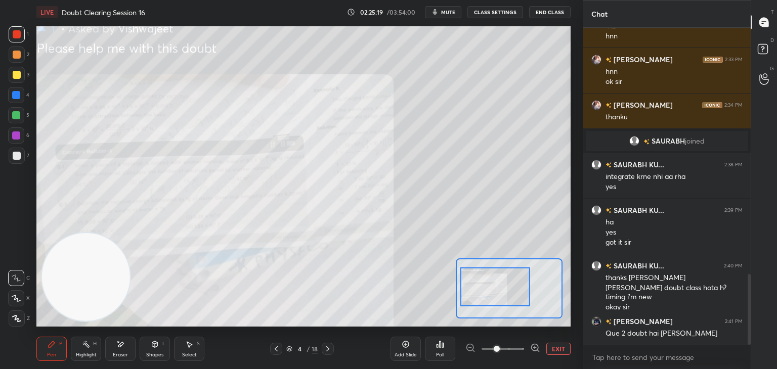
click at [534, 347] on icon at bounding box center [535, 348] width 10 height 10
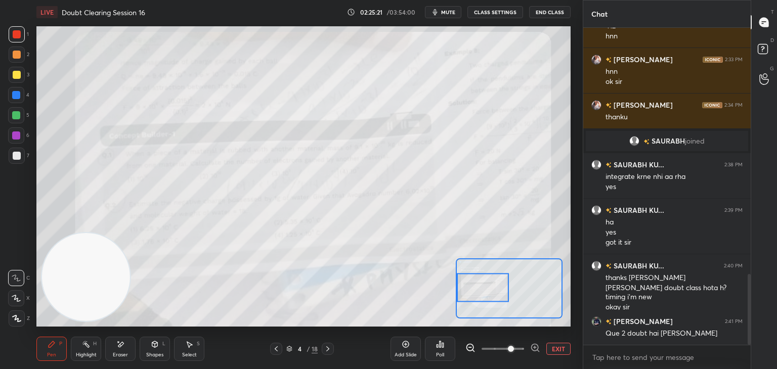
click at [488, 283] on div at bounding box center [483, 287] width 53 height 29
click at [555, 349] on button "EXIT" at bounding box center [558, 349] width 24 height 12
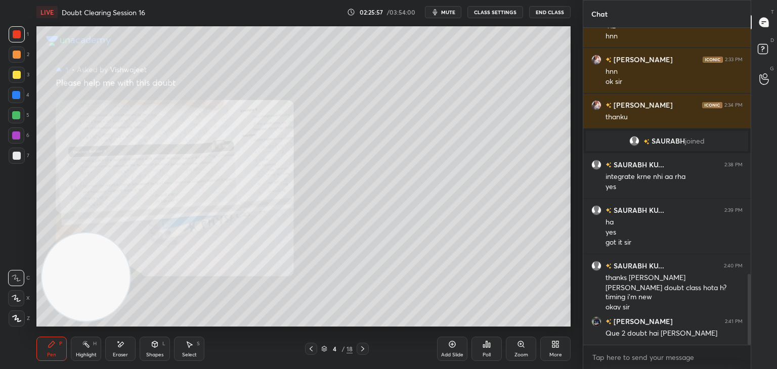
click at [314, 348] on icon at bounding box center [311, 349] width 8 height 8
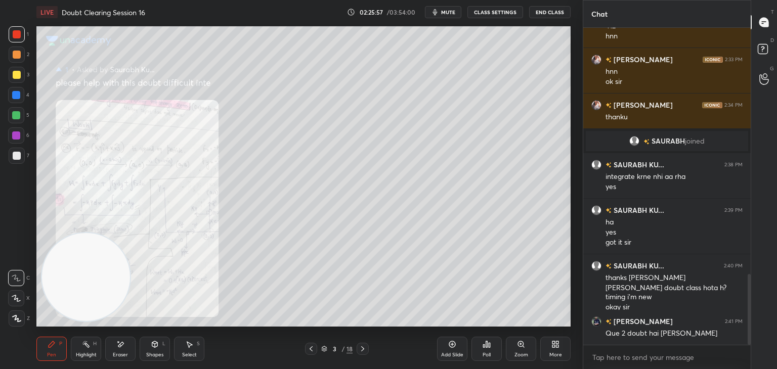
click at [316, 350] on div at bounding box center [311, 349] width 12 height 12
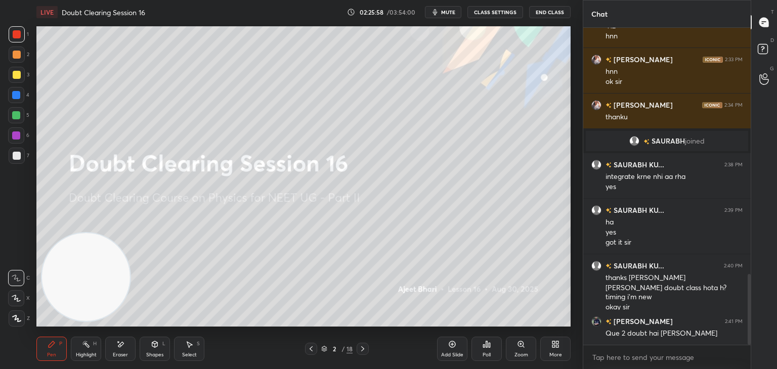
click at [364, 350] on icon at bounding box center [363, 349] width 8 height 8
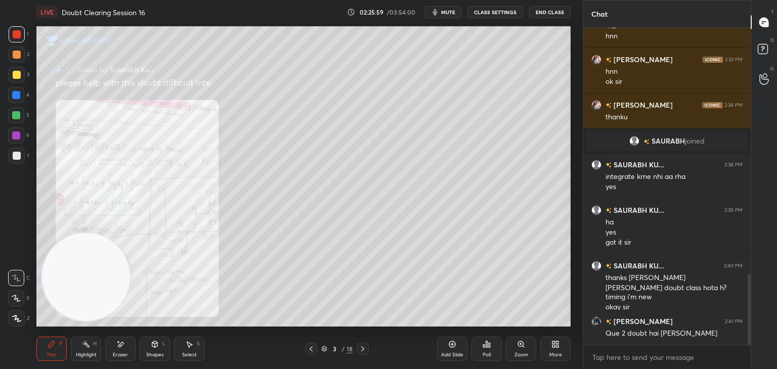
click at [363, 350] on icon at bounding box center [362, 349] width 3 height 5
click at [363, 351] on icon at bounding box center [363, 349] width 8 height 8
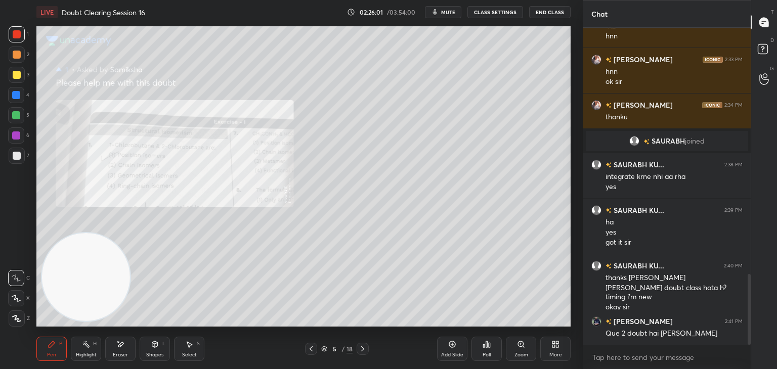
click at [359, 351] on icon at bounding box center [363, 349] width 8 height 8
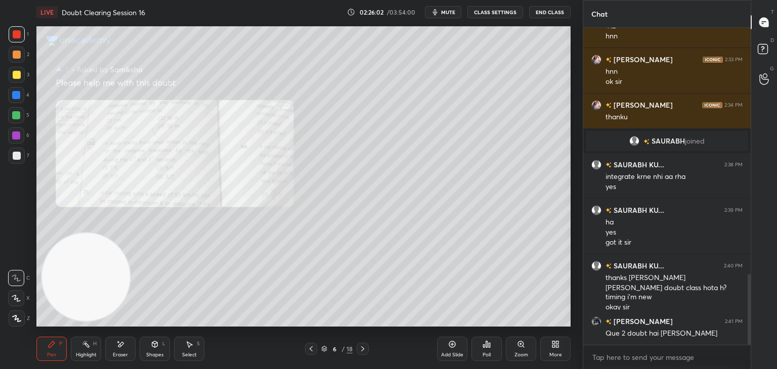
click at [364, 351] on icon at bounding box center [363, 349] width 8 height 8
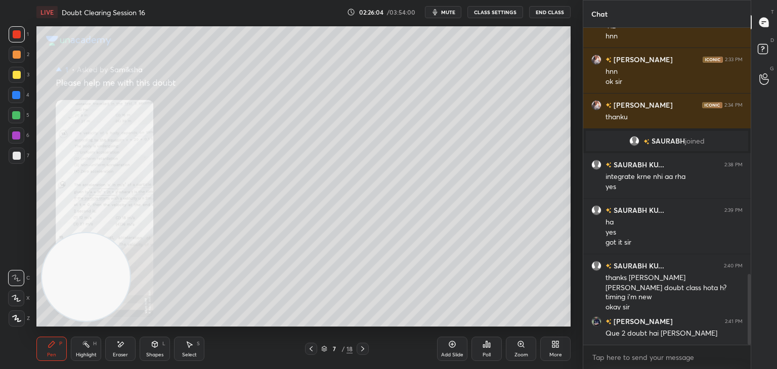
click at [366, 353] on div at bounding box center [363, 349] width 12 height 12
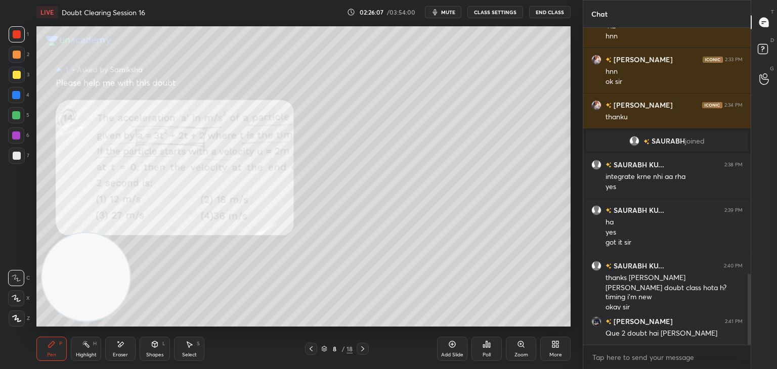
click at [314, 350] on icon at bounding box center [311, 349] width 8 height 8
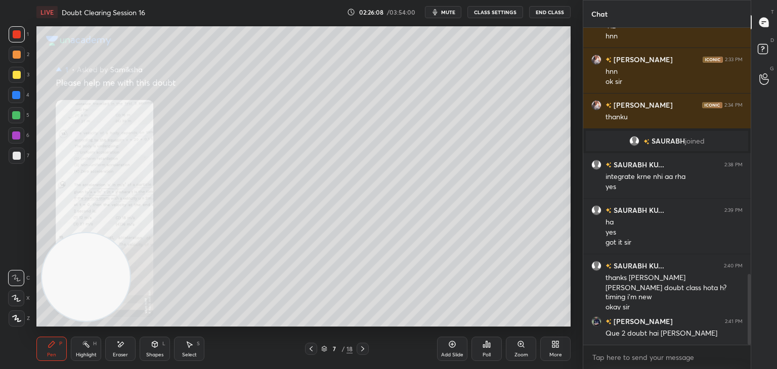
click at [312, 351] on icon at bounding box center [311, 349] width 8 height 8
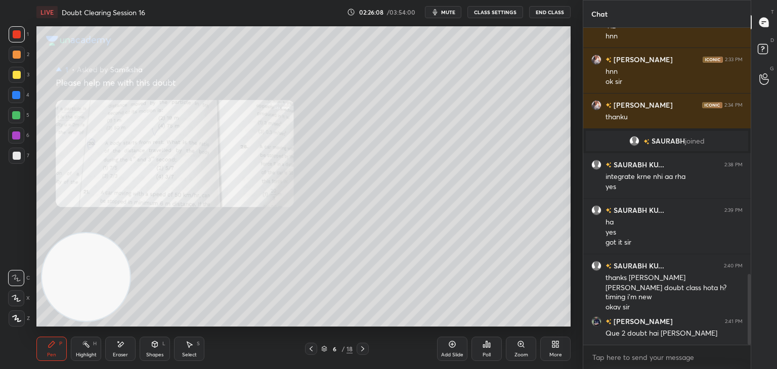
click at [313, 351] on icon at bounding box center [311, 349] width 8 height 8
click at [313, 352] on icon at bounding box center [311, 349] width 8 height 8
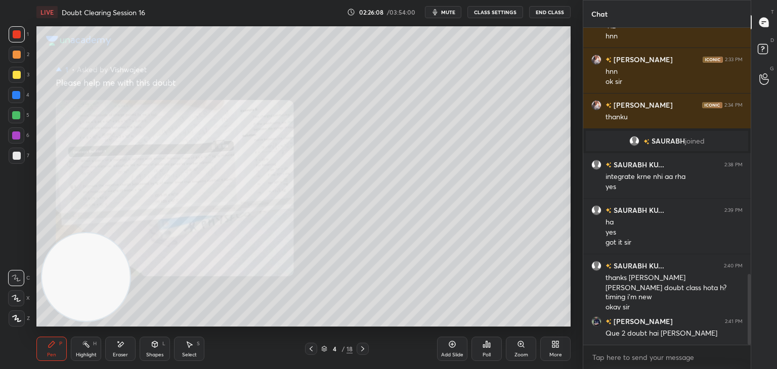
click at [314, 350] on icon at bounding box center [311, 349] width 8 height 8
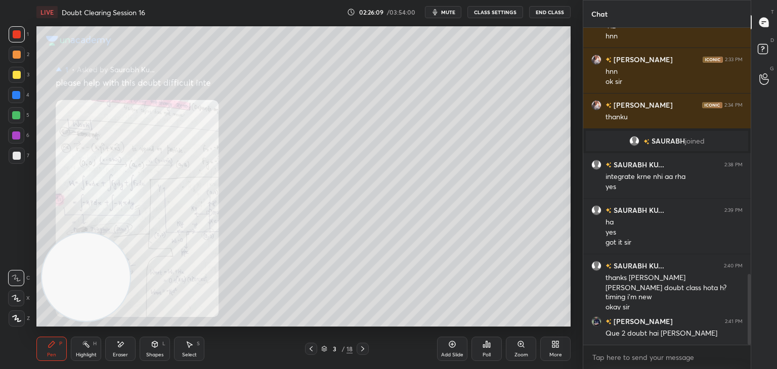
click at [315, 349] on div at bounding box center [311, 349] width 12 height 12
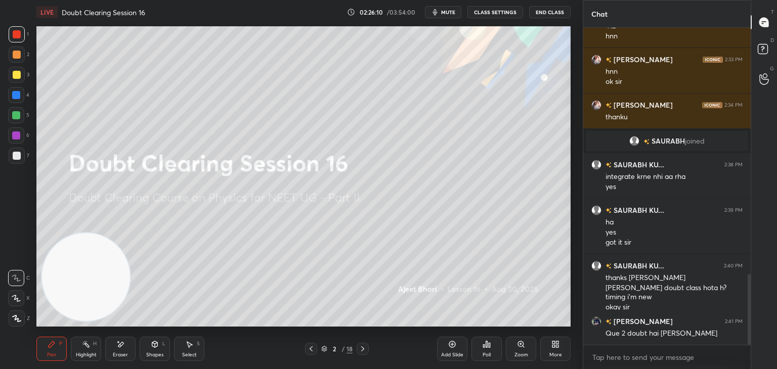
click at [363, 353] on icon at bounding box center [363, 349] width 8 height 8
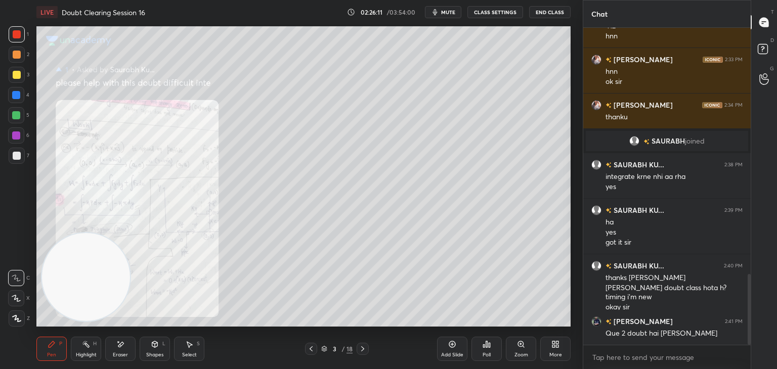
click at [360, 353] on icon at bounding box center [363, 349] width 8 height 8
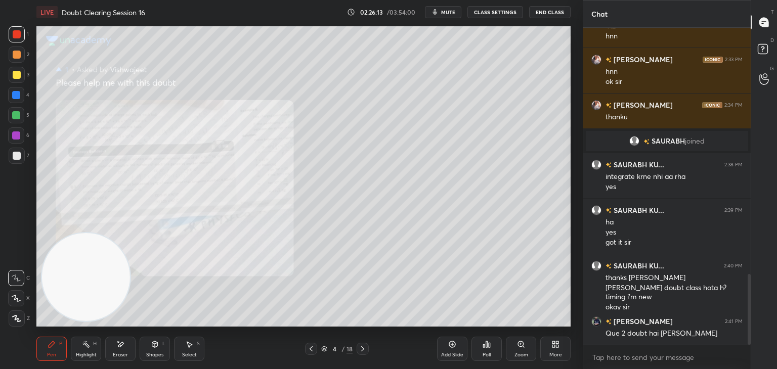
click at [20, 295] on icon at bounding box center [16, 298] width 9 height 7
click at [452, 349] on div "Add Slide" at bounding box center [452, 349] width 30 height 24
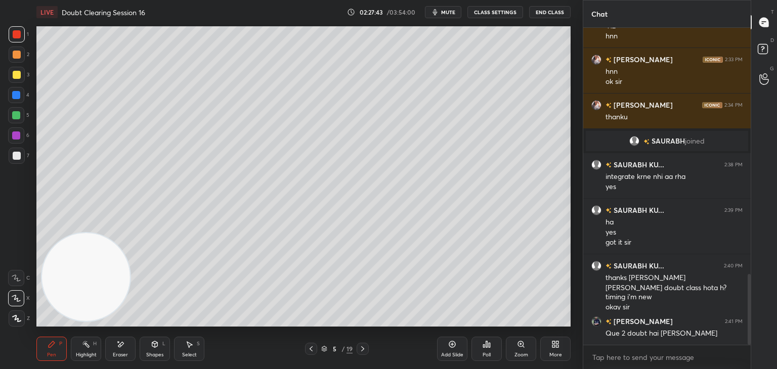
click at [314, 349] on icon at bounding box center [311, 349] width 8 height 8
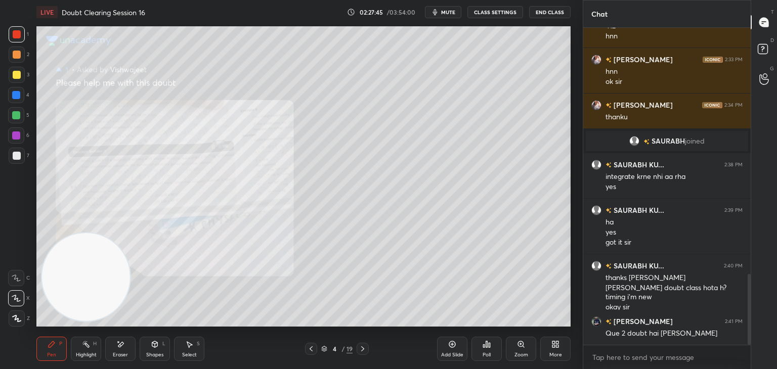
click at [524, 347] on icon at bounding box center [521, 344] width 8 height 8
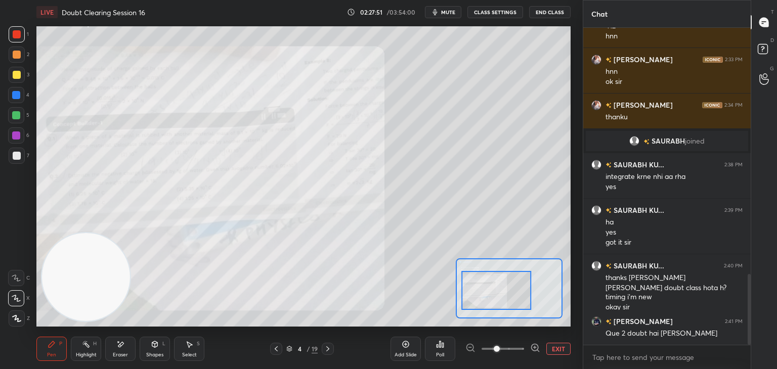
click at [565, 351] on button "EXIT" at bounding box center [558, 349] width 24 height 12
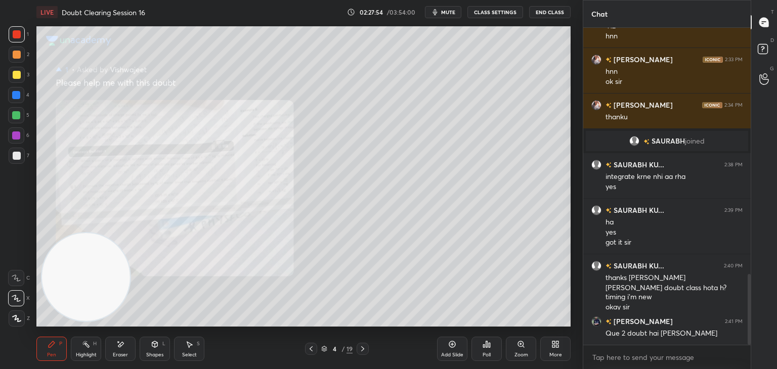
click at [364, 347] on icon at bounding box center [363, 349] width 8 height 8
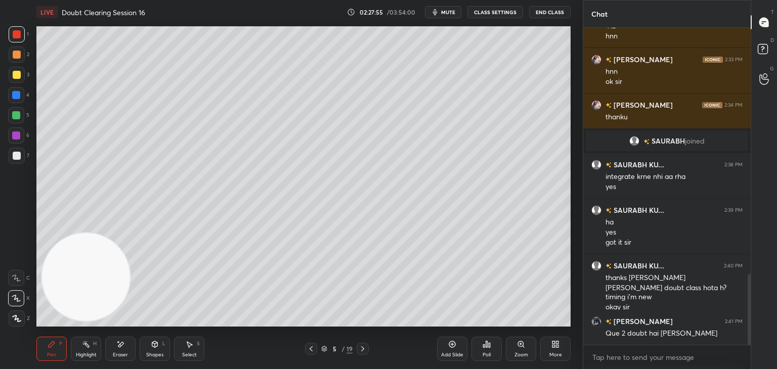
click at [454, 10] on span "mute" at bounding box center [448, 12] width 14 height 7
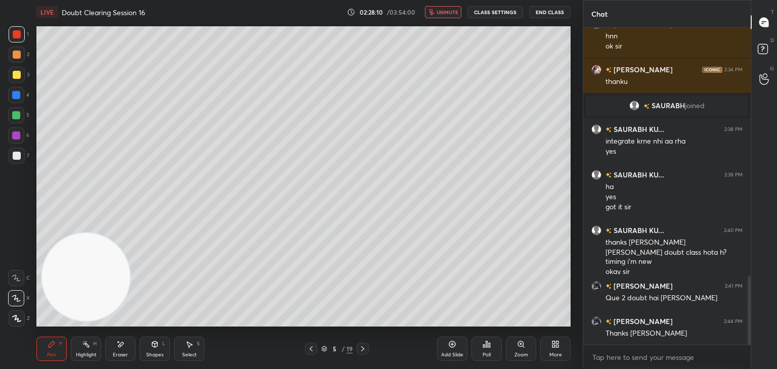
click at [310, 357] on div "Pen P Highlight H Eraser Shapes L Select S 5 / 19 Add Slide Poll Zoom More" at bounding box center [303, 349] width 534 height 40
click at [312, 355] on div "Pen P Highlight H Eraser Shapes L Select S 5 / 19 Add Slide Poll Zoom More" at bounding box center [303, 349] width 534 height 40
click at [311, 353] on div at bounding box center [311, 349] width 12 height 12
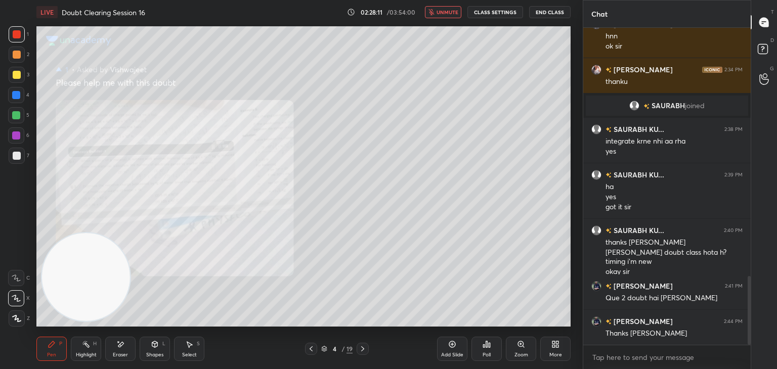
click at [312, 353] on icon at bounding box center [311, 349] width 8 height 8
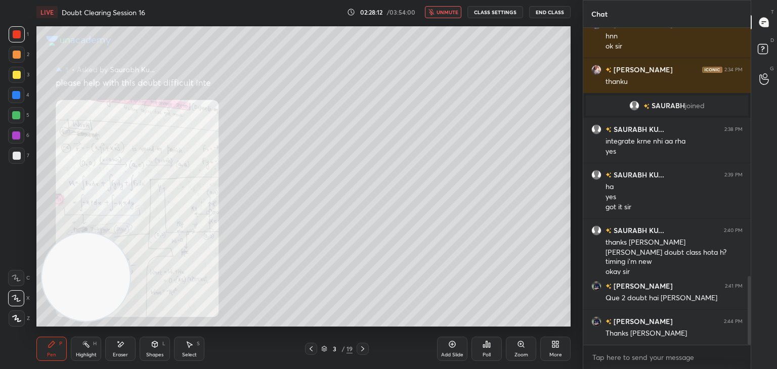
click at [313, 352] on icon at bounding box center [311, 349] width 8 height 8
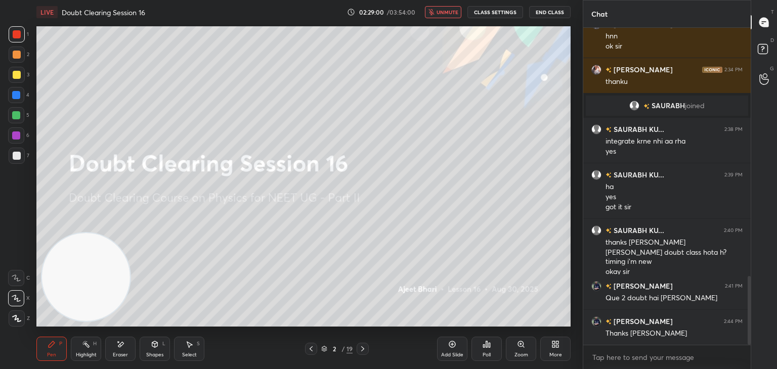
scroll to position [1189, 0]
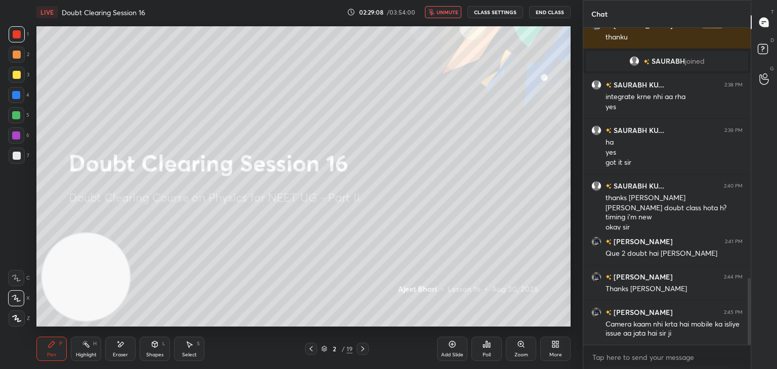
click at [450, 12] on span "unmute" at bounding box center [448, 12] width 22 height 7
click at [363, 351] on icon at bounding box center [363, 349] width 8 height 8
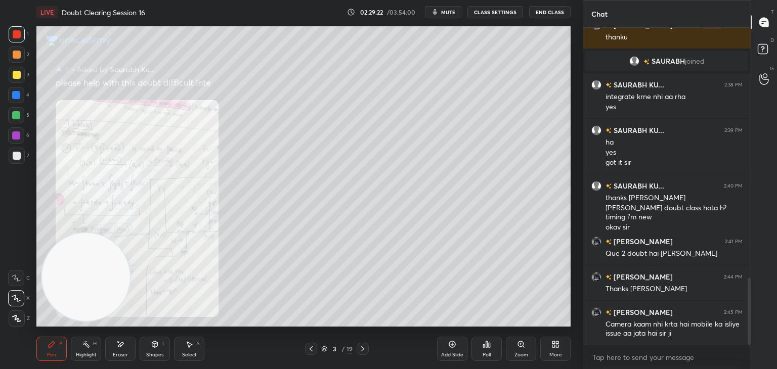
click at [363, 352] on icon at bounding box center [363, 349] width 8 height 8
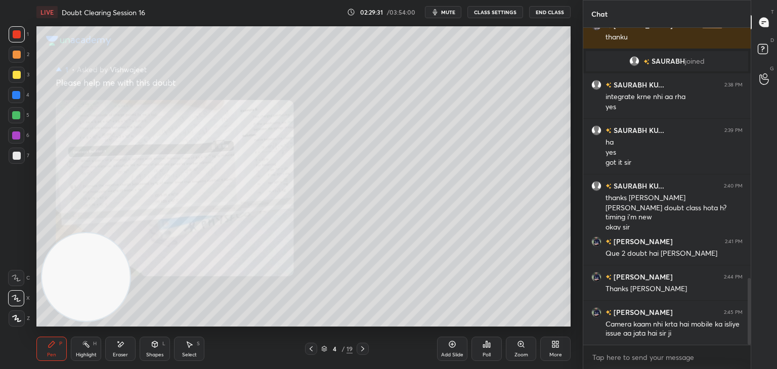
click at [313, 347] on icon at bounding box center [311, 349] width 8 height 8
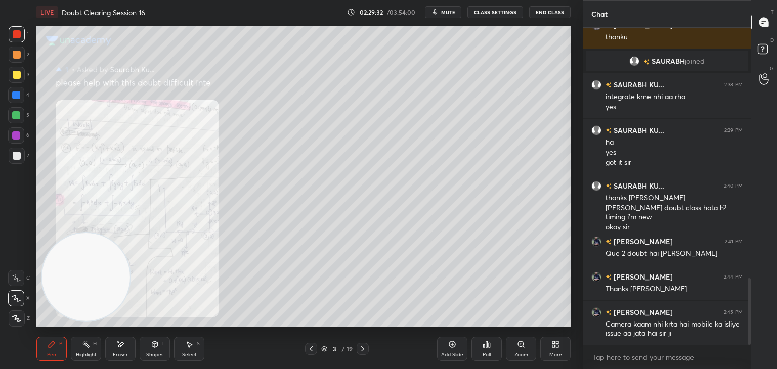
click at [312, 351] on icon at bounding box center [311, 349] width 8 height 8
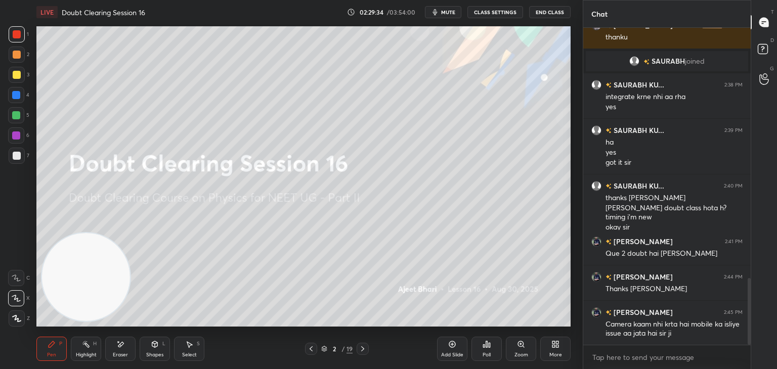
click at [26, 149] on div "7" at bounding box center [19, 156] width 21 height 16
click at [464, 6] on div "02:29:36 / 03:54:00 mute CLASS SETTINGS End Class" at bounding box center [459, 12] width 224 height 12
click at [455, 13] on span "mute" at bounding box center [448, 12] width 14 height 7
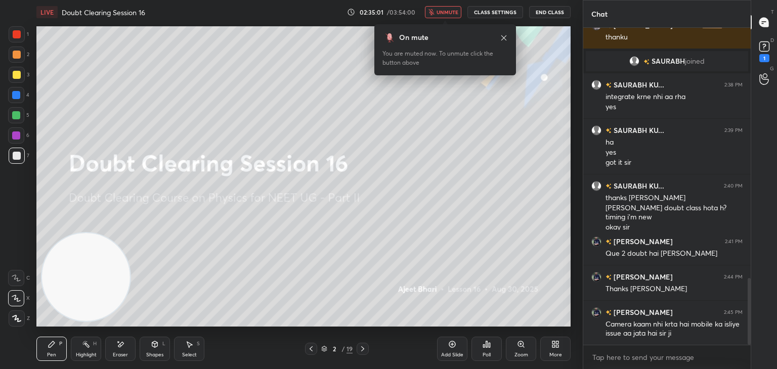
scroll to position [1232, 0]
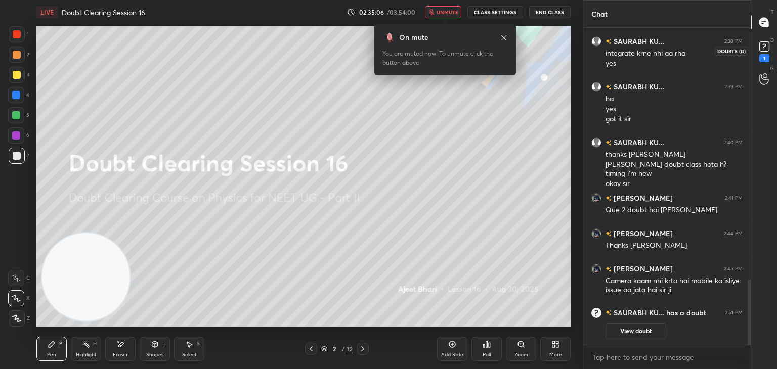
click at [766, 48] on rect at bounding box center [764, 47] width 10 height 10
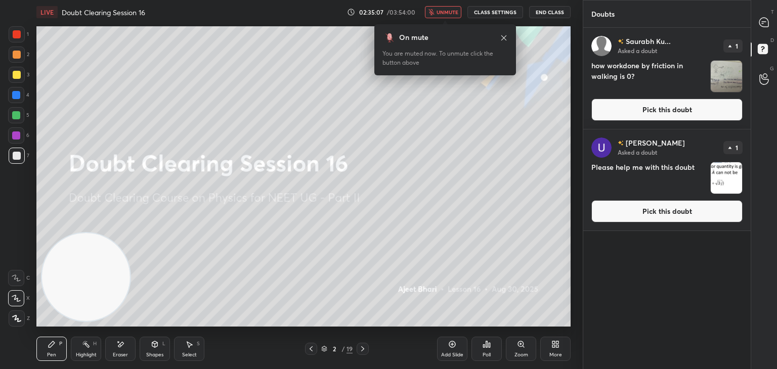
click at [735, 77] on img "grid" at bounding box center [726, 76] width 31 height 31
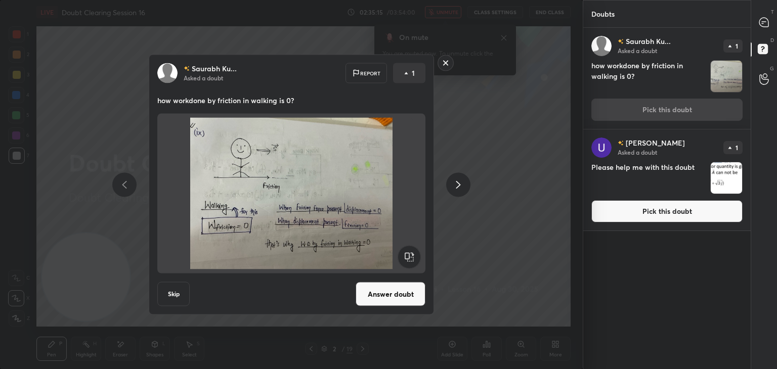
click at [399, 292] on button "Answer doubt" at bounding box center [391, 294] width 70 height 24
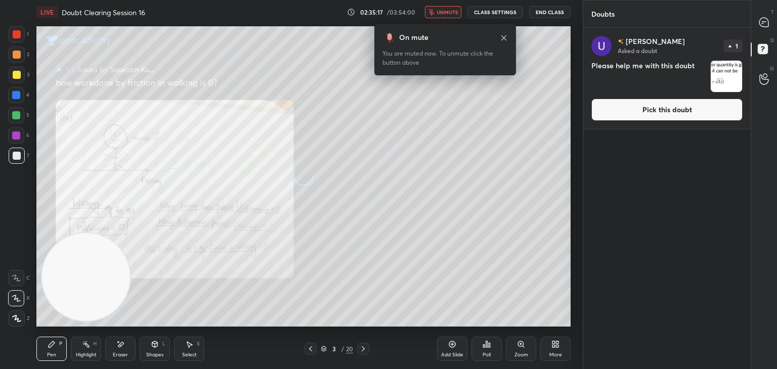
click at [451, 10] on span "unmute" at bounding box center [448, 12] width 22 height 7
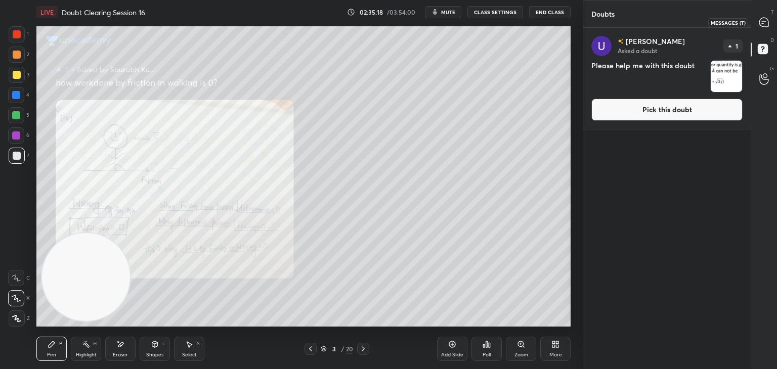
click at [763, 23] on icon at bounding box center [763, 23] width 2 height 0
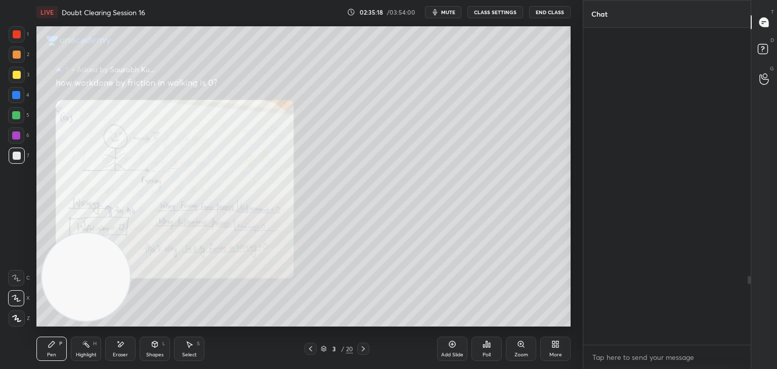
scroll to position [314, 164]
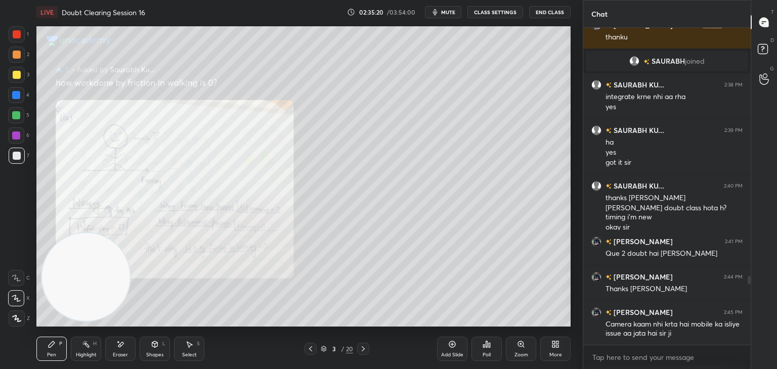
click at [514, 340] on div "Zoom" at bounding box center [521, 349] width 30 height 24
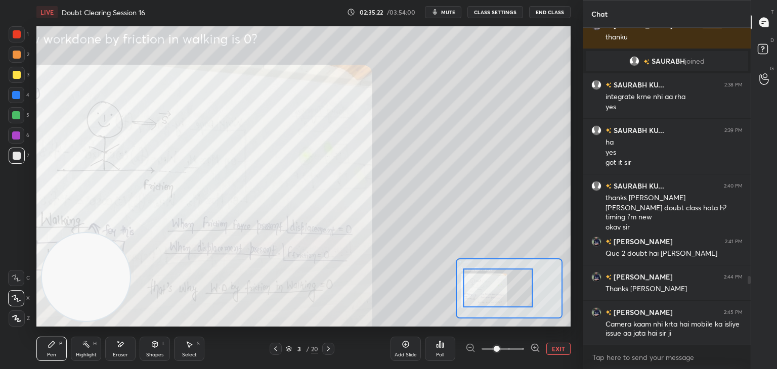
click at [483, 288] on div at bounding box center [498, 288] width 70 height 39
click at [484, 287] on div at bounding box center [498, 288] width 70 height 39
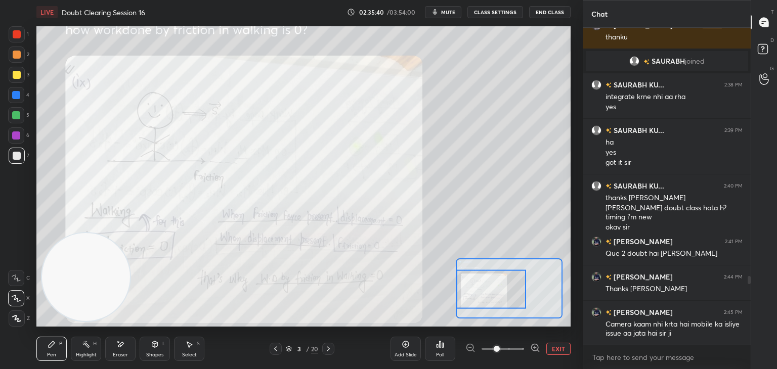
click at [16, 36] on div at bounding box center [17, 34] width 8 height 8
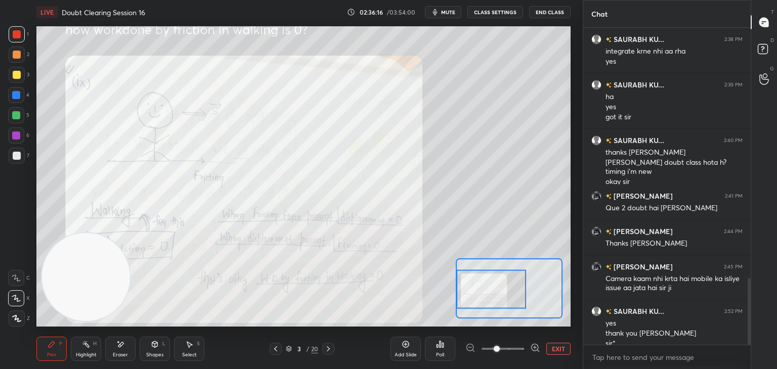
scroll to position [1204, 0]
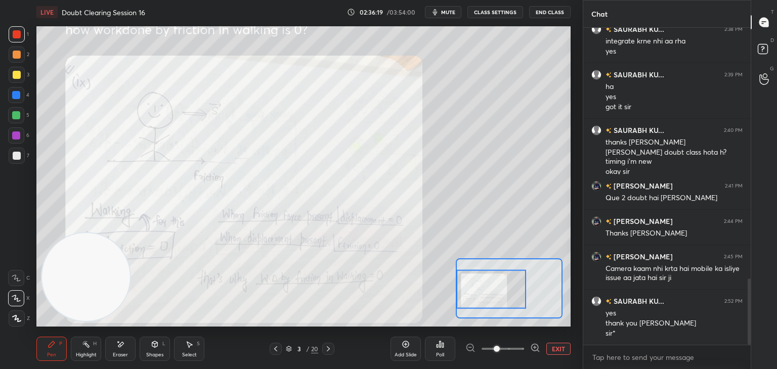
click at [439, 13] on icon "button" at bounding box center [435, 12] width 8 height 8
click at [271, 351] on div at bounding box center [276, 349] width 12 height 12
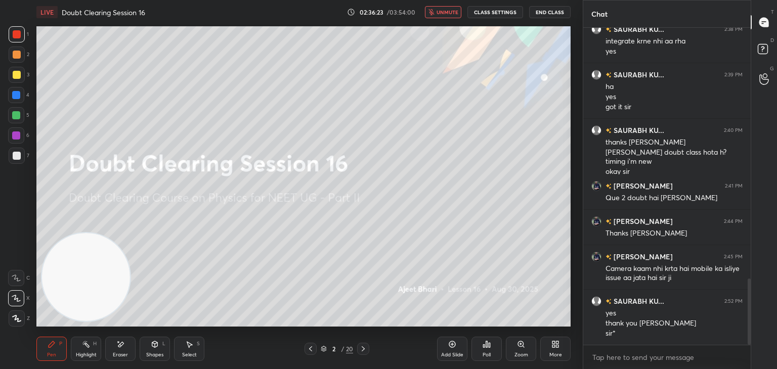
scroll to position [1214, 0]
